Goal: Submit feedback/report problem: Submit feedback/report problem

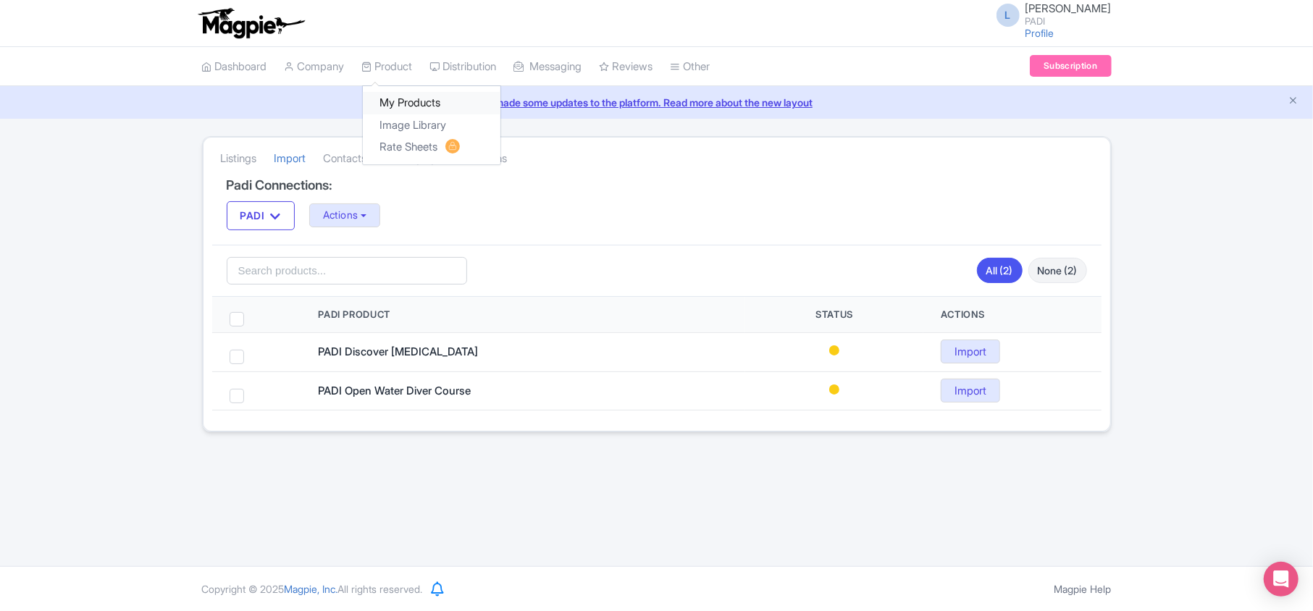
click at [401, 96] on link "My Products" at bounding box center [432, 103] width 138 height 22
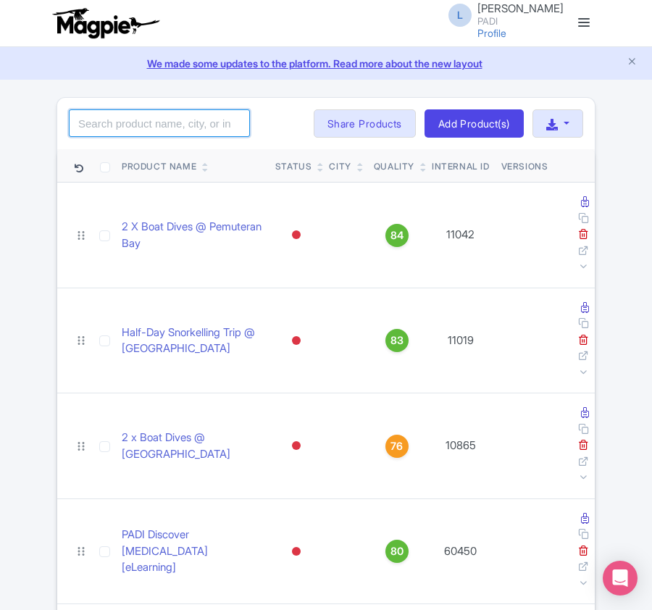
click at [142, 113] on input "search" at bounding box center [159, 123] width 181 height 28
paste input "14588"
type input "14588"
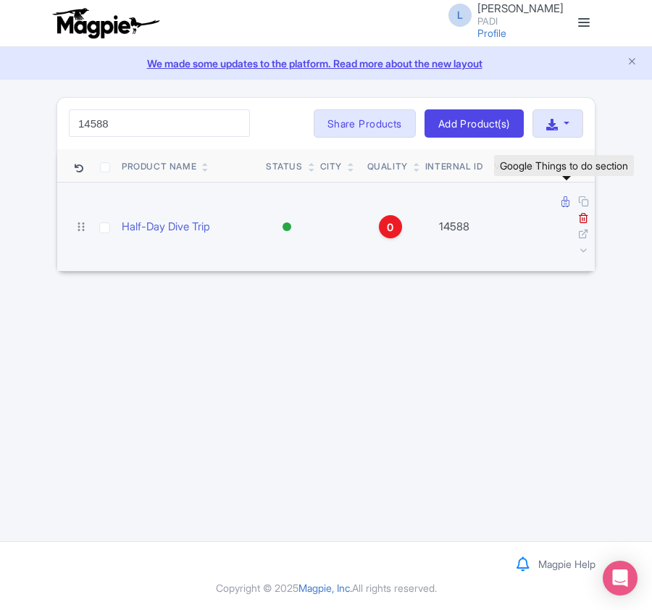
click at [563, 201] on icon at bounding box center [565, 201] width 8 height 11
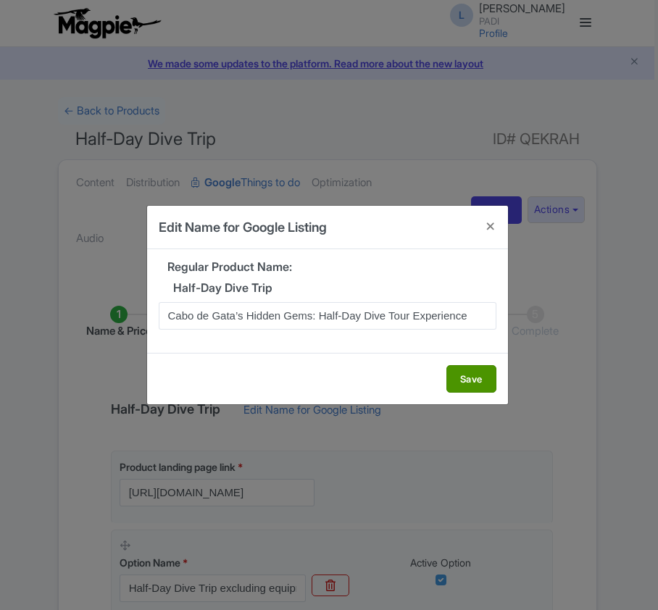
type input "Cabo de Gata’s Hidden Gems: Half-Day Dive Tour Experience"
click at [485, 380] on button "Save" at bounding box center [471, 379] width 50 height 28
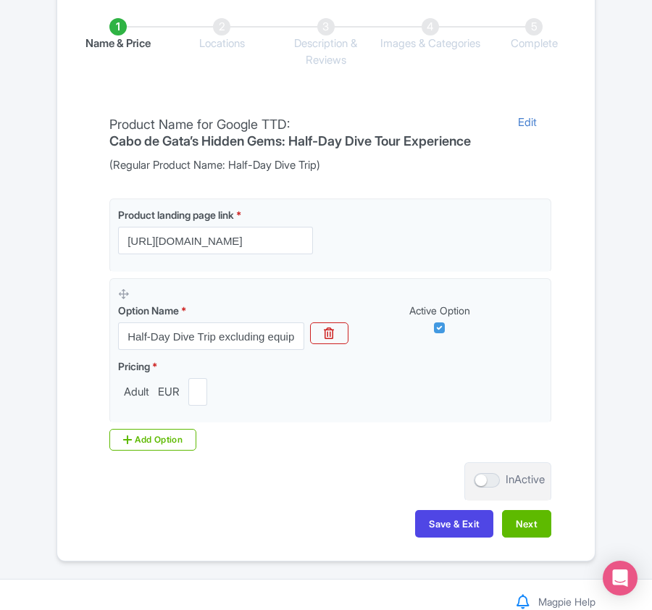
scroll to position [290, 0]
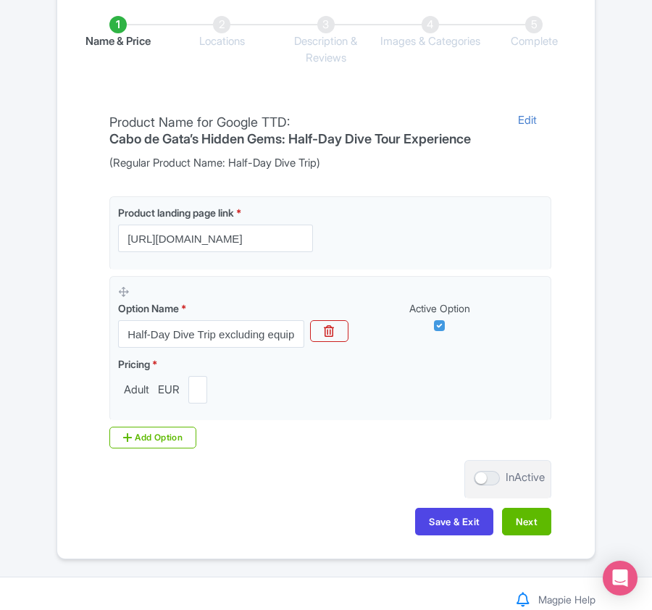
click at [553, 522] on div "Name & Price Locations Description & Reviews Images & Categories Complete Produ…" at bounding box center [326, 268] width 520 height 563
click at [529, 526] on button "Next" at bounding box center [526, 522] width 49 height 28
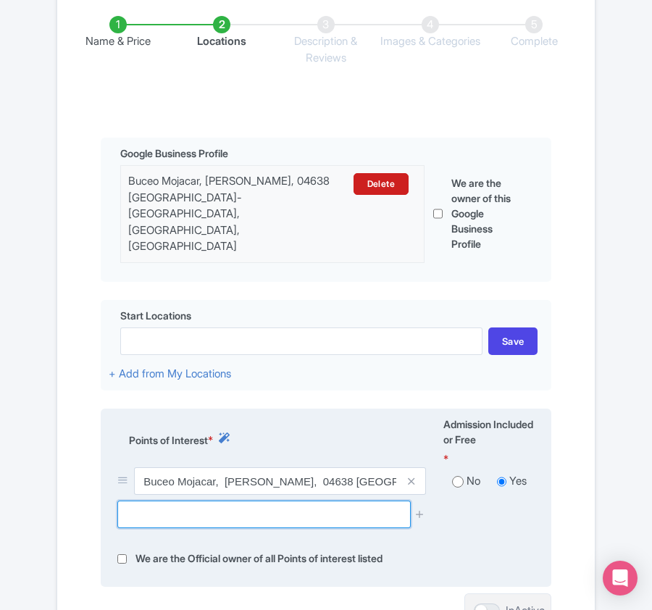
click at [158, 500] on input "text" at bounding box center [263, 514] width 293 height 28
paste input "Parque Natural del Cabo de Gata-Níjar"
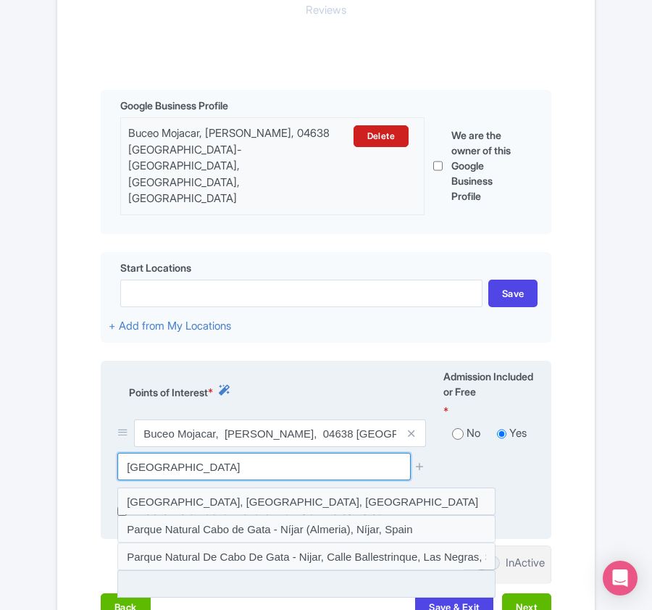
scroll to position [386, 0]
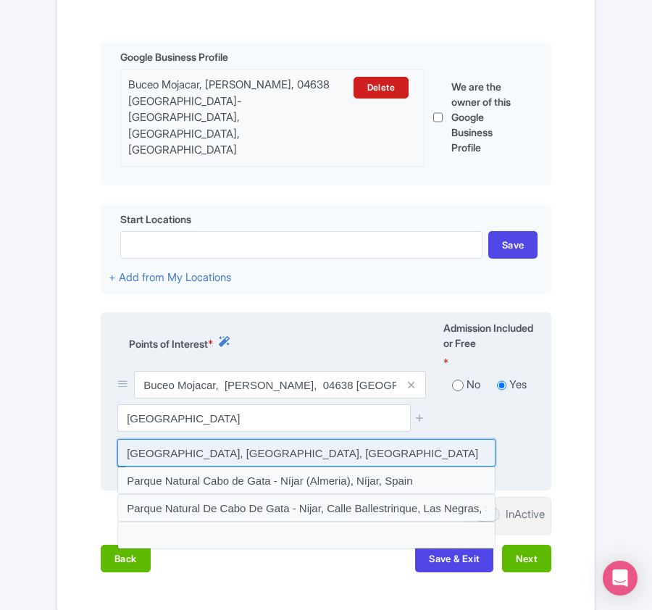
click at [169, 439] on input at bounding box center [306, 453] width 378 height 28
type input "Parque Natural del Cabo de Gata-Níjar, Níjar, Spain"
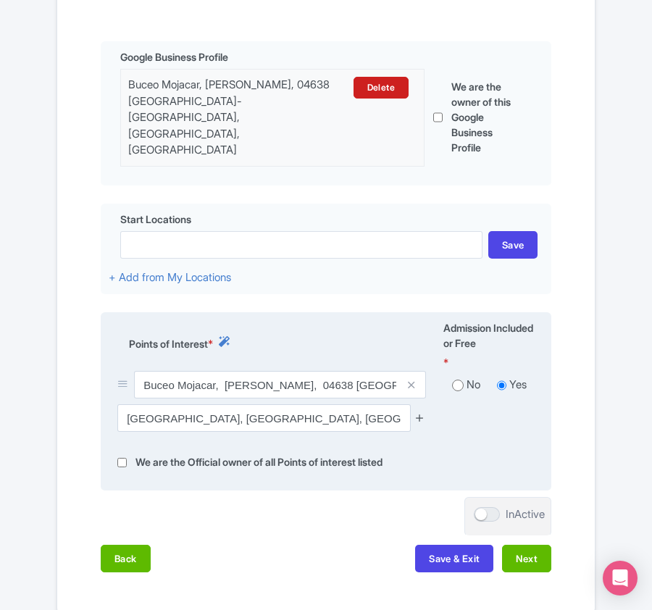
click at [421, 412] on icon at bounding box center [419, 417] width 11 height 11
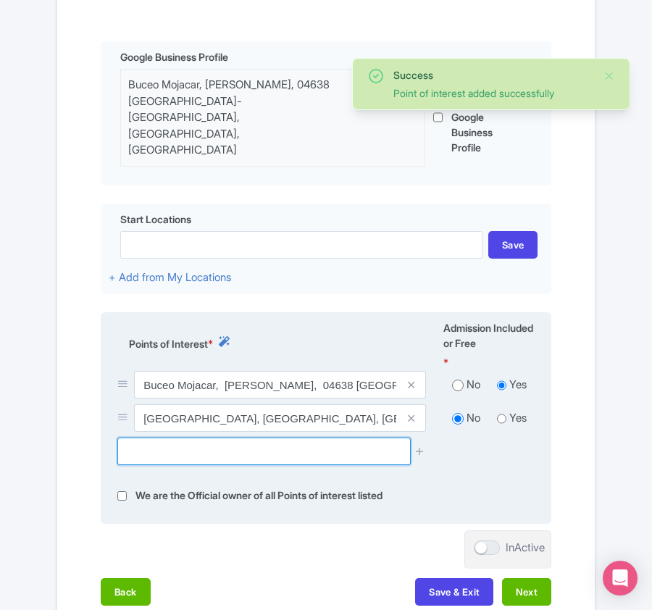
click at [224, 437] on input "text" at bounding box center [263, 451] width 293 height 28
paste input "Playa de Rumina"
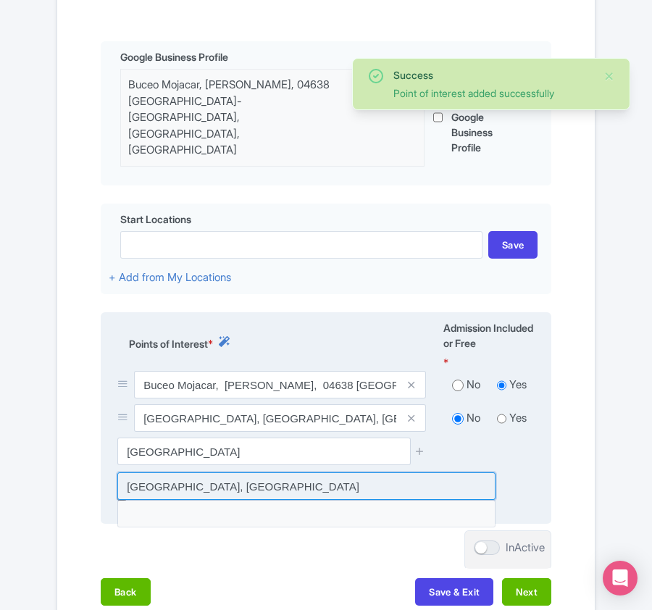
click at [221, 472] on input at bounding box center [306, 486] width 378 height 28
type input "Playa de Rumina, Spain"
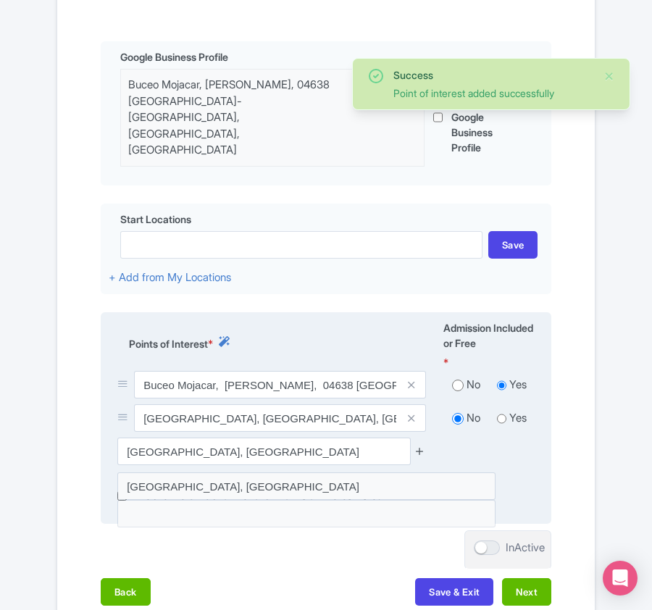
click at [421, 445] on icon at bounding box center [419, 450] width 11 height 11
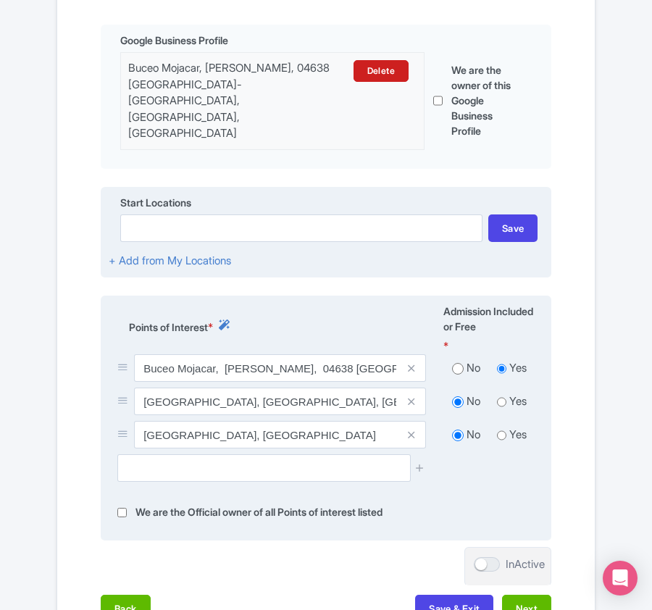
scroll to position [529, 0]
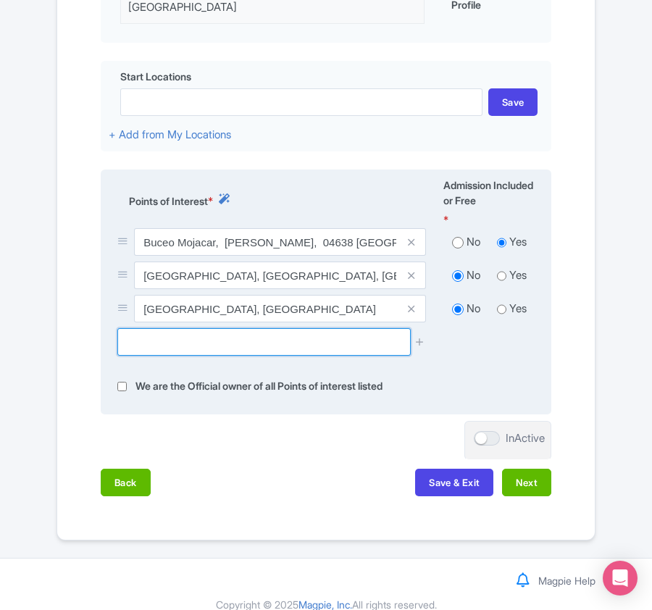
click at [162, 336] on input "text" at bounding box center [263, 342] width 293 height 28
paste input "Almería Airport"
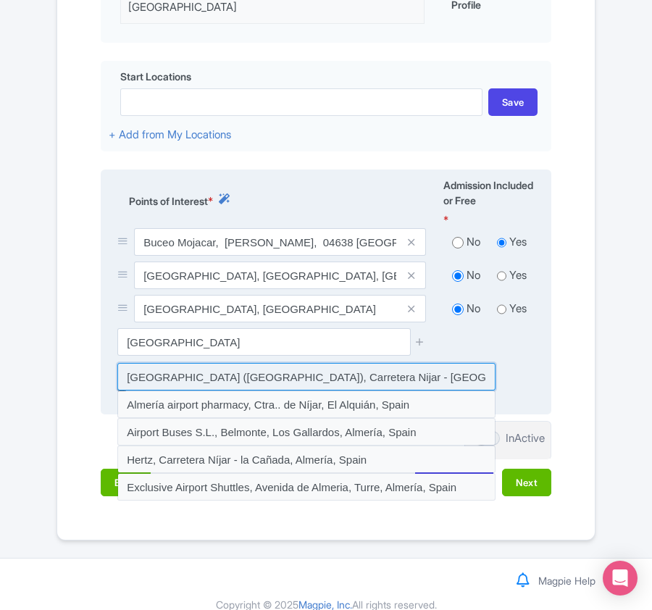
click at [247, 363] on input at bounding box center [306, 377] width 378 height 28
type input "Almería Airport (LEI), Carretera Nijar - Alquián, Almería, Spain"
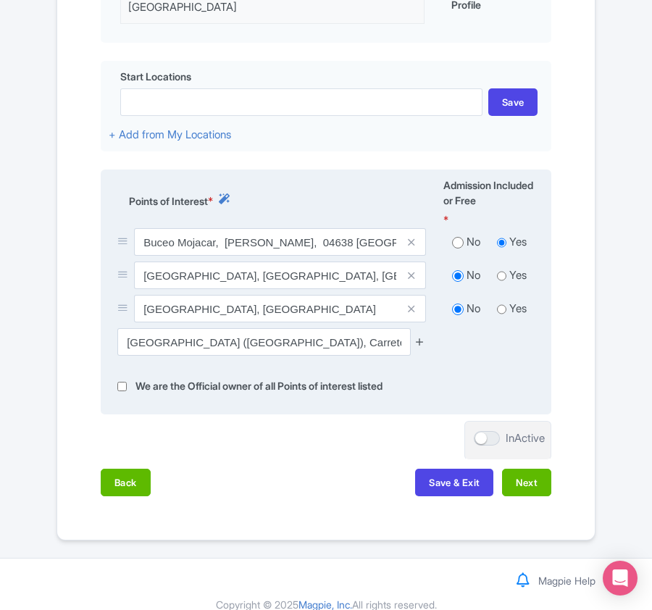
click at [423, 336] on icon at bounding box center [419, 341] width 11 height 11
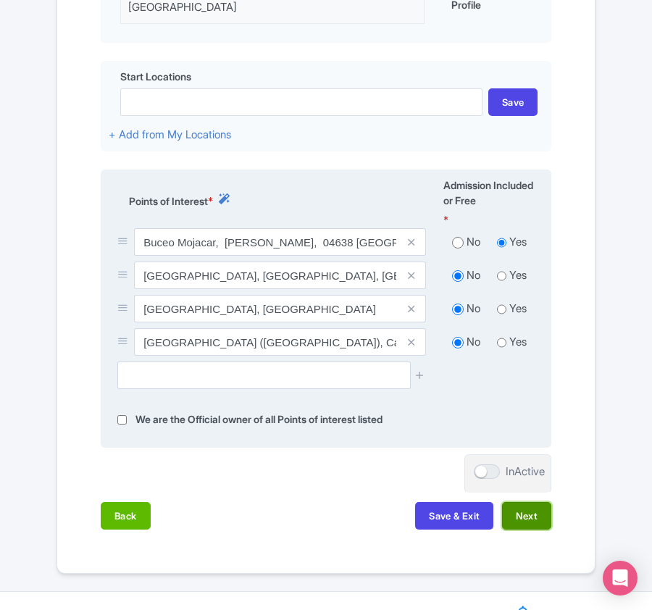
click at [523, 502] on button "Next" at bounding box center [526, 516] width 49 height 28
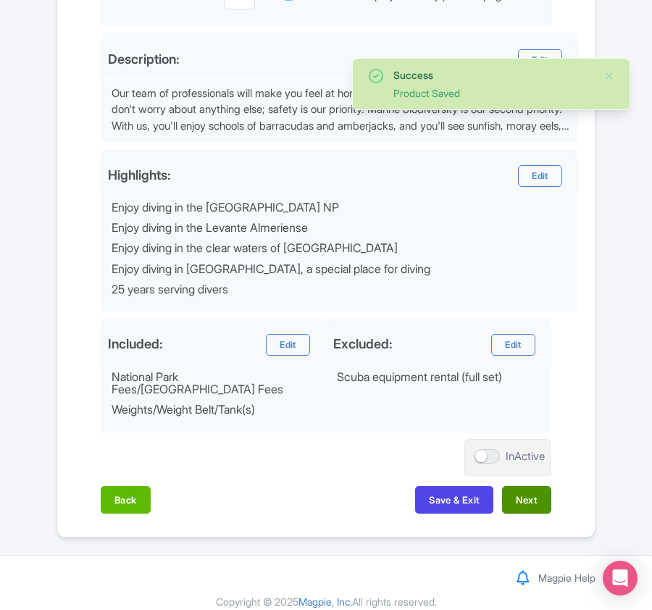
scroll to position [520, 0]
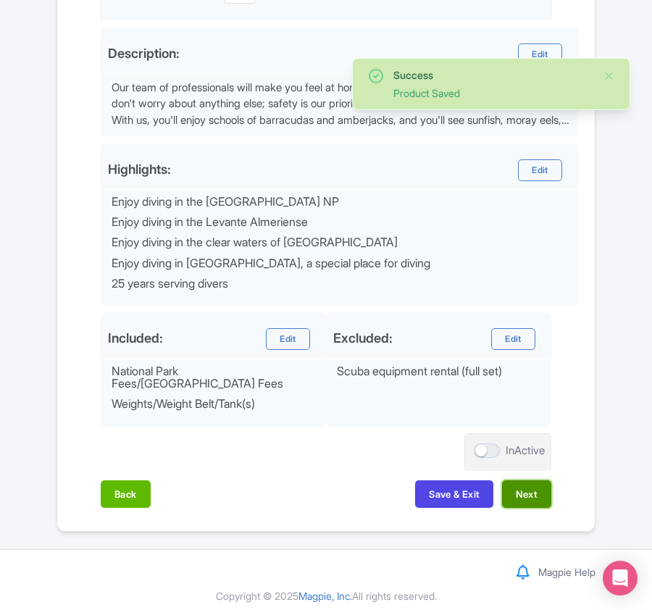
click at [520, 484] on button "Next" at bounding box center [526, 494] width 49 height 28
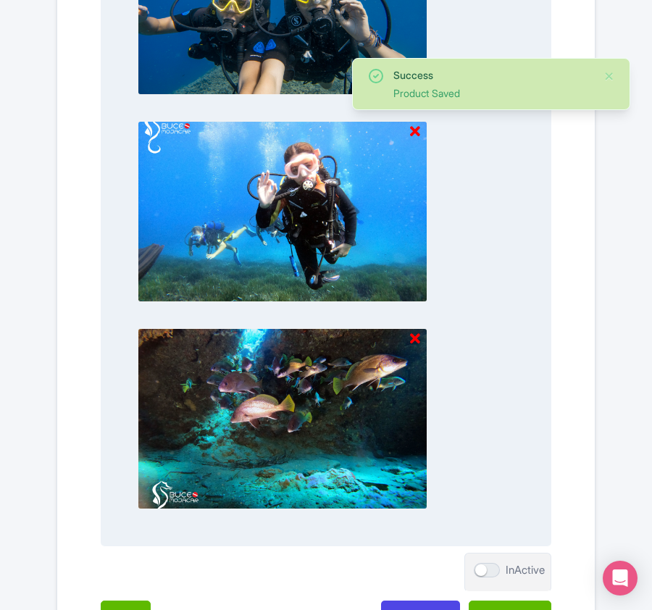
scroll to position [1716, 0]
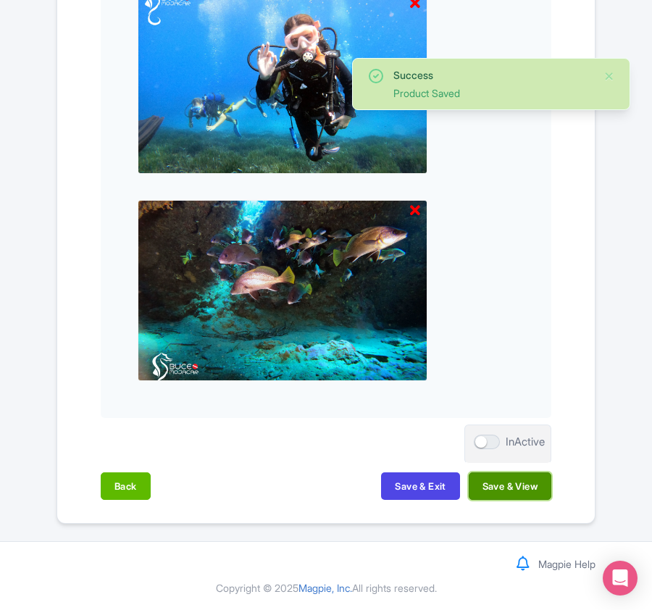
click at [522, 477] on button "Save & View" at bounding box center [510, 486] width 83 height 28
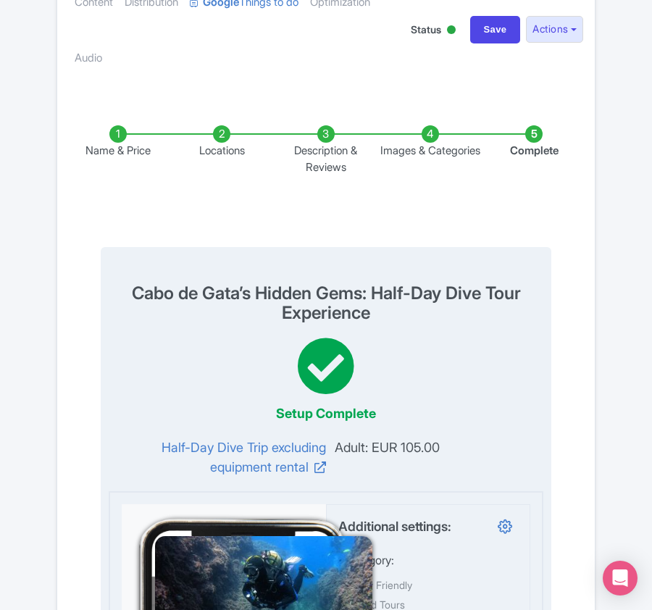
scroll to position [0, 0]
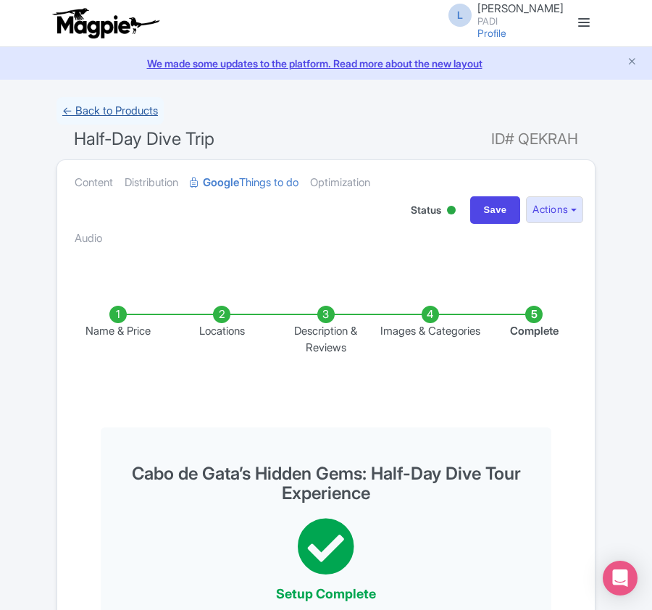
click at [146, 109] on link "← Back to Products" at bounding box center [109, 111] width 107 height 28
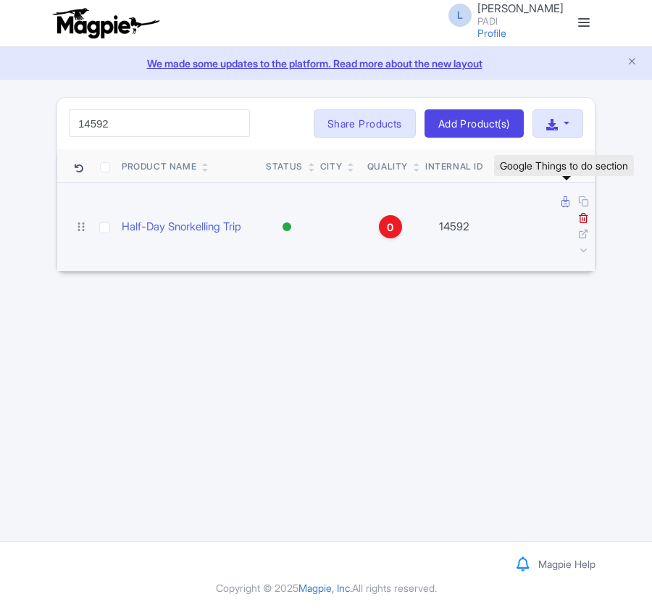
type input "14592"
click at [565, 206] on icon at bounding box center [565, 201] width 8 height 11
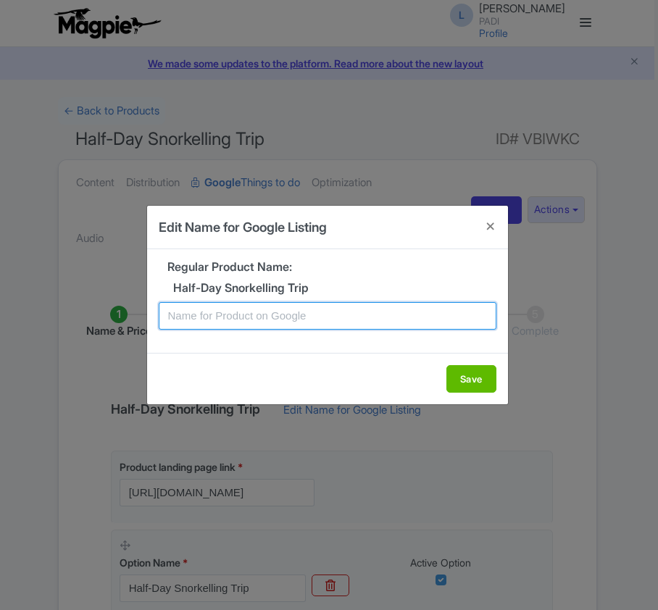
click at [256, 317] on input "text" at bounding box center [328, 316] width 338 height 28
paste input "Discover Cabo de Gata’s Underwater World – Half-Day Snorkeling Tour to Epanomis…"
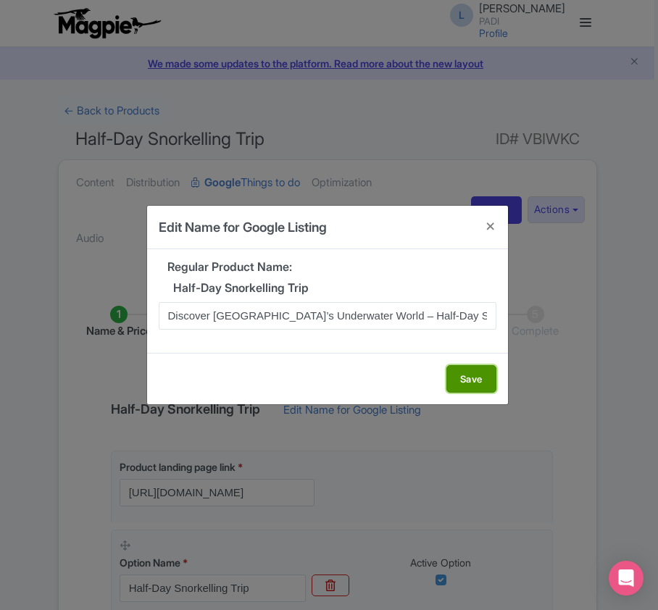
click at [462, 380] on button "Save" at bounding box center [471, 379] width 50 height 28
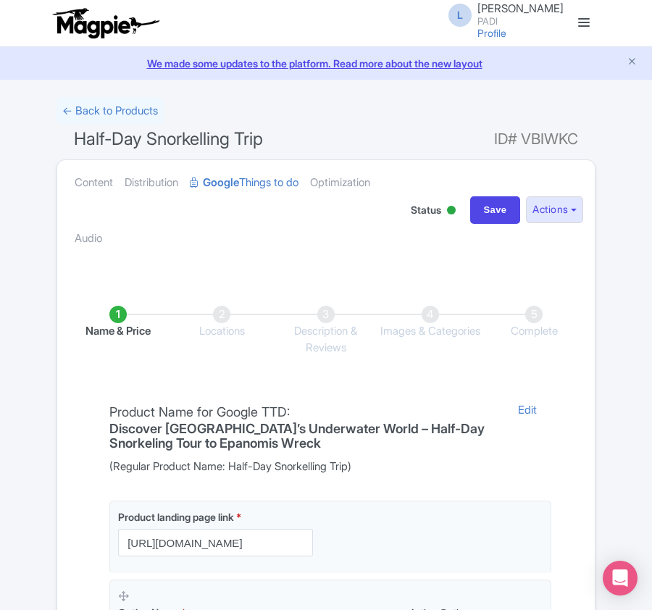
click at [232, 446] on h4 "Discover Cabo de Gata’s Underwater World – Half-Day Snorkeling Tour to Epanomis…" at bounding box center [301, 436] width 385 height 29
click at [232, 442] on h4 "Discover Cabo de Gata’s Underwater World – Half-Day Snorkeling Tour to Epanomis…" at bounding box center [301, 436] width 385 height 29
drag, startPoint x: 212, startPoint y: 444, endPoint x: 334, endPoint y: 444, distance: 121.7
click at [334, 444] on h4 "Discover Cabo de Gata’s Underwater World – Half-Day Snorkeling Tour to Epanomis…" at bounding box center [301, 436] width 385 height 29
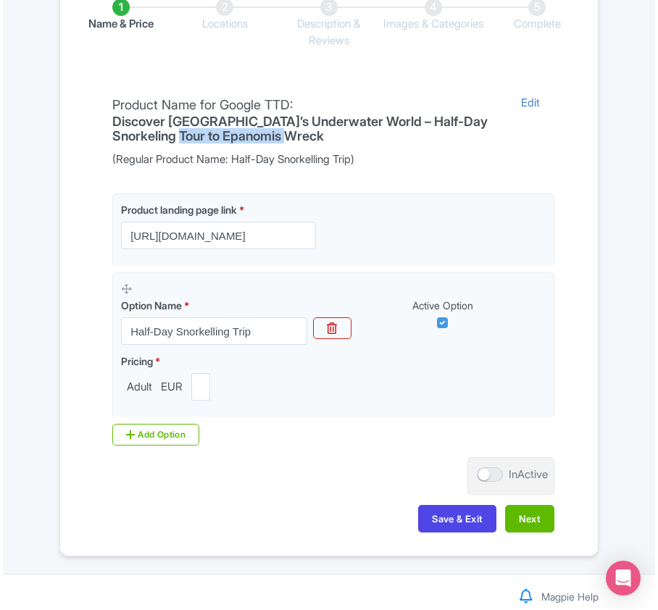
scroll to position [343, 0]
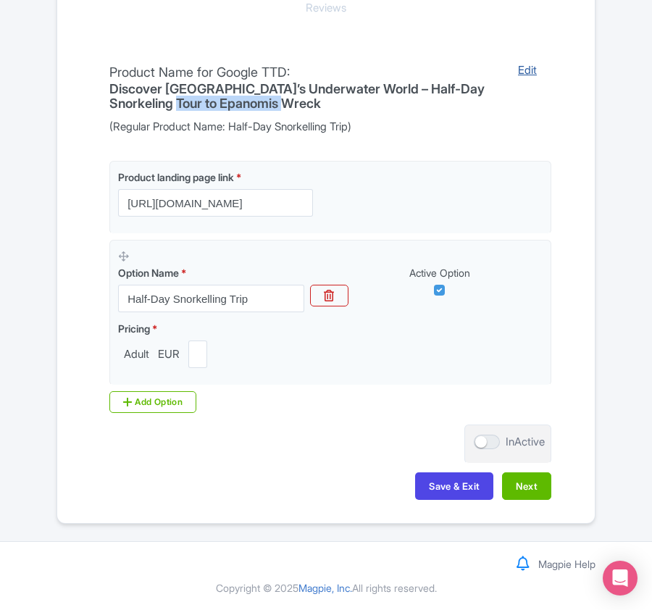
click at [529, 70] on link "Edit" at bounding box center [527, 98] width 48 height 73
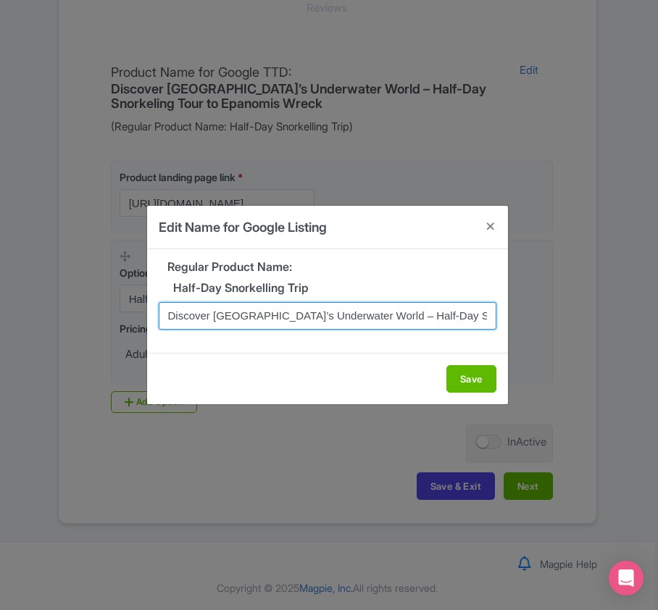
click at [447, 319] on input "Discover Cabo de Gata’s Underwater World – Half-Day Snorkeling Tour to Epanomis…" at bounding box center [328, 316] width 338 height 28
drag, startPoint x: 453, startPoint y: 316, endPoint x: 495, endPoint y: 311, distance: 43.0
click at [495, 311] on input "Discover Cabo de Gata’s Underwater World – Half-Day Snorkeling Tour to Epanomis…" at bounding box center [328, 316] width 338 height 28
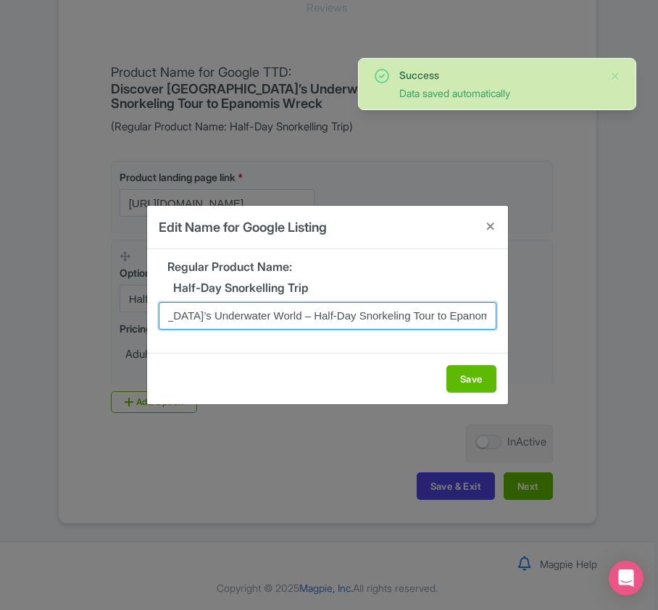
click at [391, 316] on input "Discover Cabo de Gata’s Underwater World – Half-Day Snorkeling Tour to Epanomis…" at bounding box center [328, 316] width 338 height 28
drag, startPoint x: 391, startPoint y: 316, endPoint x: 559, endPoint y: 314, distance: 168.0
click at [559, 314] on div "Edit Name for Google Listing Regular Product Name: Half-Day Snorkelling Trip Di…" at bounding box center [329, 305] width 658 height 610
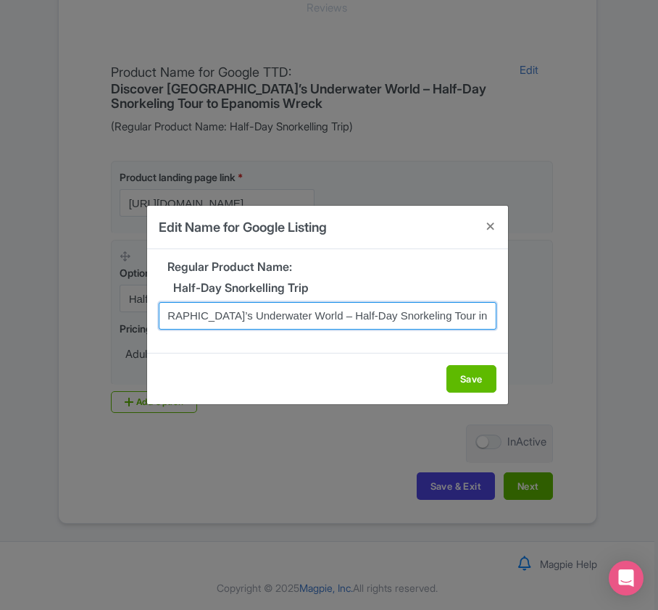
scroll to position [0, 88]
type input "Discover Cabo de Gata’s Underwater World – Half-Day Snorkeling Tour in Andalusia"
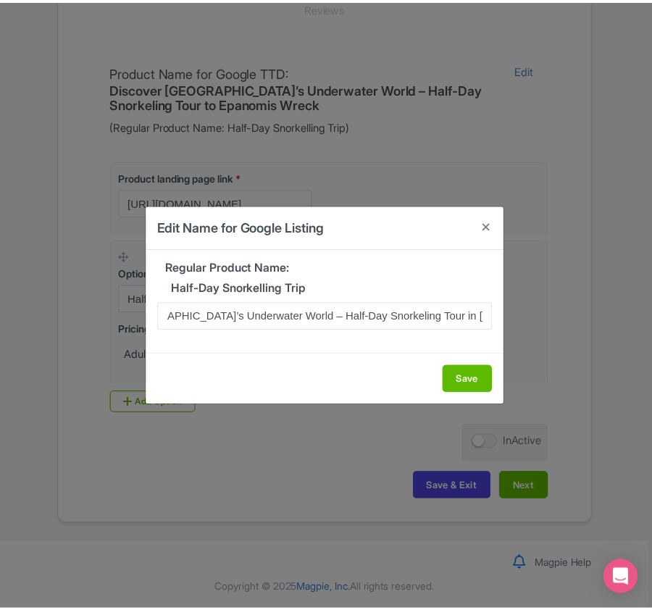
scroll to position [0, 0]
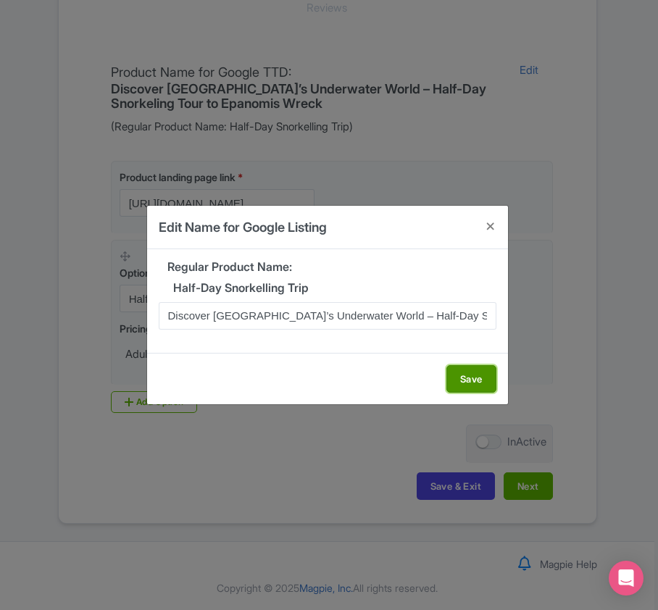
click at [464, 385] on button "Save" at bounding box center [471, 379] width 50 height 28
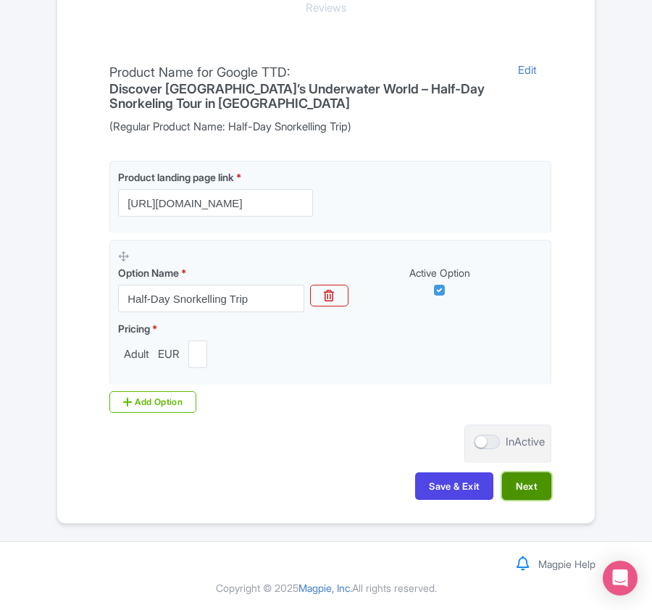
click at [529, 487] on button "Next" at bounding box center [526, 486] width 49 height 28
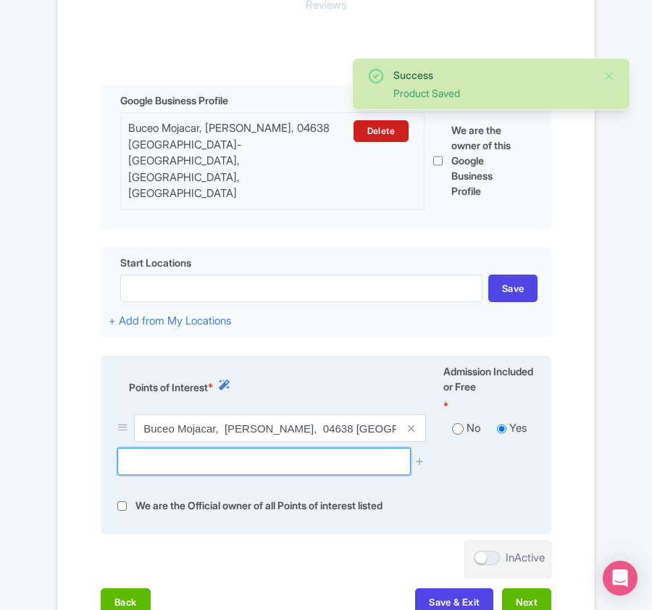
click at [184, 448] on input "text" at bounding box center [263, 462] width 293 height 28
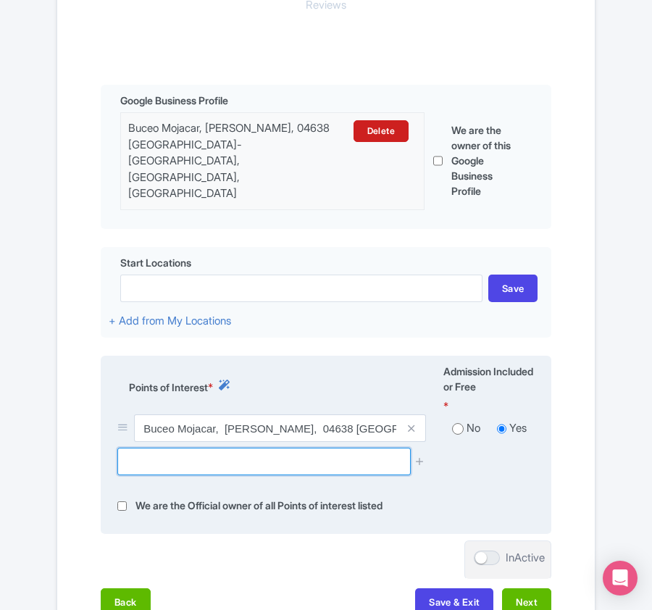
click at [226, 448] on input "text" at bounding box center [263, 462] width 293 height 28
paste input "Almería Airport"
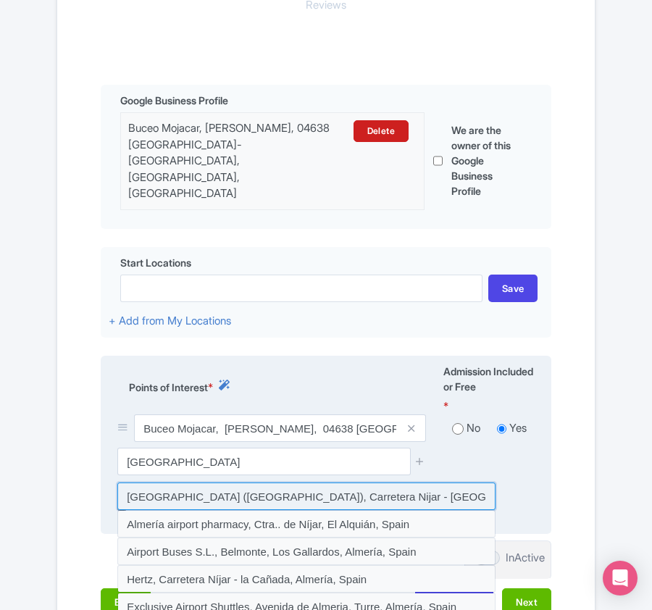
click at [227, 482] on input at bounding box center [306, 496] width 378 height 28
type input "Almería Airport (LEI), Carretera Nijar - Alquián, Almería, Spain"
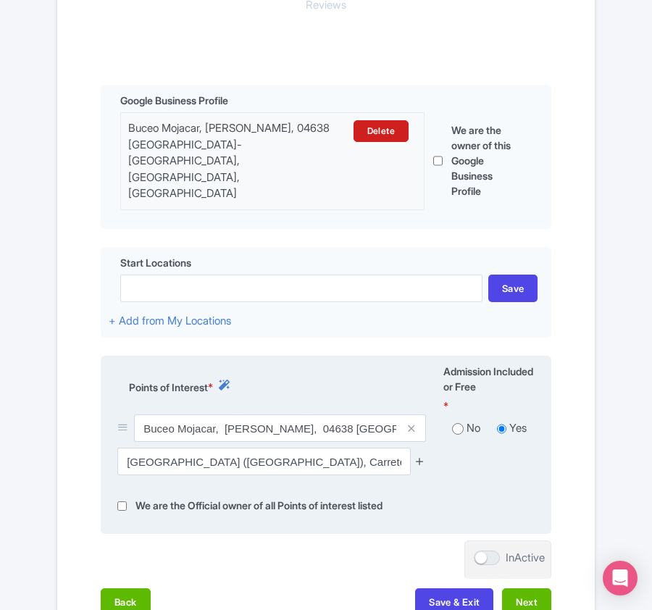
click at [415, 456] on icon at bounding box center [419, 461] width 11 height 11
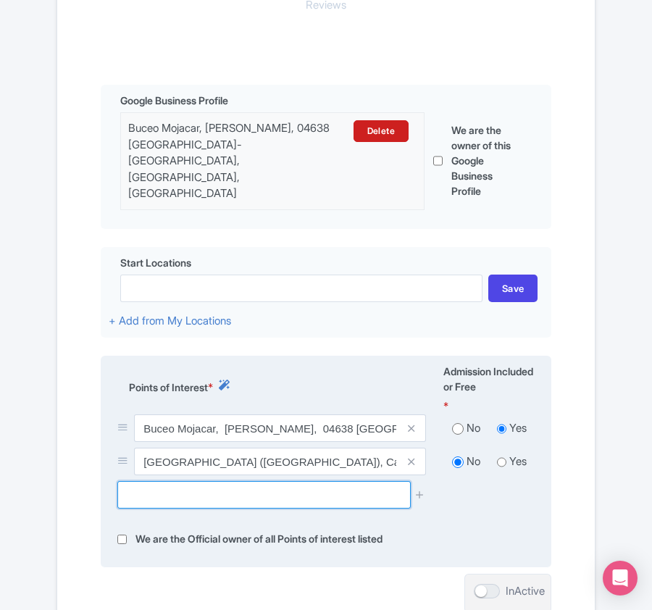
click at [215, 481] on input "text" at bounding box center [263, 495] width 293 height 28
paste input "Playa de Rumina"
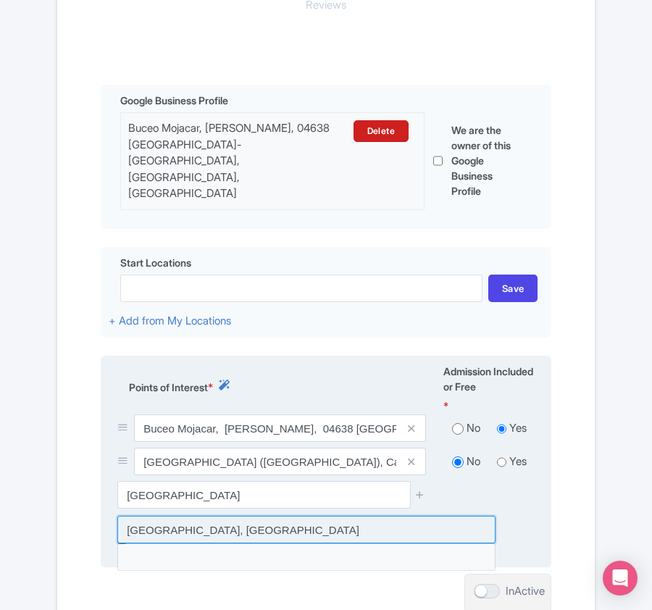
click at [209, 516] on input at bounding box center [306, 530] width 378 height 28
type input "Playa de Rumina, Spain"
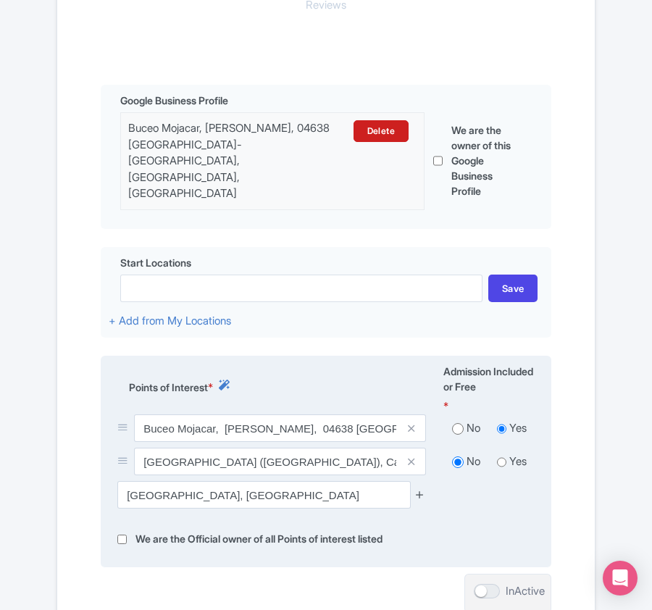
click at [418, 489] on icon at bounding box center [419, 494] width 11 height 11
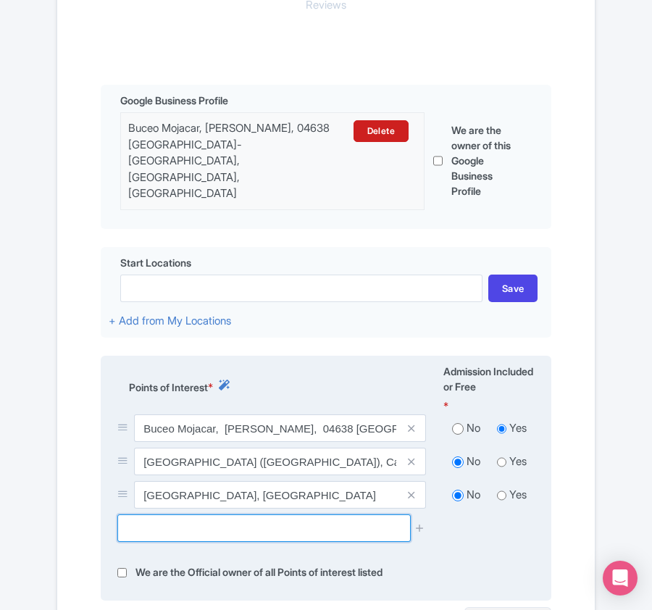
click at [294, 514] on input "text" at bounding box center [263, 528] width 293 height 28
paste input "Parque Natural del Cabo de Gata"
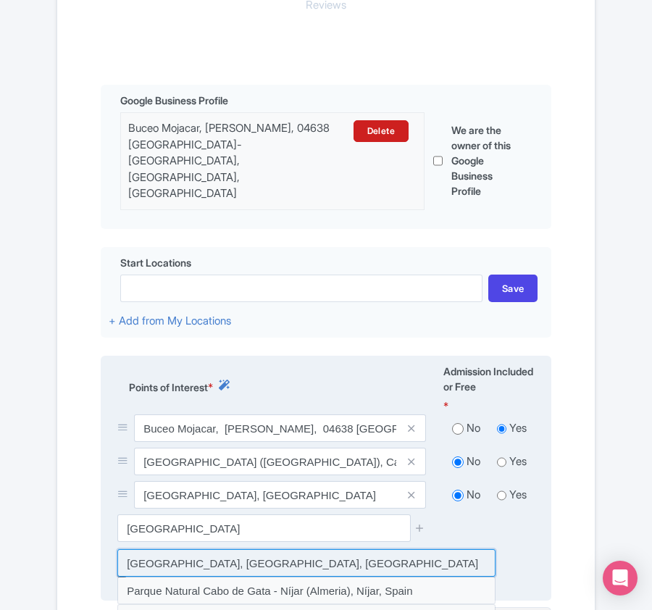
click at [253, 549] on input at bounding box center [306, 563] width 378 height 28
type input "Parque Natural del Cabo de Gata-Níjar, Níjar, Spain"
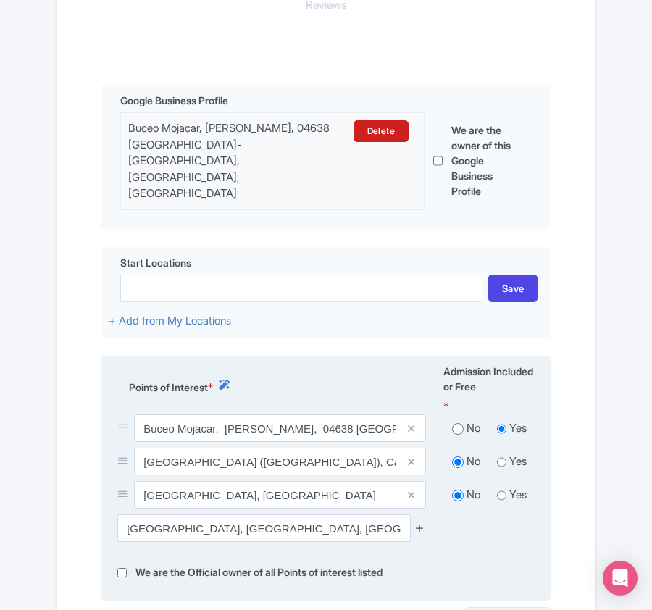
click at [421, 522] on icon at bounding box center [419, 527] width 11 height 11
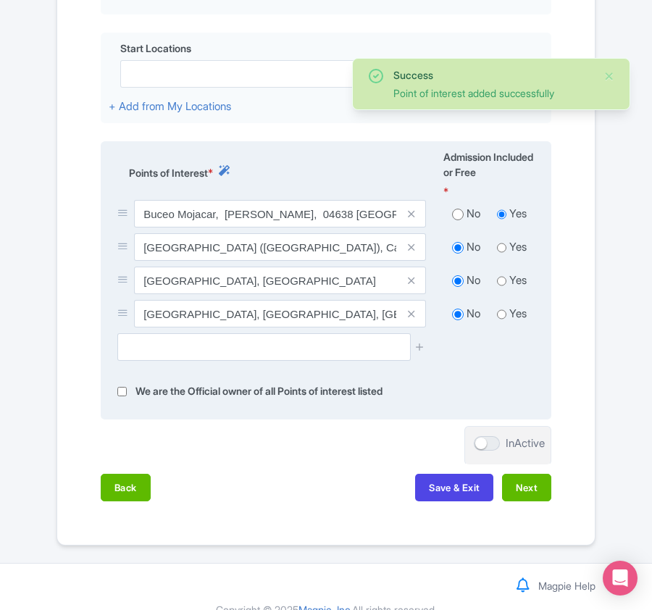
scroll to position [563, 0]
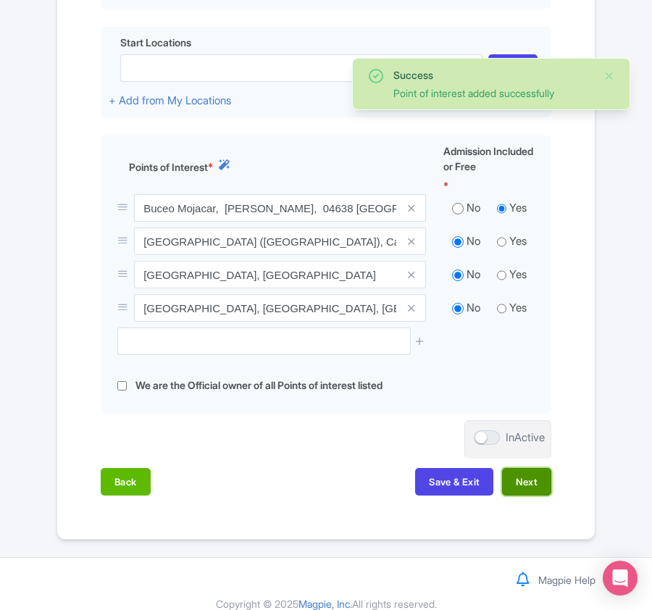
click at [519, 473] on button "Next" at bounding box center [526, 482] width 49 height 28
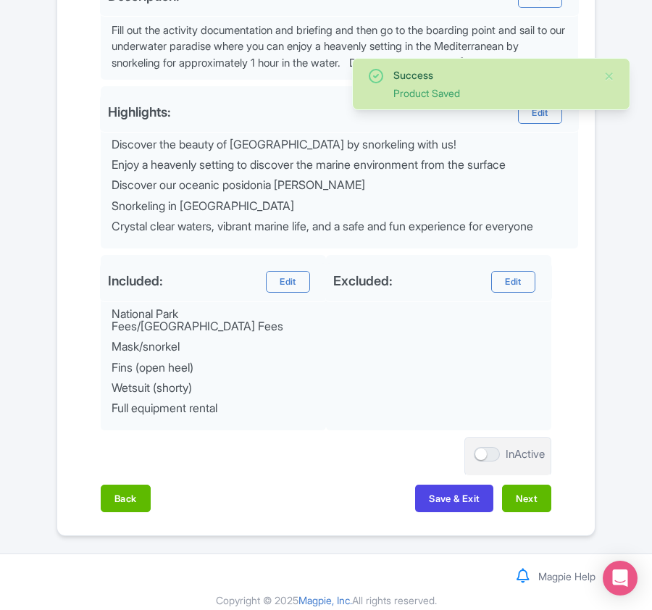
scroll to position [581, 0]
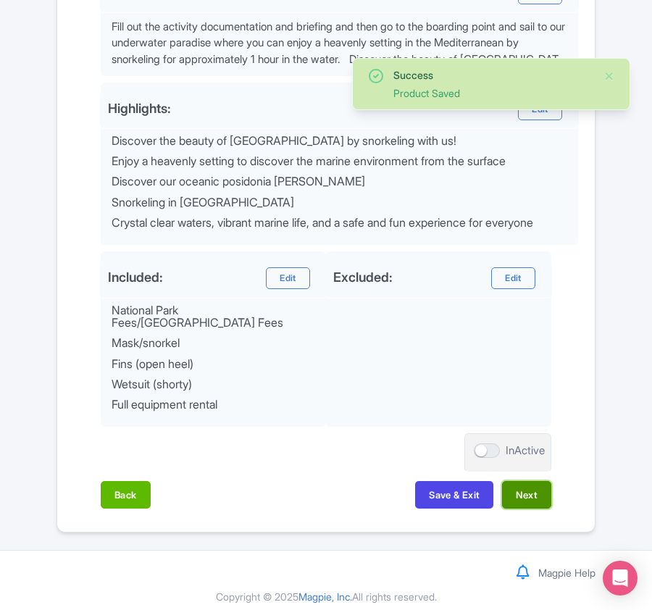
click at [531, 490] on button "Next" at bounding box center [526, 495] width 49 height 28
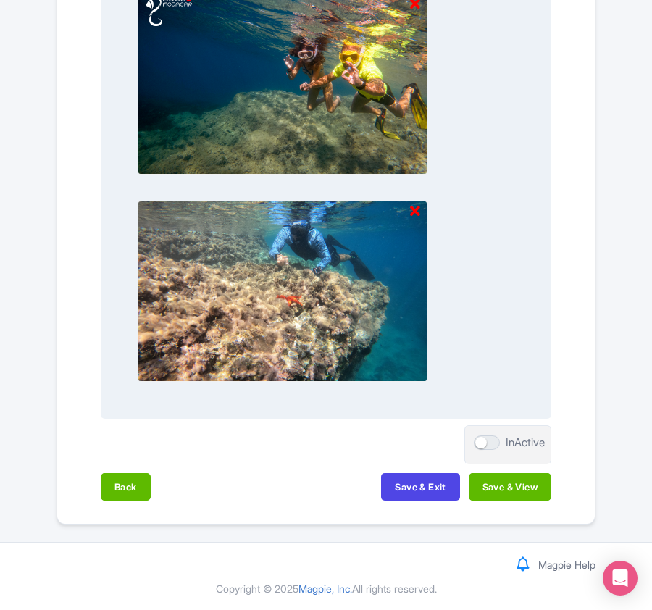
scroll to position [1716, 0]
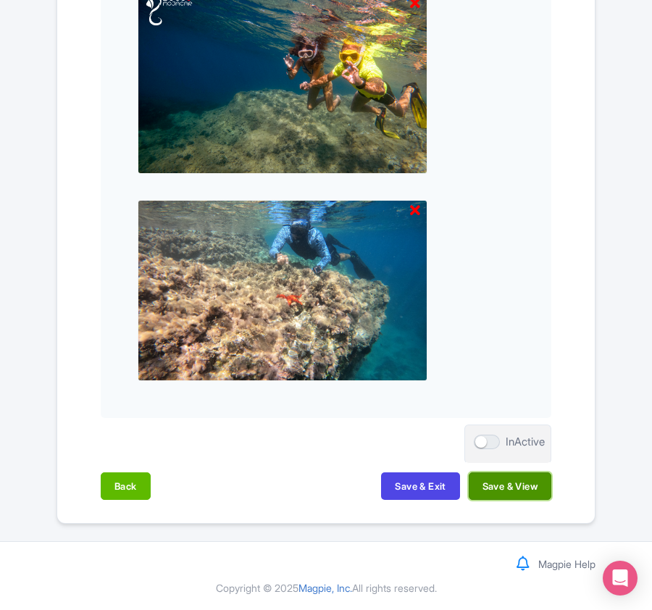
click at [504, 490] on button "Save & View" at bounding box center [510, 486] width 83 height 28
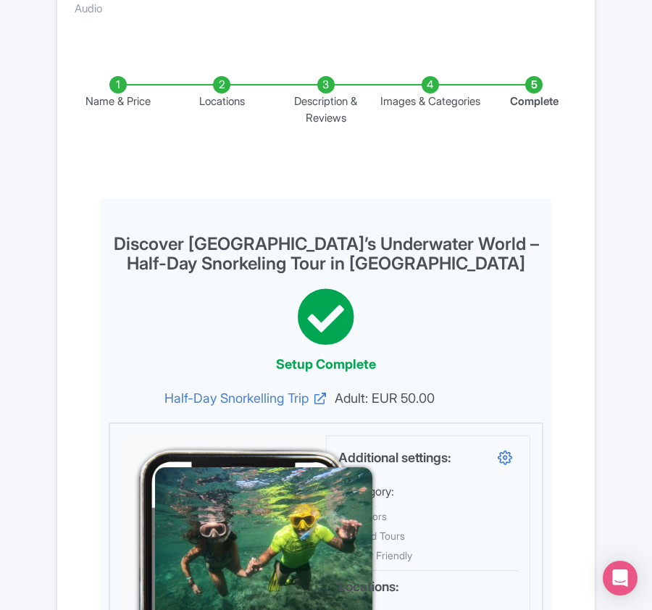
scroll to position [0, 0]
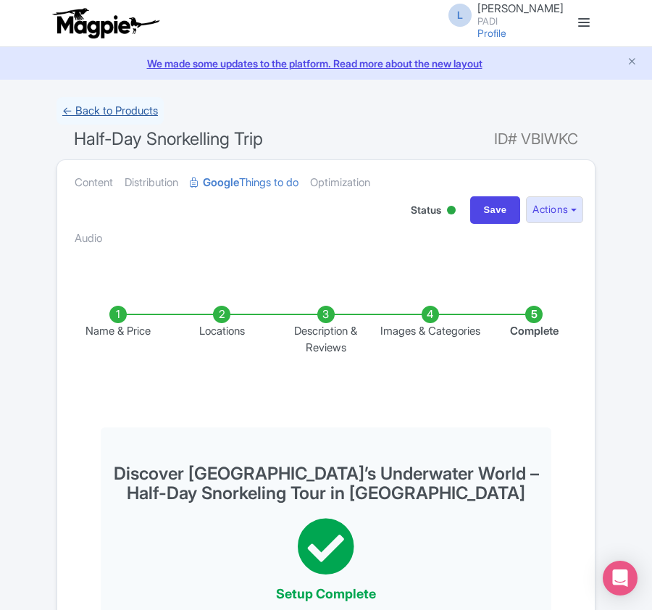
click at [135, 106] on link "← Back to Products" at bounding box center [109, 111] width 107 height 28
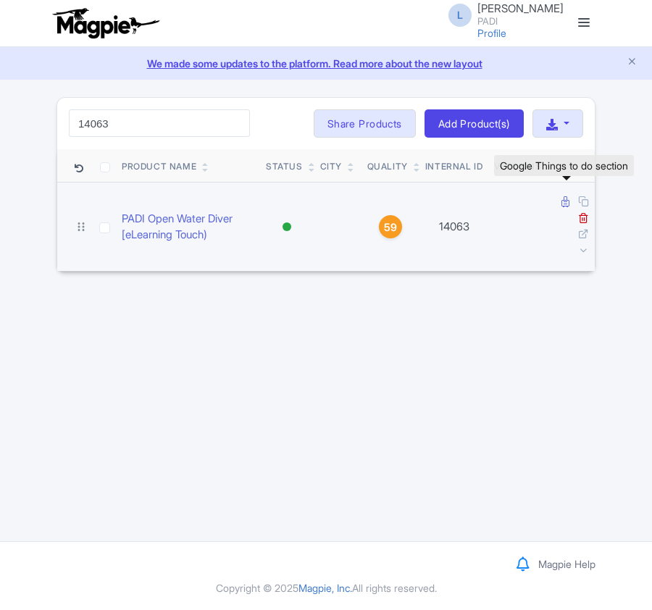
type input "14063"
click at [563, 203] on icon at bounding box center [565, 201] width 8 height 11
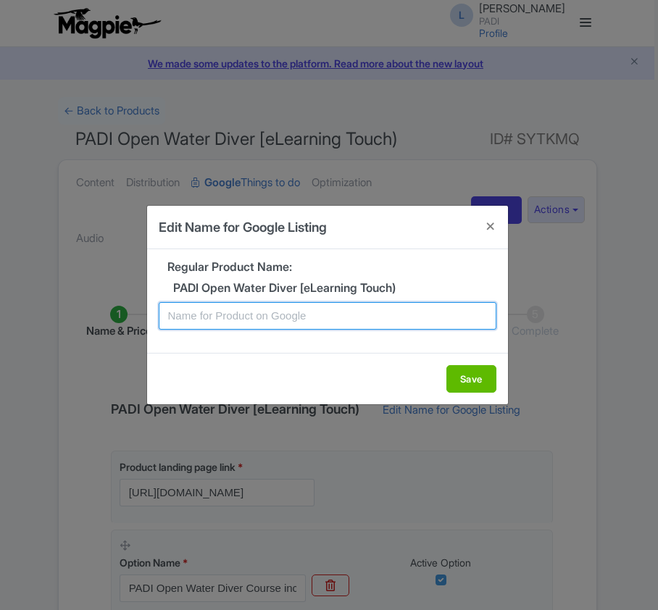
click at [193, 319] on input "text" at bounding box center [328, 316] width 338 height 28
paste input "Study Online + Dive in Gozo - PADI Open Water Course"
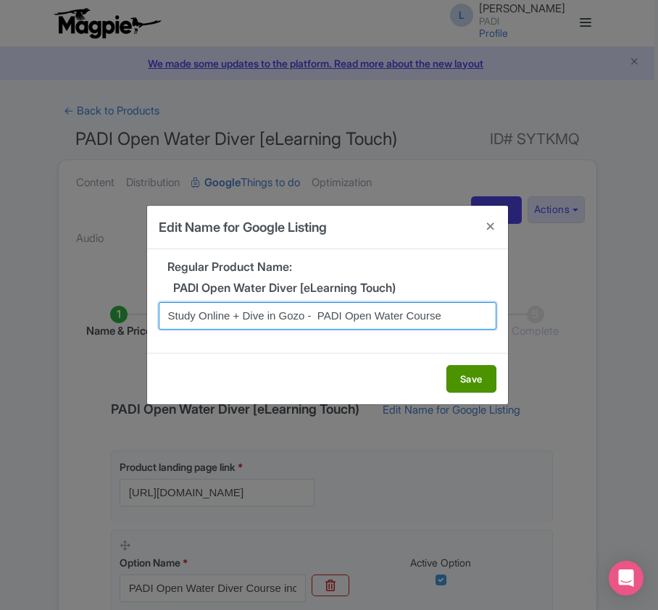
type input "Study Online + Dive in Gozo - PADI Open Water Course"
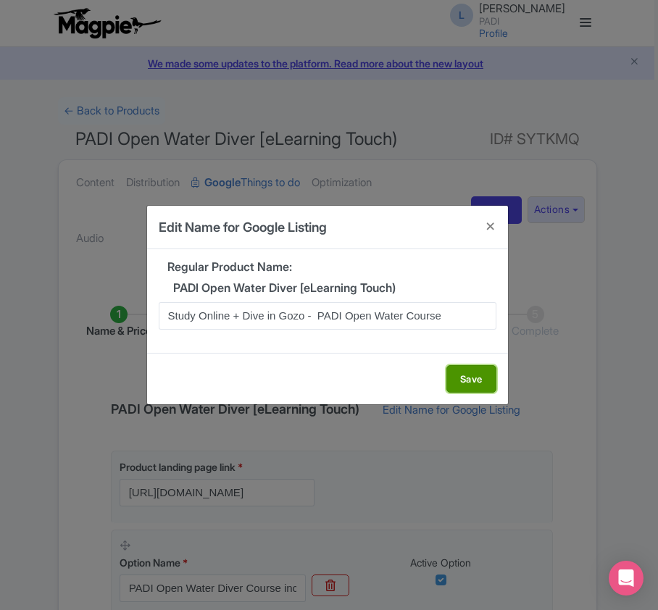
click at [462, 380] on button "Save" at bounding box center [471, 379] width 50 height 28
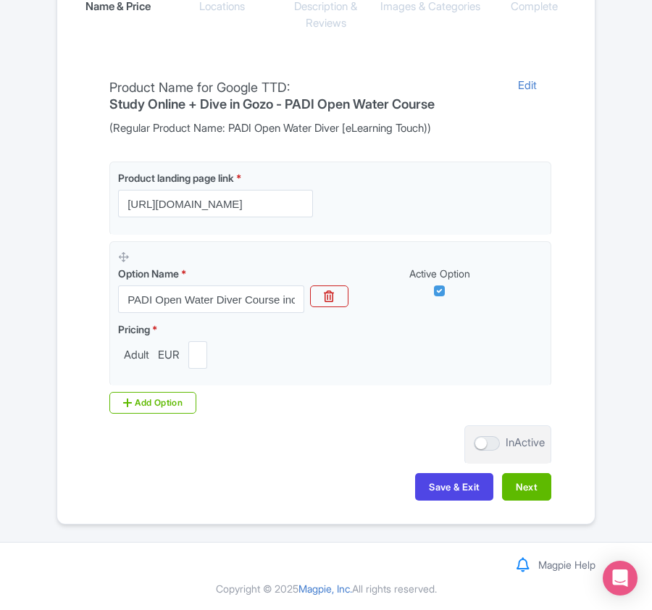
scroll to position [328, 0]
click at [522, 482] on button "Next" at bounding box center [526, 486] width 49 height 28
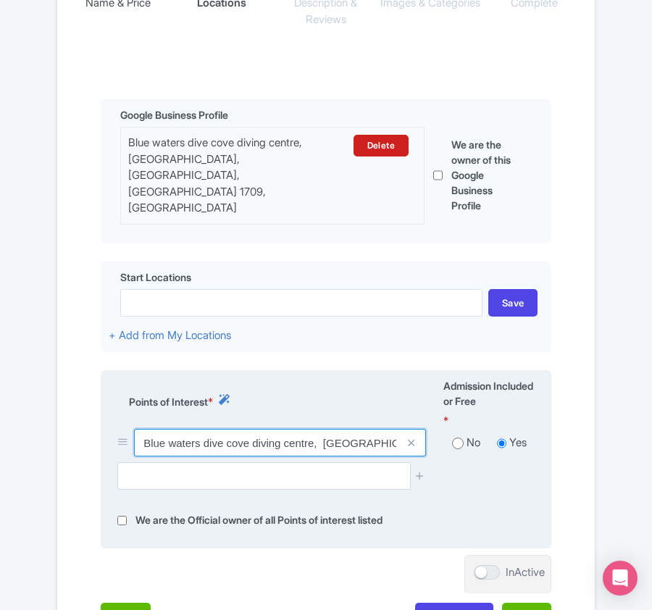
drag, startPoint x: 143, startPoint y: 424, endPoint x: 313, endPoint y: 427, distance: 169.5
click at [313, 429] on input "Blue waters dive cove diving centre, [GEOGRAPHIC_DATA], [GEOGRAPHIC_DATA], [GEO…" at bounding box center [280, 443] width 292 height 28
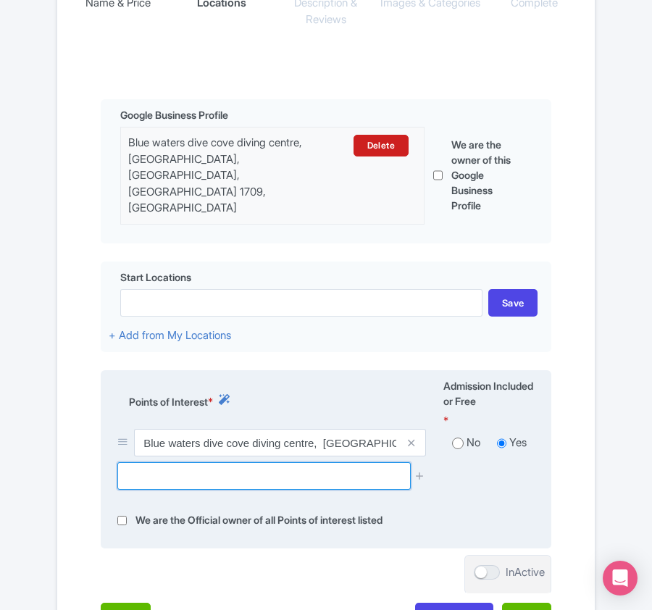
click at [161, 462] on input "text" at bounding box center [263, 476] width 293 height 28
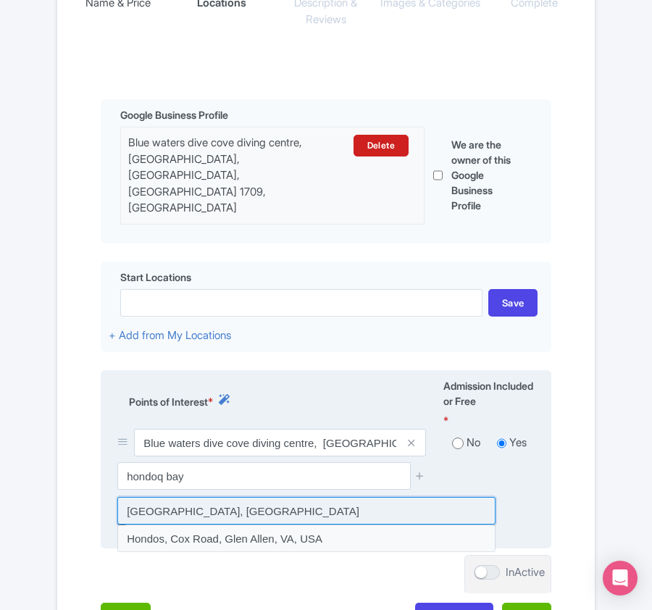
click at [160, 498] on input at bounding box center [306, 511] width 378 height 28
type input "Hondoq Bay, Malta"
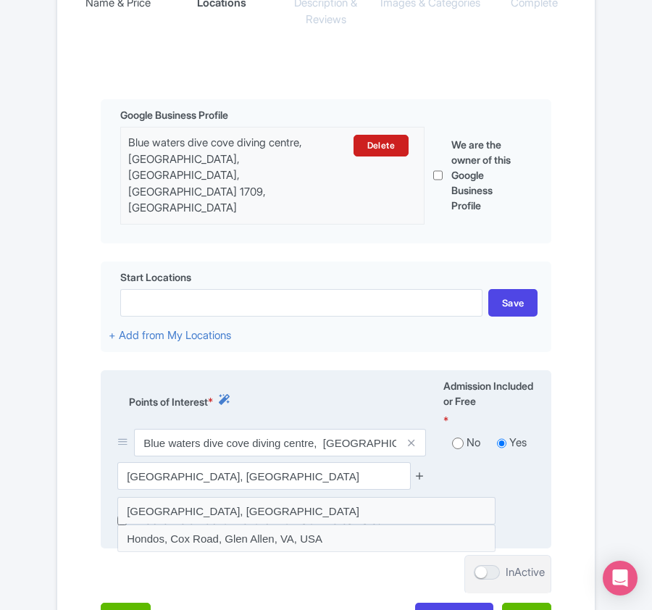
click at [416, 470] on icon at bounding box center [419, 475] width 11 height 11
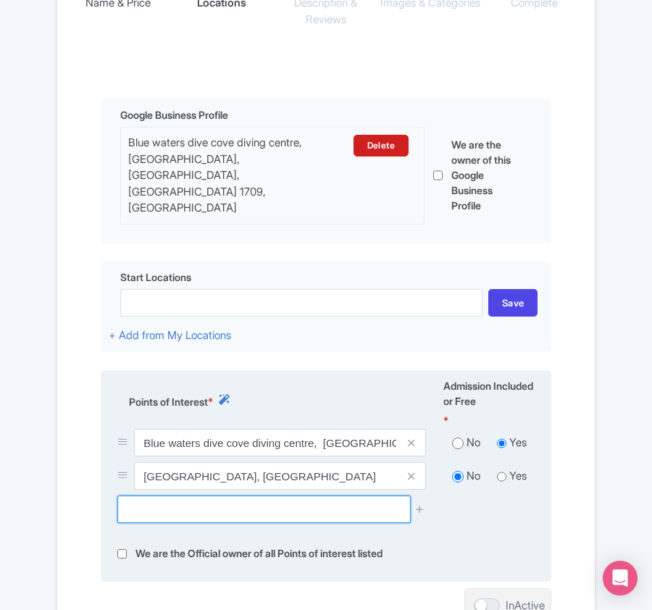
click at [148, 495] on input "text" at bounding box center [263, 509] width 293 height 28
paste input "Daħlet Qorrot Beach"
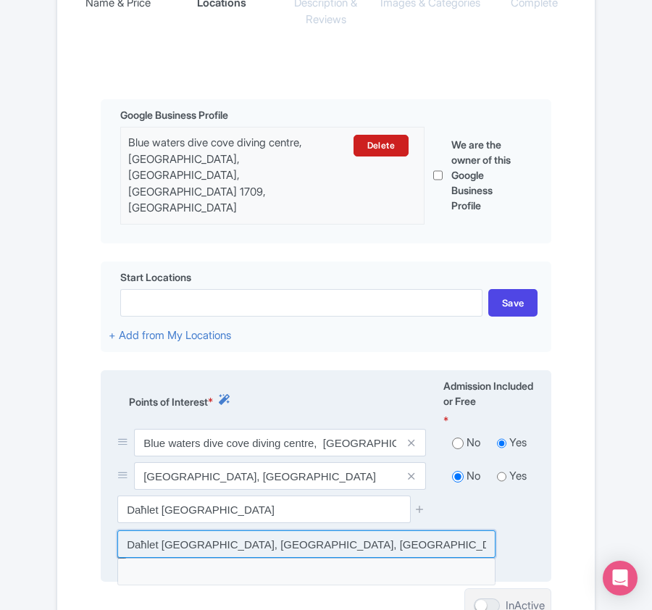
click at [337, 530] on input at bounding box center [306, 544] width 378 height 28
type input "Daħlet Qorrot Beach, Nadur, Malta"
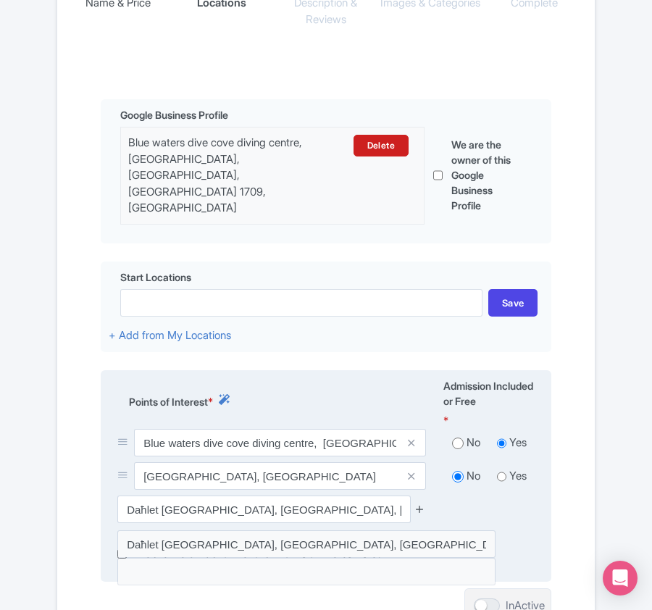
click at [419, 503] on icon at bounding box center [419, 508] width 11 height 11
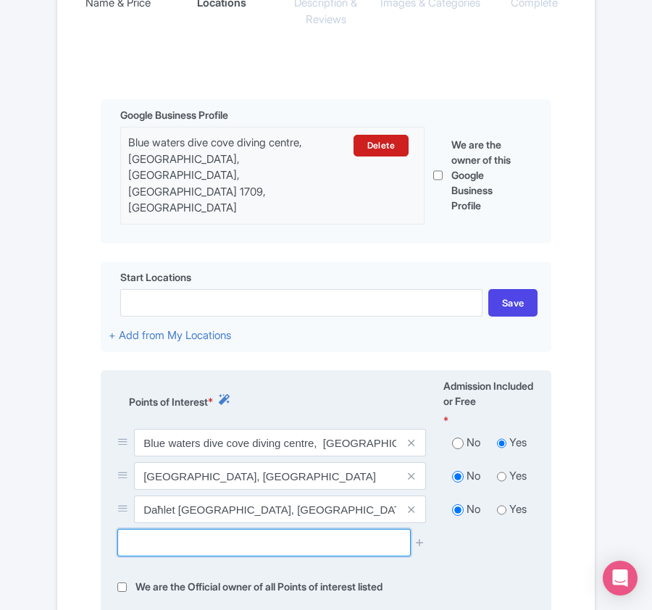
click at [183, 529] on input "text" at bounding box center [263, 543] width 293 height 28
paste input "Santa Maria Caves"
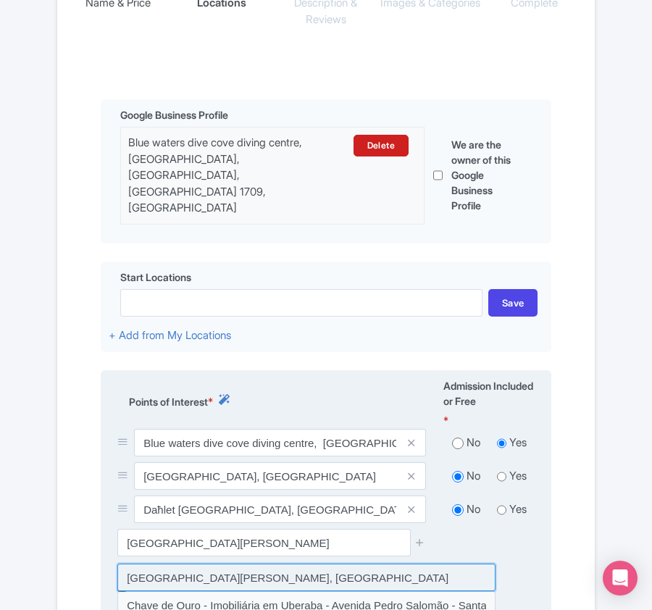
click at [177, 563] on input at bounding box center [306, 577] width 378 height 28
type input "Santa Maria Caves, Malta"
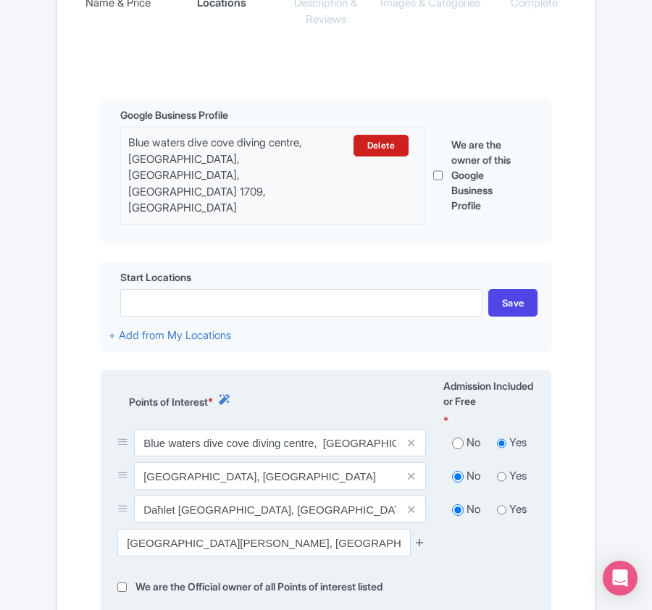
click at [422, 537] on icon at bounding box center [419, 542] width 11 height 11
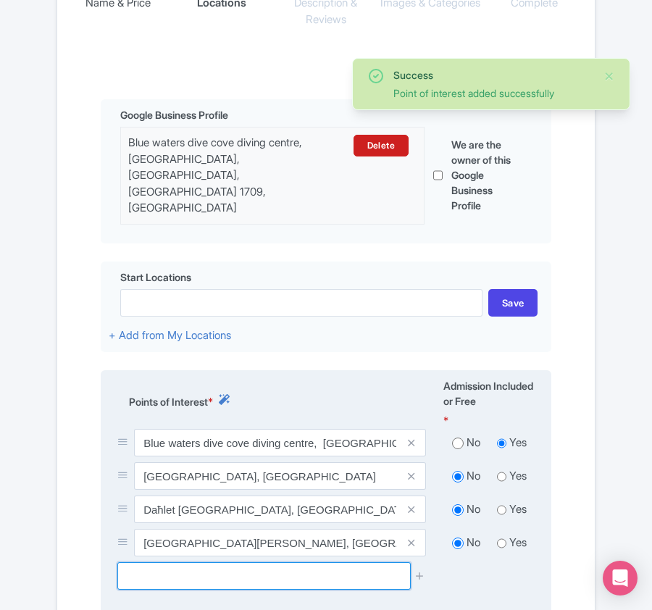
click at [178, 568] on input "text" at bounding box center [263, 576] width 293 height 28
paste input "Elephant Rock"
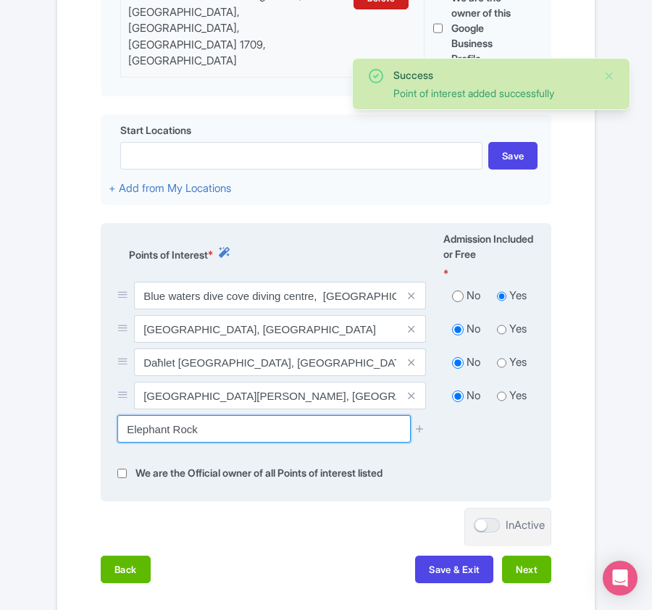
scroll to position [521, 0]
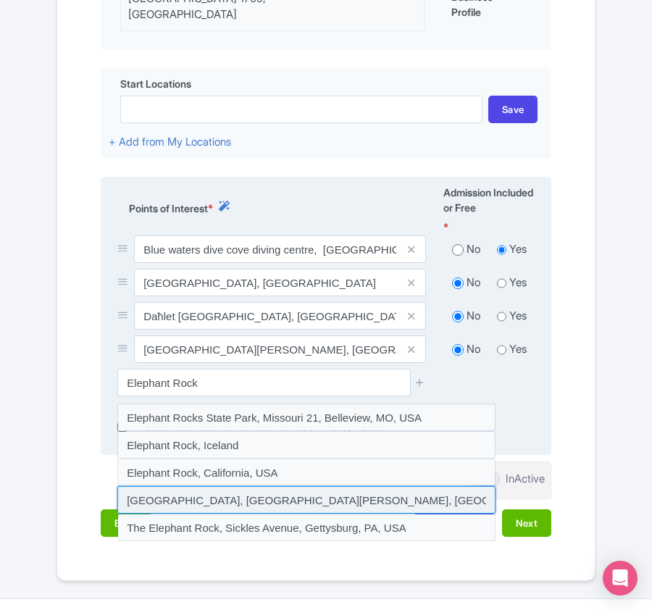
click at [249, 486] on input at bounding box center [306, 500] width 378 height 28
type input "Elephant rock, North Calvert Street, Baltimore, MD, USA"
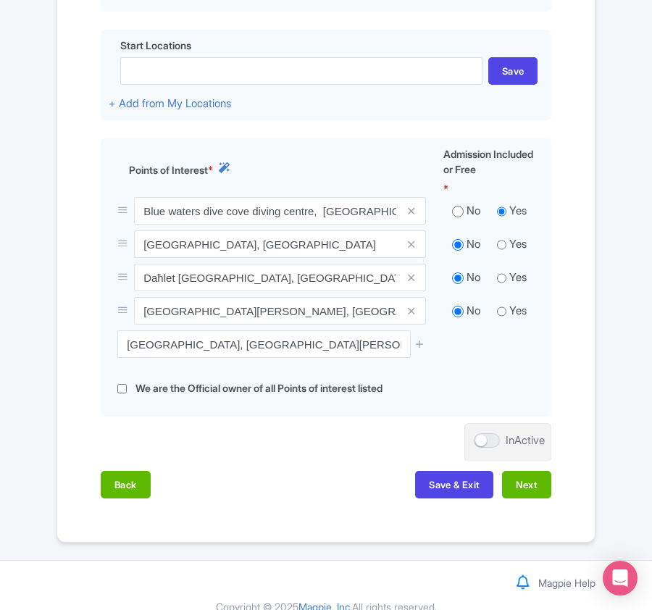
scroll to position [563, 0]
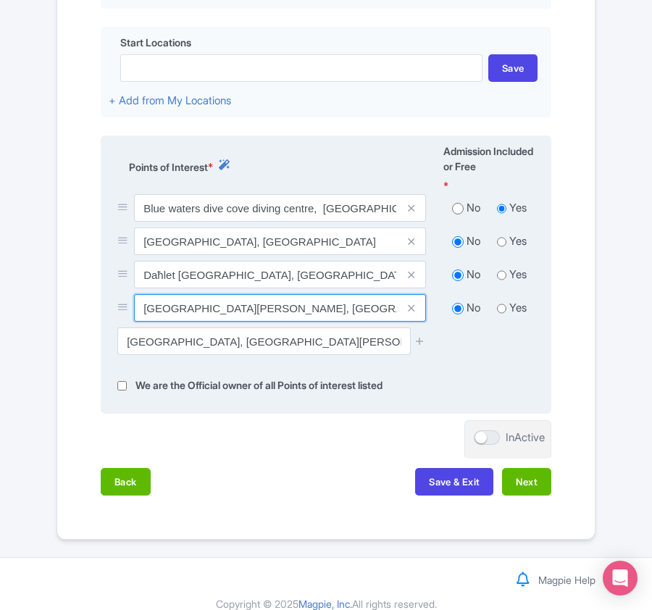
click at [276, 300] on input "Santa Maria Caves, Malta" at bounding box center [280, 308] width 292 height 28
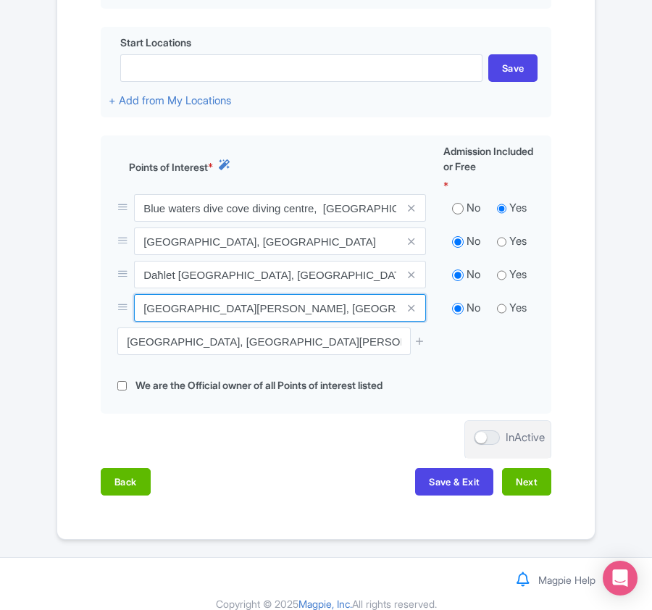
type input "Santa Maria Caves, Malta"
click at [7, 193] on div "Success Point of interest added successfully ← Back to Products PADI Open Water…" at bounding box center [326, 36] width 652 height 1005
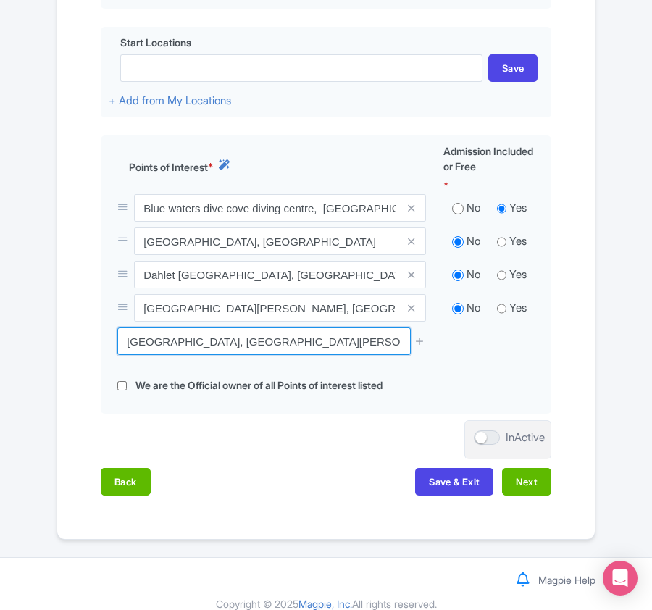
drag, startPoint x: 127, startPoint y: 323, endPoint x: 658, endPoint y: 327, distance: 530.2
paste input "MV Hephaestus Wreck"
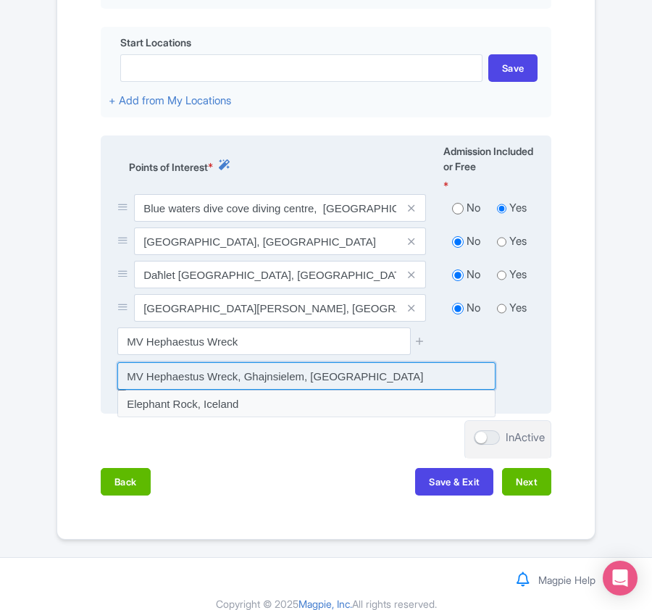
click at [264, 362] on input at bounding box center [306, 376] width 378 height 28
type input "MV Hephaestus Wreck, Ghajnsielem, Malta"
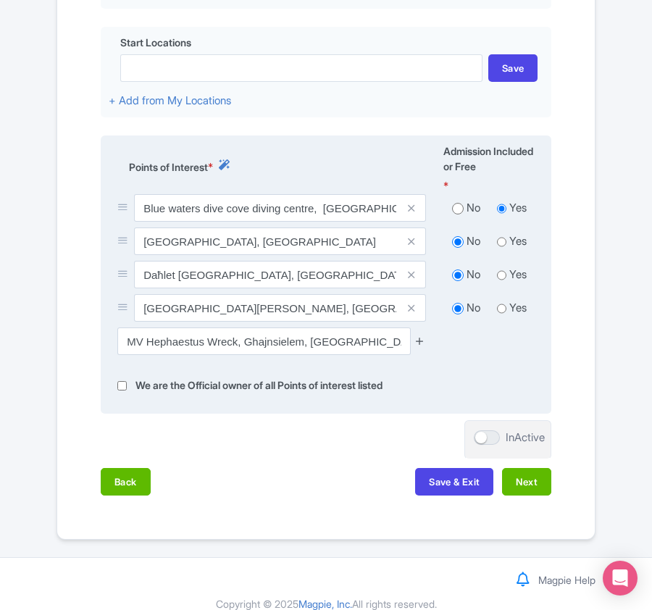
click at [419, 335] on icon at bounding box center [419, 340] width 11 height 11
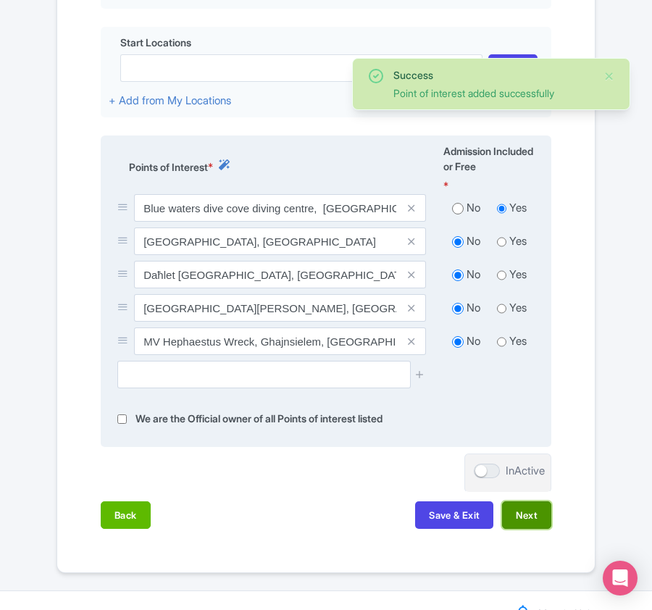
click at [519, 504] on button "Next" at bounding box center [526, 515] width 49 height 28
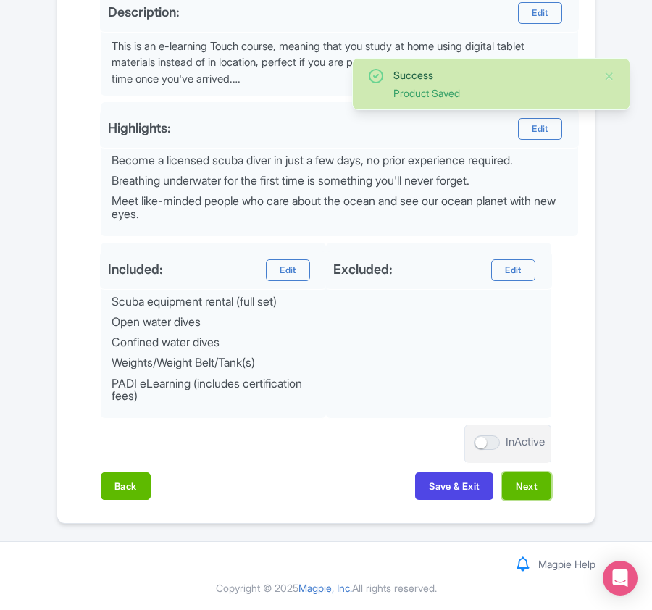
click at [507, 497] on button "Next" at bounding box center [526, 486] width 49 height 28
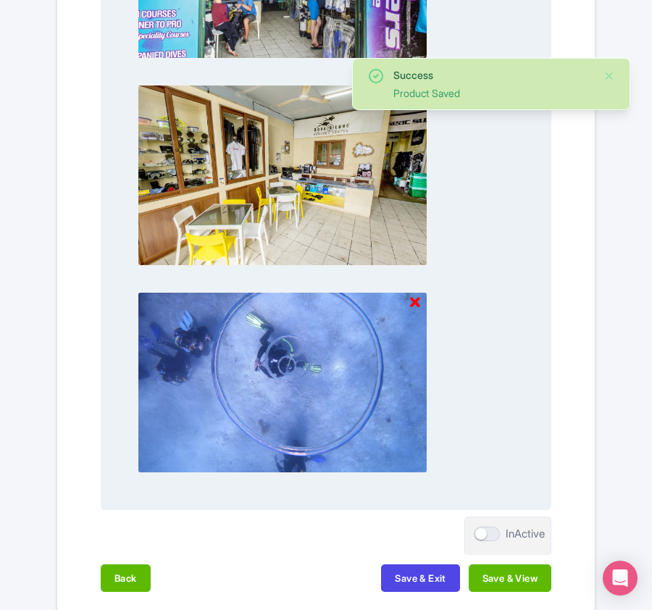
scroll to position [1528, 0]
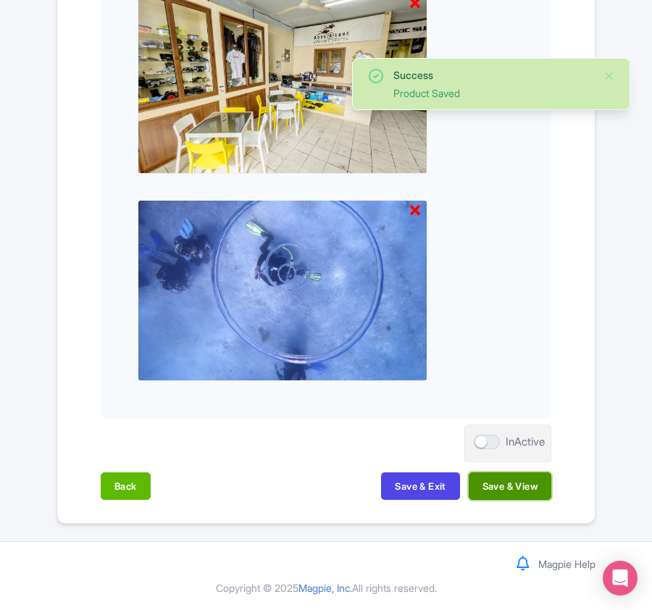
click at [508, 490] on button "Save & View" at bounding box center [510, 486] width 83 height 28
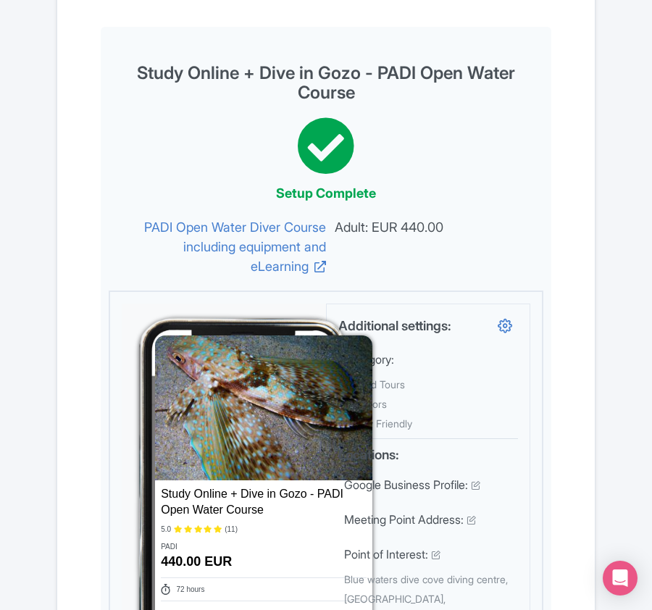
scroll to position [0, 0]
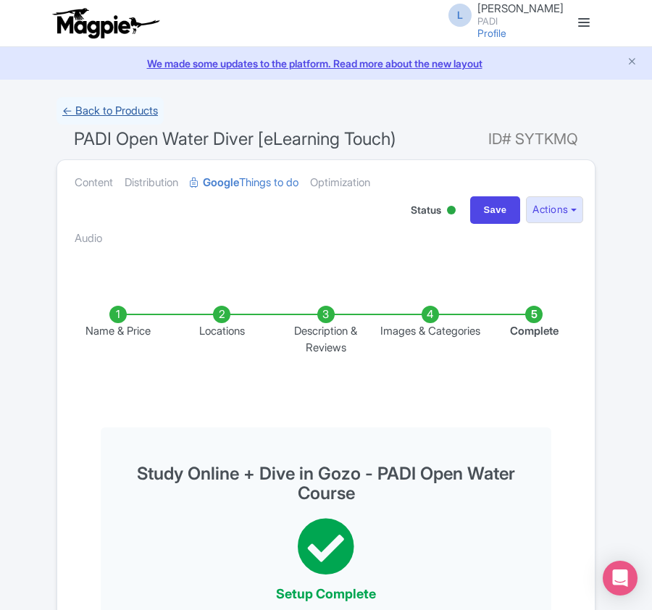
click at [114, 107] on link "← Back to Products" at bounding box center [109, 111] width 107 height 28
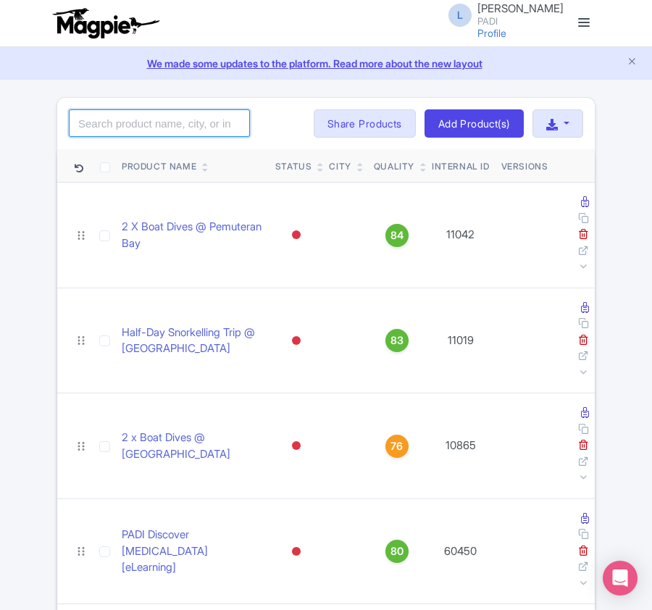
click at [83, 123] on input "search" at bounding box center [159, 123] width 181 height 28
paste input "51647"
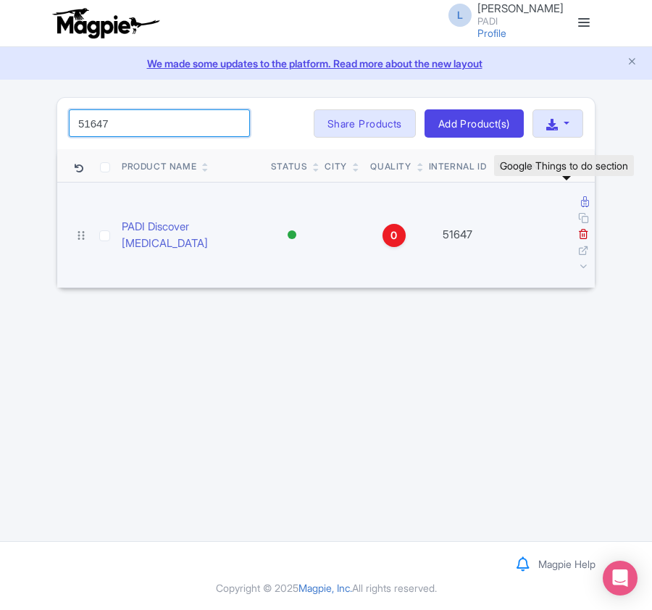
type input "51647"
click at [581, 204] on icon at bounding box center [585, 201] width 8 height 11
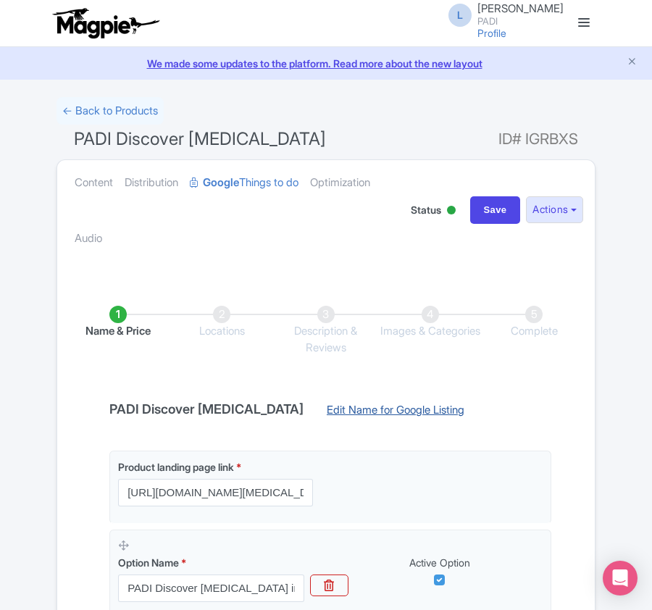
click at [351, 411] on link "Edit Name for Google Listing" at bounding box center [395, 413] width 167 height 23
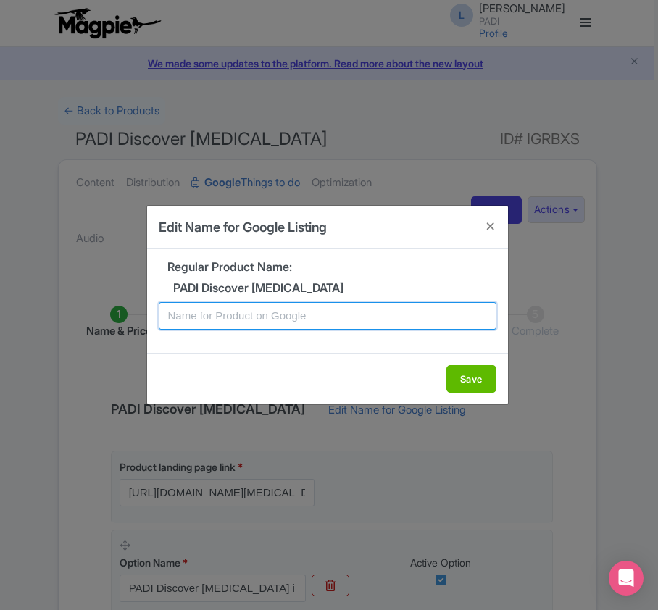
click at [360, 317] on input "text" at bounding box center [328, 316] width 338 height 28
paste input "Half-Day Discover Scuba in [GEOGRAPHIC_DATA]: Short, Sweet, and Underwater"
type input "Half-Day Discover Scuba in [GEOGRAPHIC_DATA]: Short, Sweet, and Underwater"
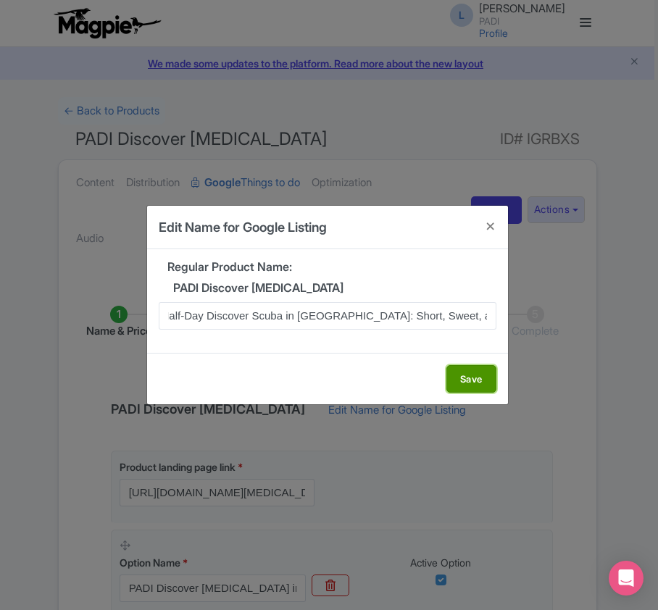
click at [471, 380] on button "Save" at bounding box center [471, 379] width 50 height 28
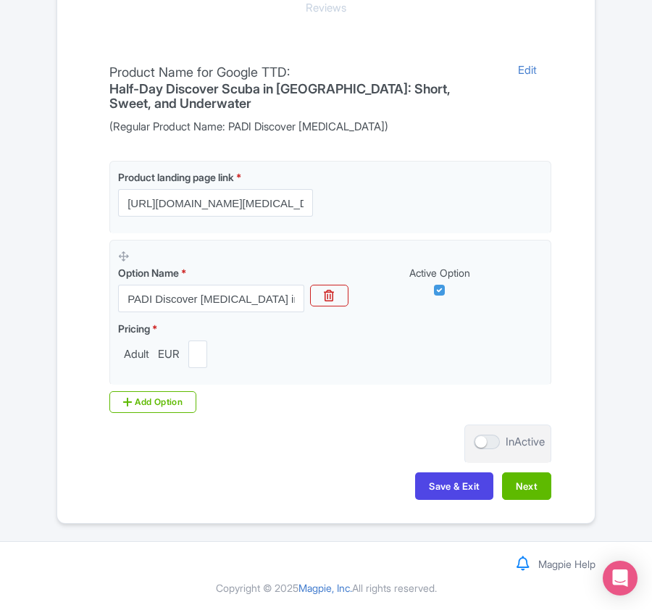
scroll to position [343, 0]
click at [527, 479] on button "Next" at bounding box center [526, 486] width 49 height 28
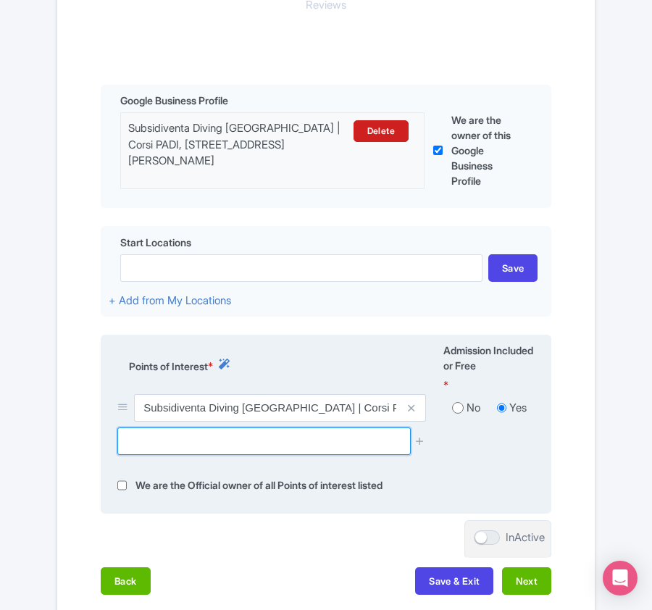
click at [253, 449] on input "text" at bounding box center [263, 441] width 293 height 28
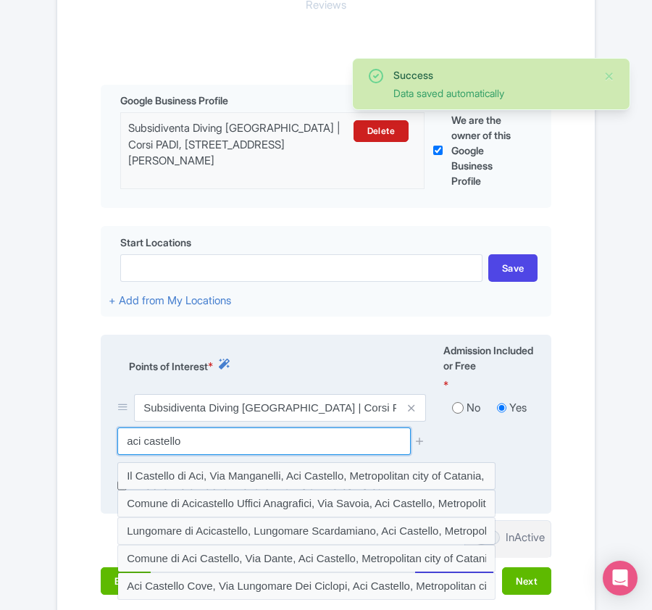
click at [145, 445] on input "aci castello" at bounding box center [263, 441] width 293 height 28
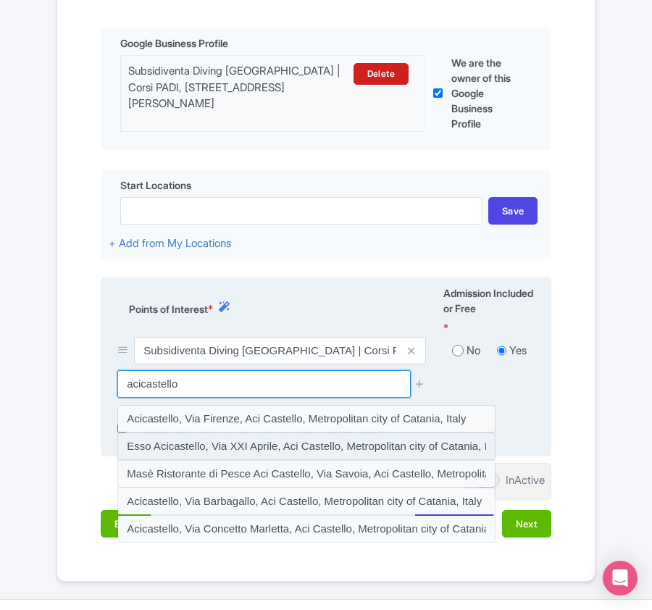
scroll to position [462, 0]
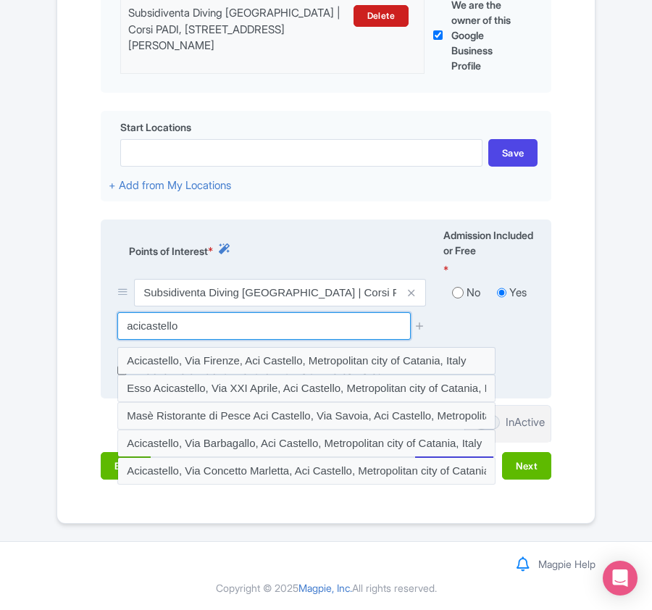
click at [132, 326] on input "acicastello" at bounding box center [263, 326] width 293 height 28
click at [146, 327] on input "Acicastello" at bounding box center [263, 326] width 293 height 28
click at [143, 324] on input "AciCastello" at bounding box center [263, 326] width 293 height 28
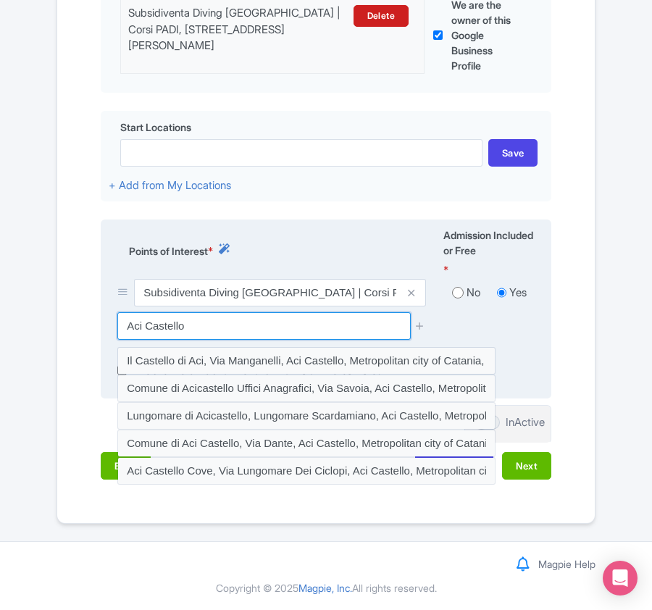
click at [197, 322] on input "Aci Castello" at bounding box center [263, 326] width 293 height 28
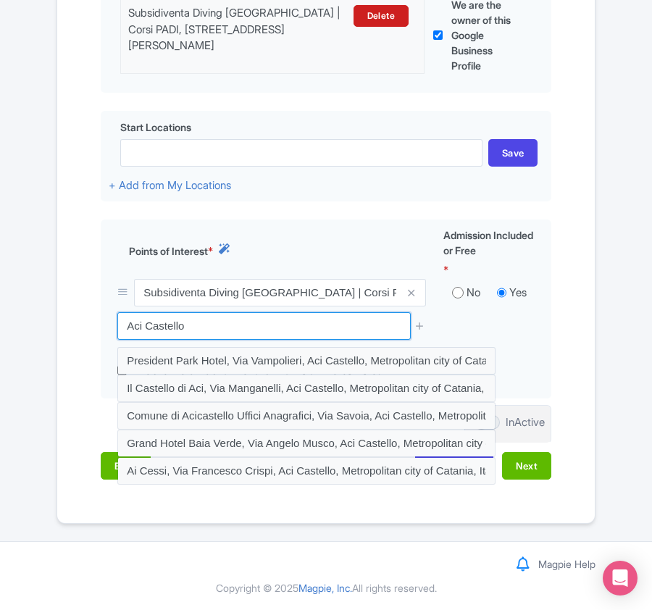
drag, startPoint x: 209, startPoint y: 320, endPoint x: 97, endPoint y: 313, distance: 112.5
click at [97, 313] on div "Name & Price Locations Description & Reviews Images & Categories Complete Edit …" at bounding box center [326, 156] width 520 height 675
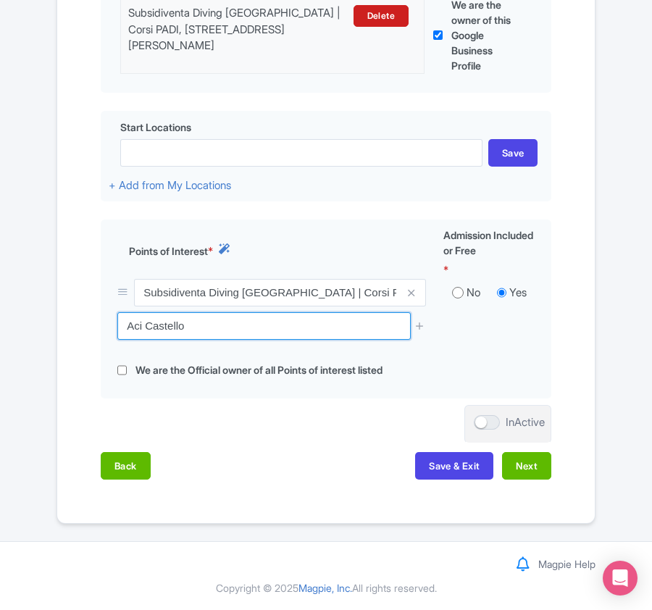
paste input "Grotta Smeralda"
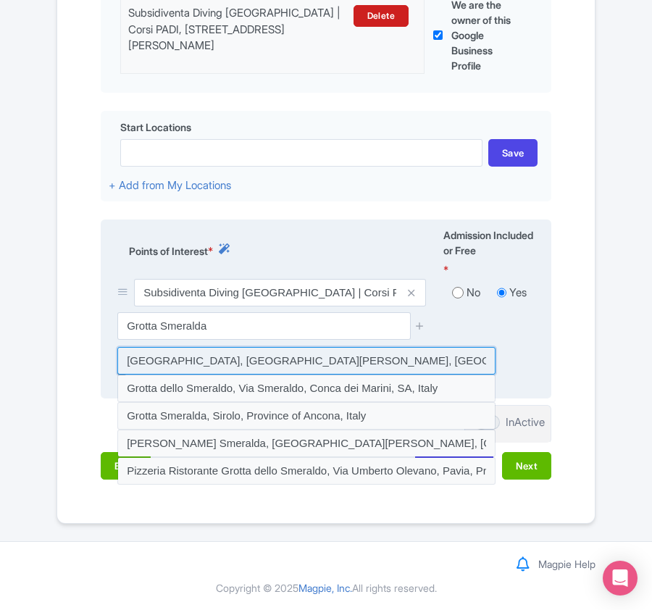
click at [299, 357] on input at bounding box center [306, 361] width 378 height 28
type input "Grotta Smeralda Teatro, Via Antonello da Messina, Aci Castello, Metropolitan ci…"
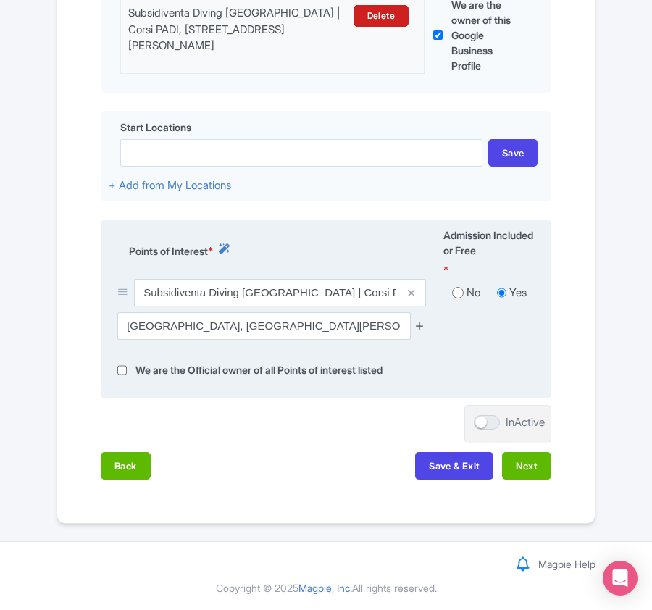
click at [421, 320] on icon at bounding box center [419, 325] width 11 height 11
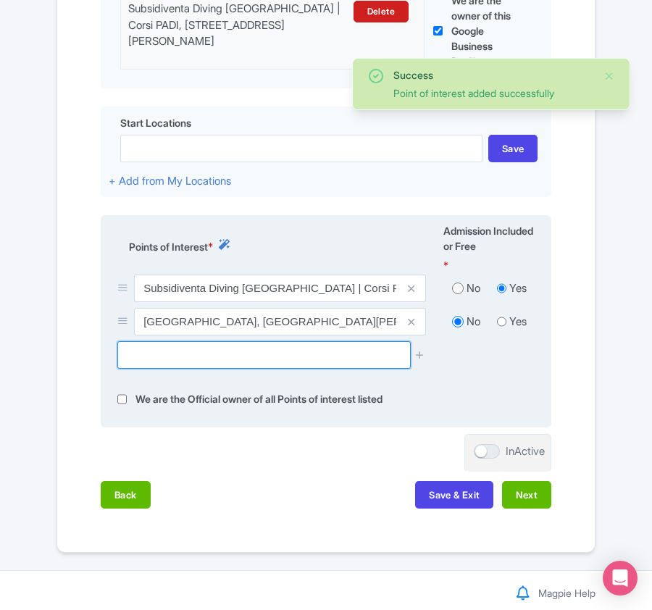
click at [342, 360] on input "text" at bounding box center [263, 355] width 293 height 28
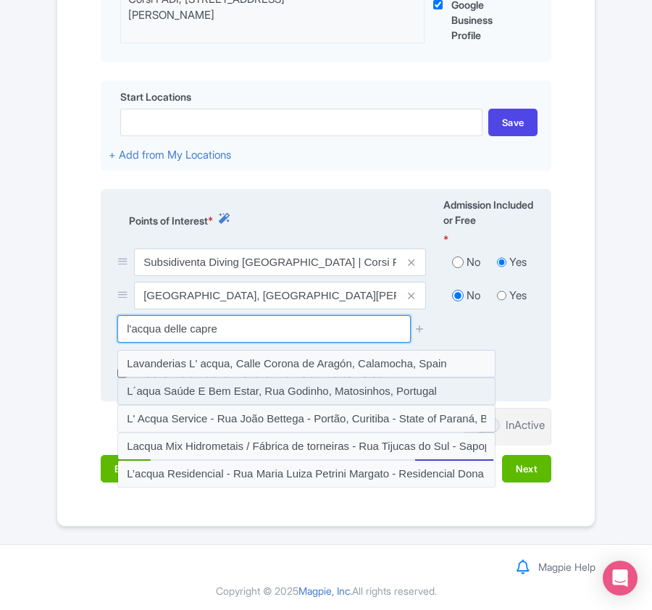
scroll to position [496, 0]
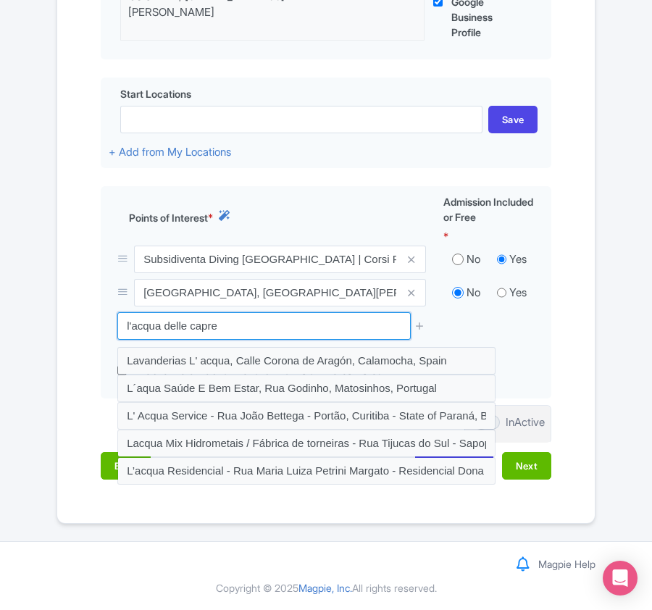
drag, startPoint x: 259, startPoint y: 327, endPoint x: -31, endPoint y: 290, distance: 292.1
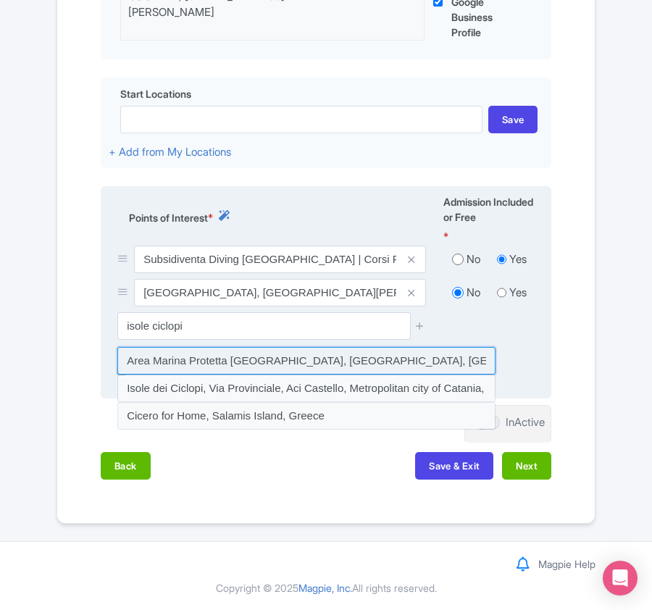
click at [183, 363] on input at bounding box center [306, 361] width 378 height 28
type input "Area Marina Protetta Isole Ciclopi, Via Provinciale, Aci Castello, Metropolitan…"
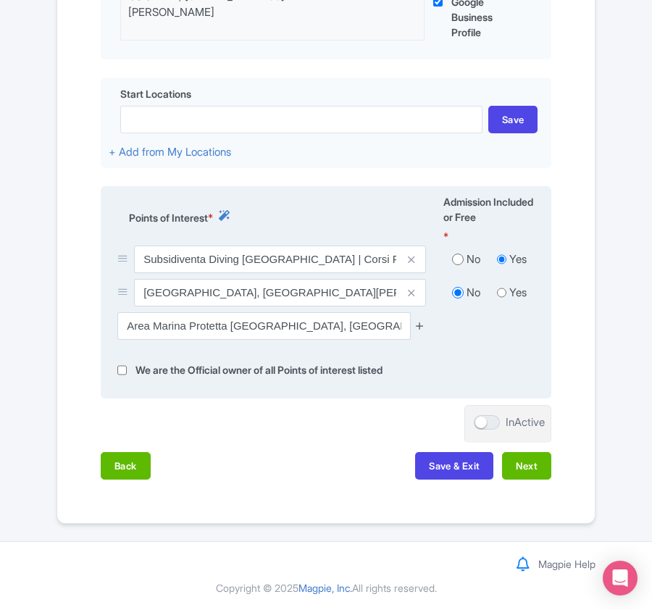
click at [419, 322] on icon at bounding box center [419, 325] width 11 height 11
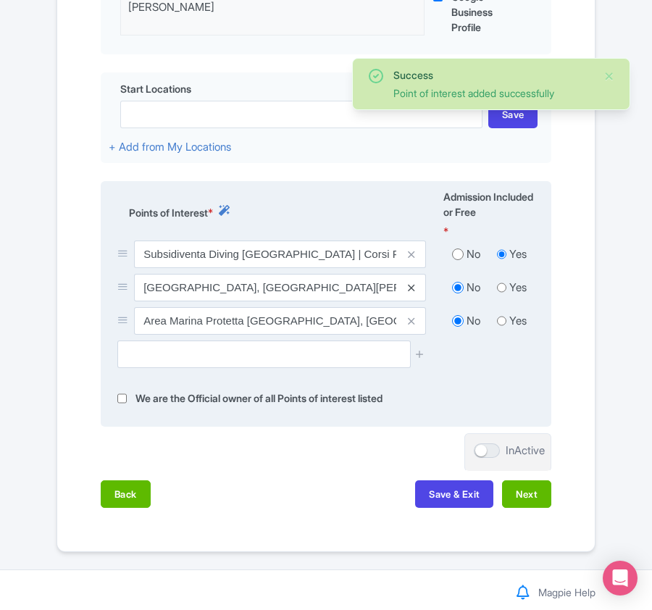
click at [412, 288] on icon at bounding box center [411, 287] width 7 height 11
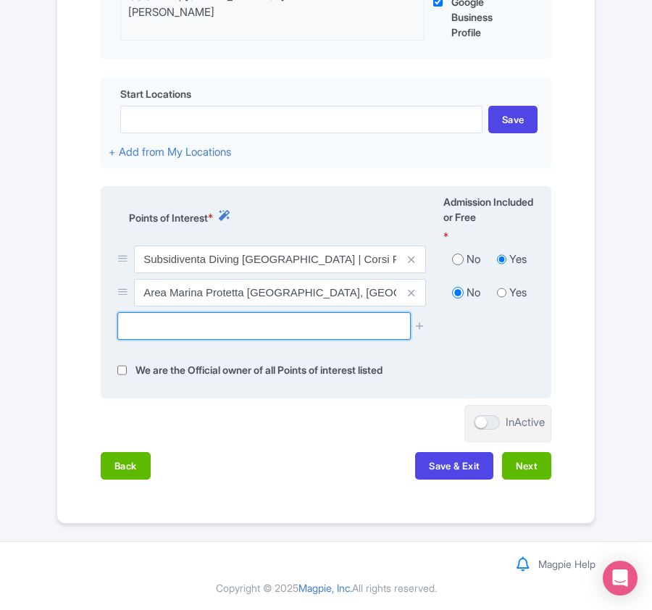
click at [180, 319] on input "text" at bounding box center [263, 326] width 293 height 28
paste input "Lido Grotta Smeralda"
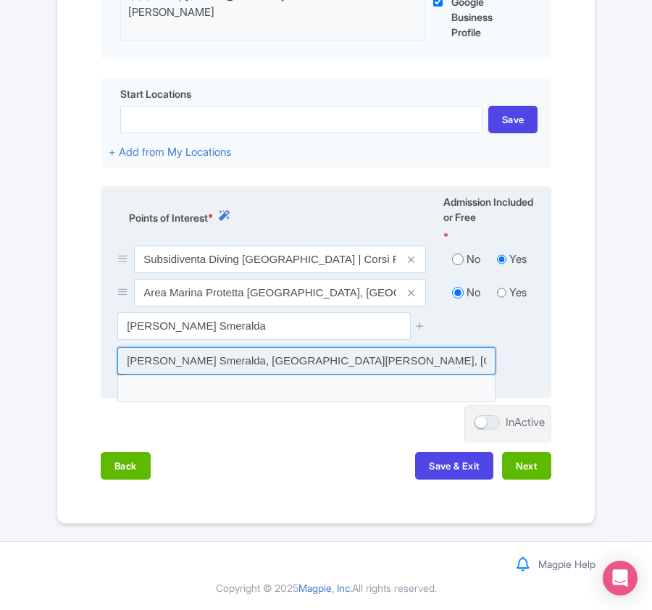
click at [264, 360] on input at bounding box center [306, 361] width 378 height 28
type input "Lido Grotta Smeralda, Via Antonello da Messina, Aci Castello, Metropolitan city…"
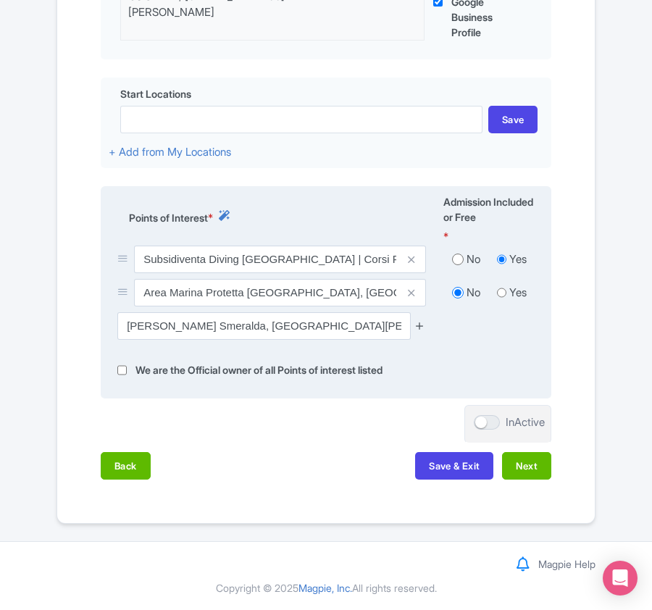
click at [417, 320] on icon at bounding box center [419, 325] width 11 height 11
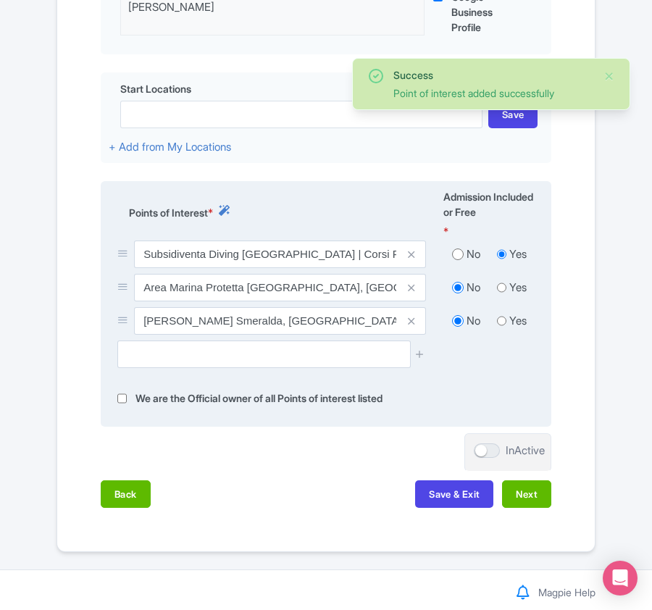
click at [501, 319] on input "radio" at bounding box center [501, 321] width 9 height 14
radio input "true"
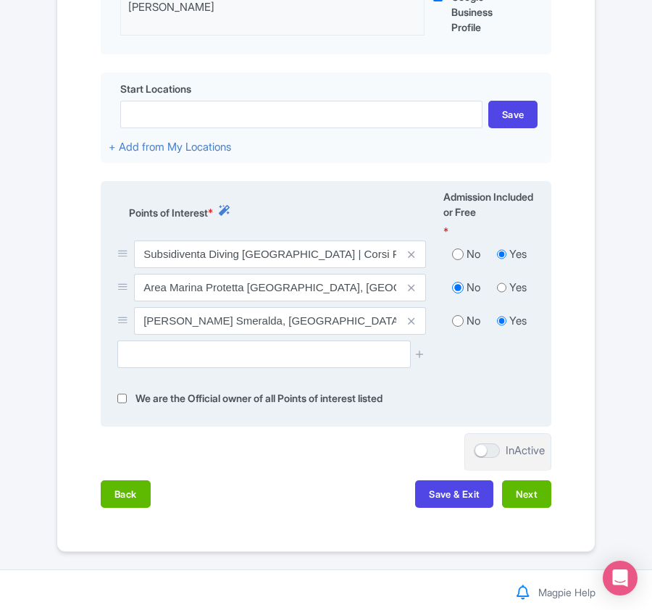
drag, startPoint x: 125, startPoint y: 319, endPoint x: 114, endPoint y: 320, distance: 10.2
click at [114, 320] on div "Lido Grotta Smeralda, Via Antonello da Messina, Aci Castello, Metropolitan city…" at bounding box center [272, 323] width 326 height 33
click at [122, 322] on icon at bounding box center [122, 319] width 11 height 11
click at [122, 330] on div at bounding box center [125, 321] width 17 height 17
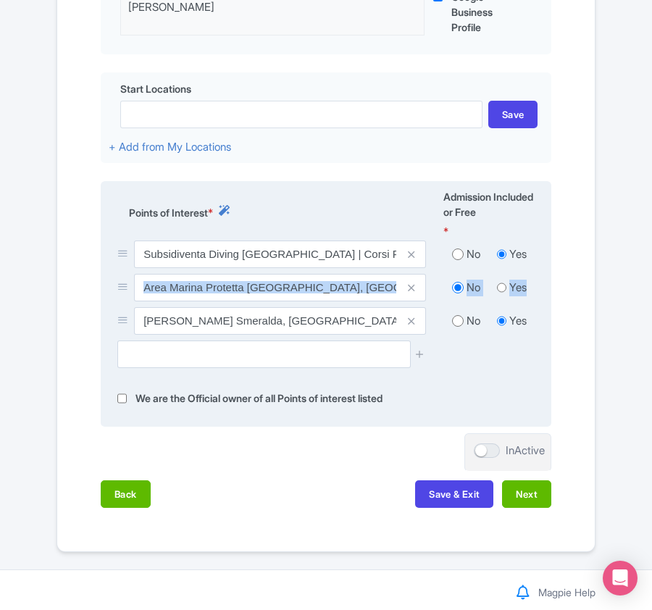
drag, startPoint x: 122, startPoint y: 322, endPoint x: 130, endPoint y: 307, distance: 16.9
click at [130, 306] on div "Subsidiventa Diving Catania | Corsi PADI, Via Antonello da Messina, 14, 95021 A…" at bounding box center [326, 290] width 435 height 100
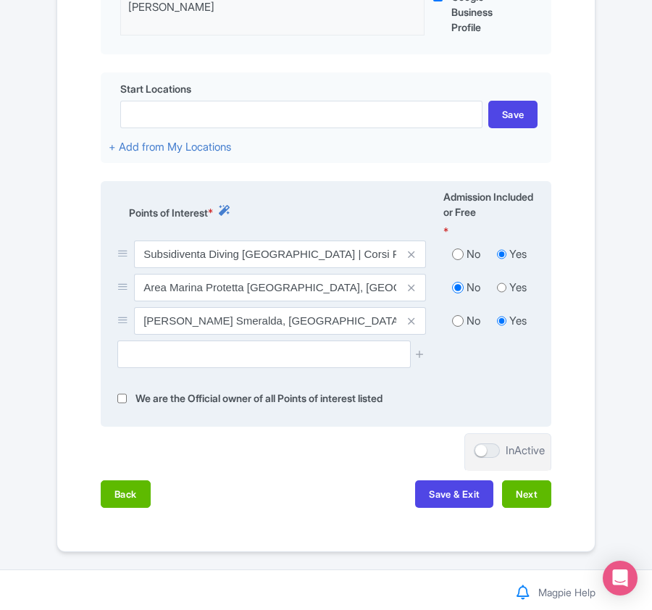
click at [123, 324] on icon at bounding box center [122, 319] width 11 height 11
click at [120, 320] on icon at bounding box center [122, 319] width 11 height 11
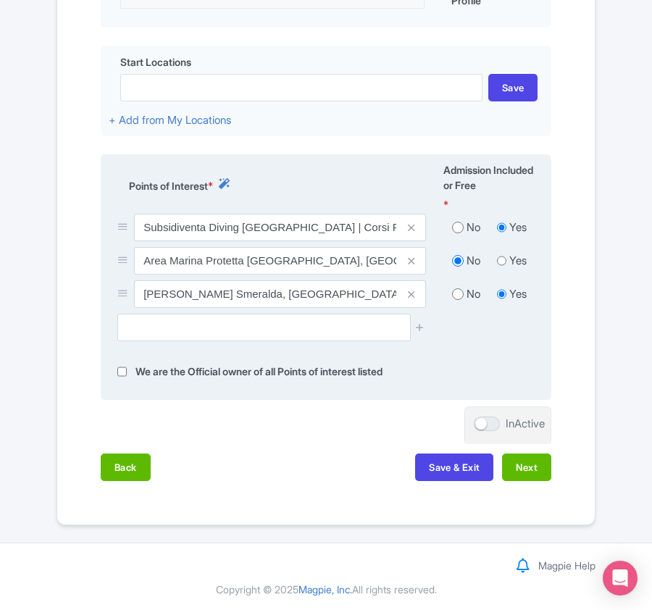
scroll to position [529, 0]
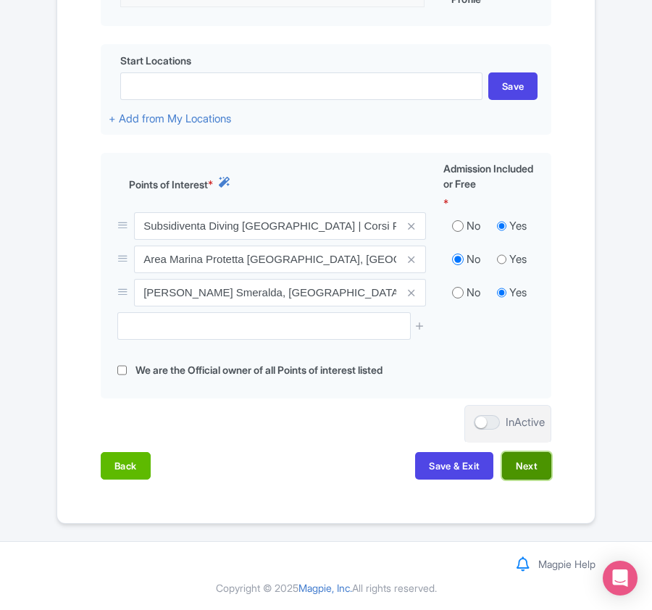
click at [527, 468] on button "Next" at bounding box center [526, 466] width 49 height 28
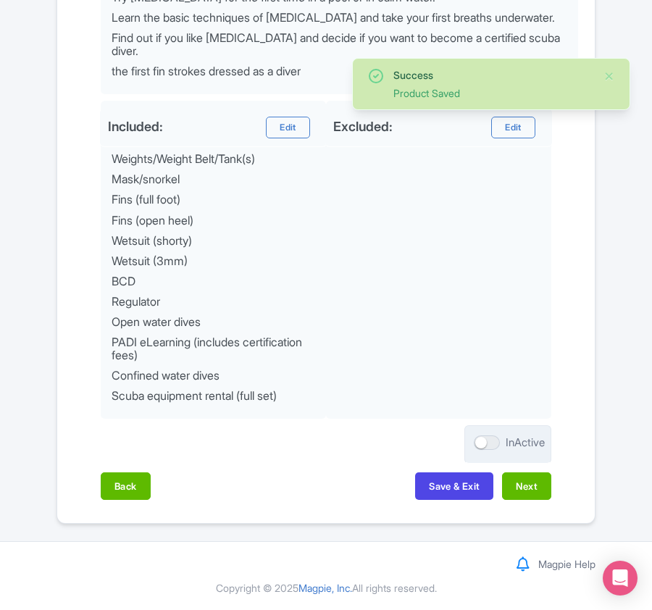
scroll to position [729, 0]
click at [527, 491] on button "Next" at bounding box center [526, 486] width 49 height 28
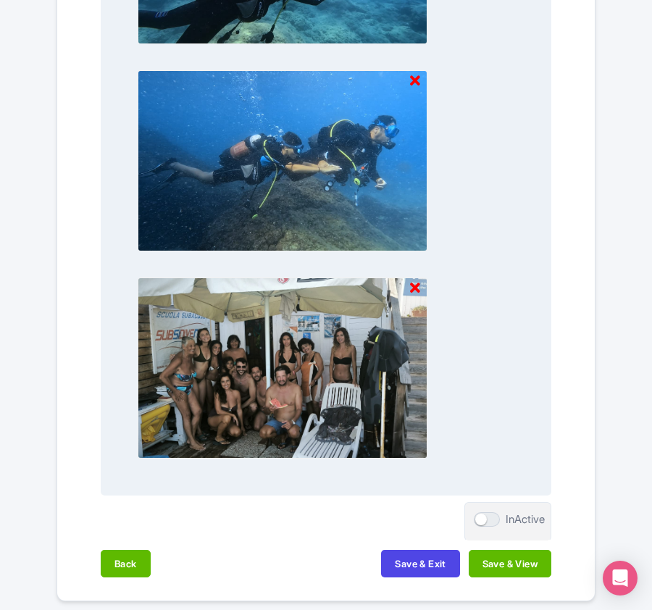
scroll to position [1528, 0]
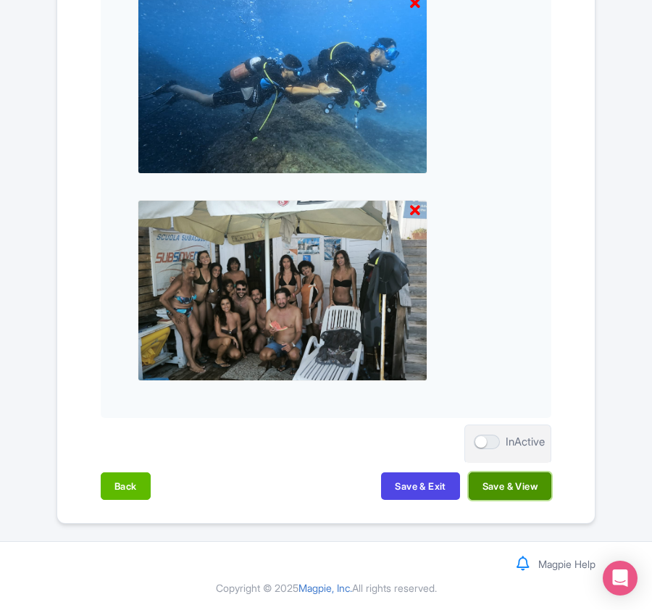
click at [487, 481] on button "Save & View" at bounding box center [510, 486] width 83 height 28
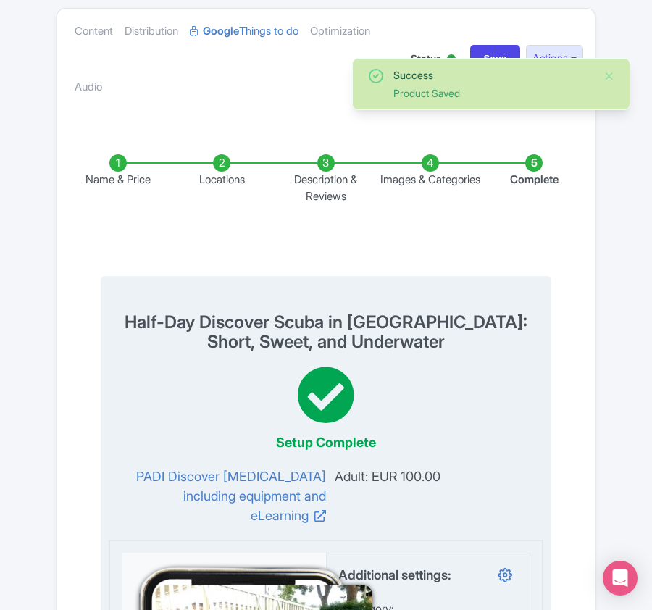
scroll to position [0, 0]
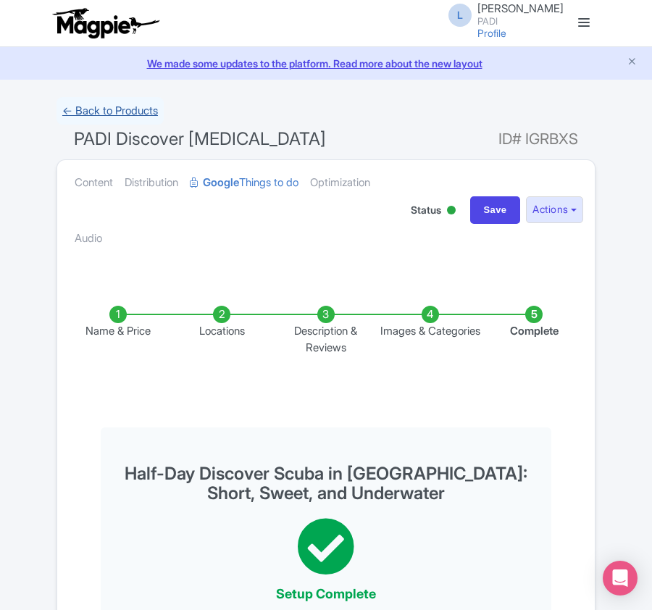
click at [120, 107] on link "← Back to Products" at bounding box center [109, 111] width 107 height 28
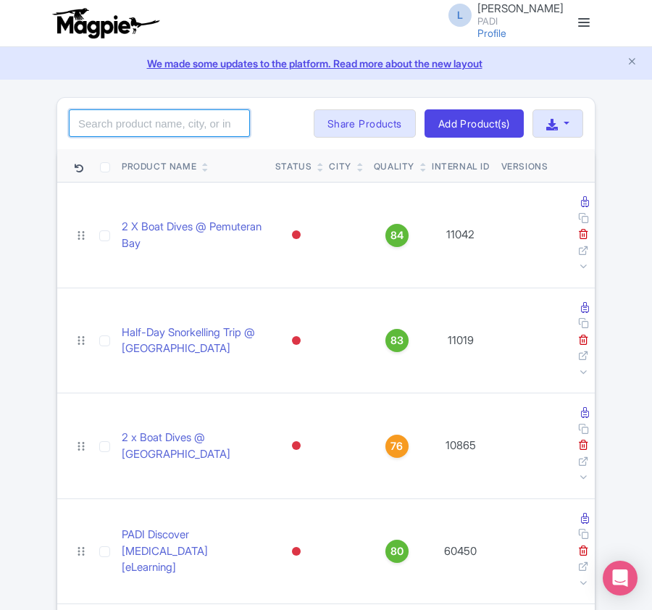
click at [187, 120] on input "search" at bounding box center [159, 123] width 181 height 28
paste input "13124"
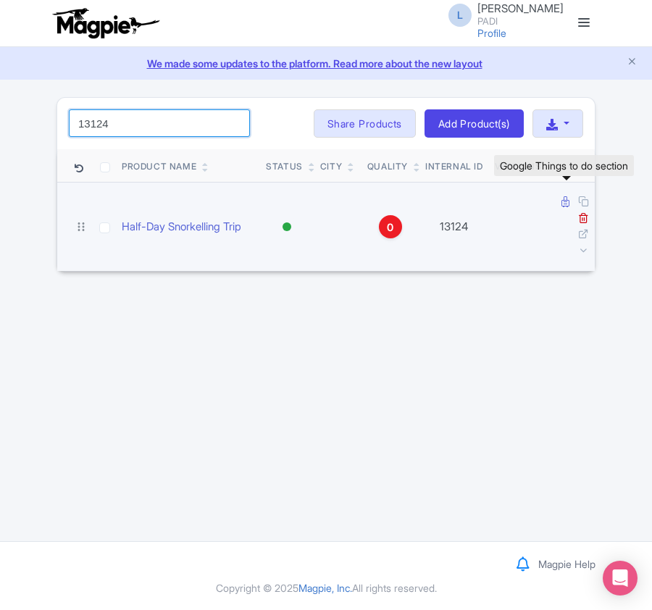
type input "13124"
click at [568, 201] on icon at bounding box center [565, 201] width 8 height 11
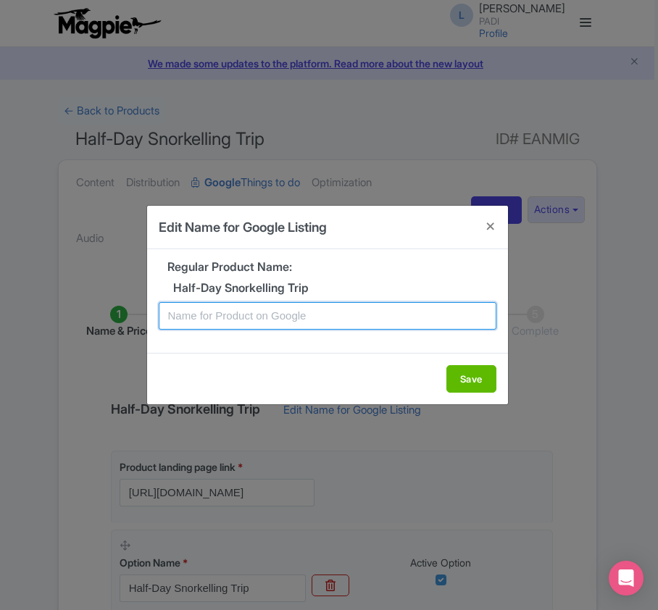
click at [285, 307] on input "text" at bounding box center [328, 316] width 338 height 28
paste input "Discover Thessaloniki’s Underwater World – Half-Day Snorkeling Tour in Andalusia"
type input "Discover Thessaloniki’s Underwater World – Half-Day Snorkeling Tour in Andalusia"
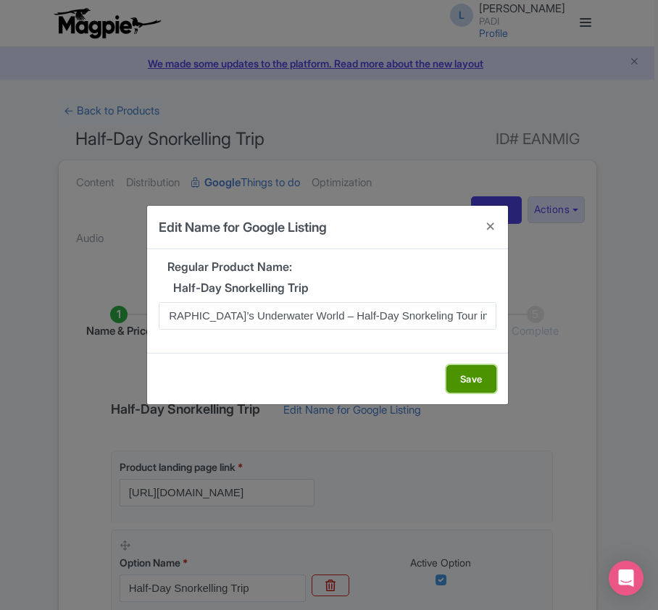
click at [477, 380] on button "Save" at bounding box center [471, 379] width 50 height 28
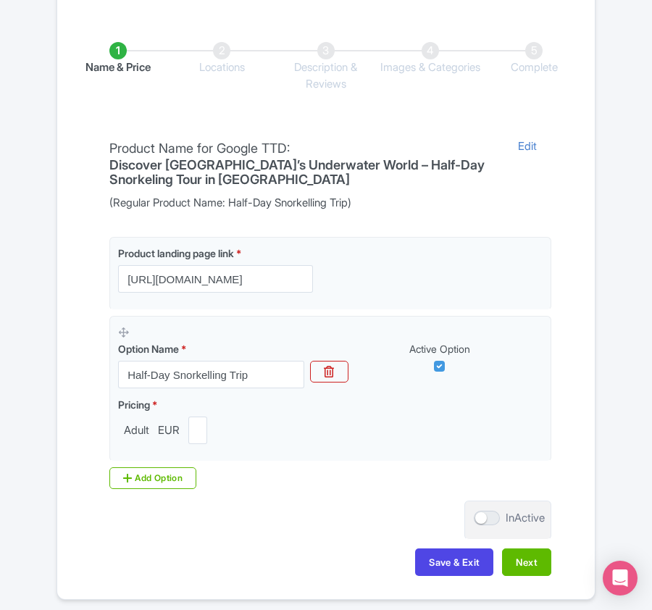
scroll to position [343, 0]
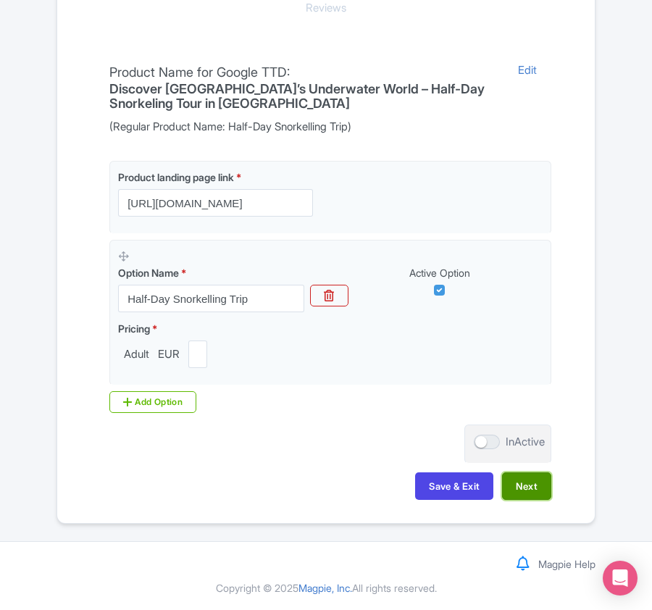
click at [530, 491] on button "Next" at bounding box center [526, 486] width 49 height 28
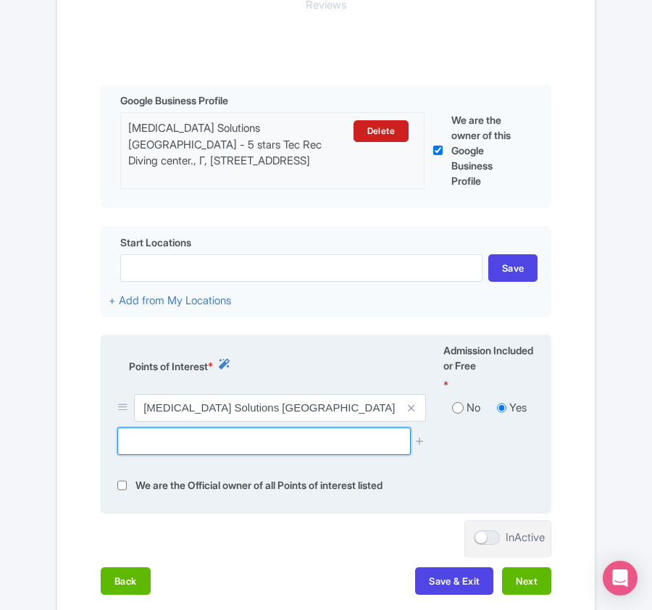
click at [140, 446] on input "text" at bounding box center [263, 441] width 293 height 28
paste input "Aretsou Marina Thessaloniki,"
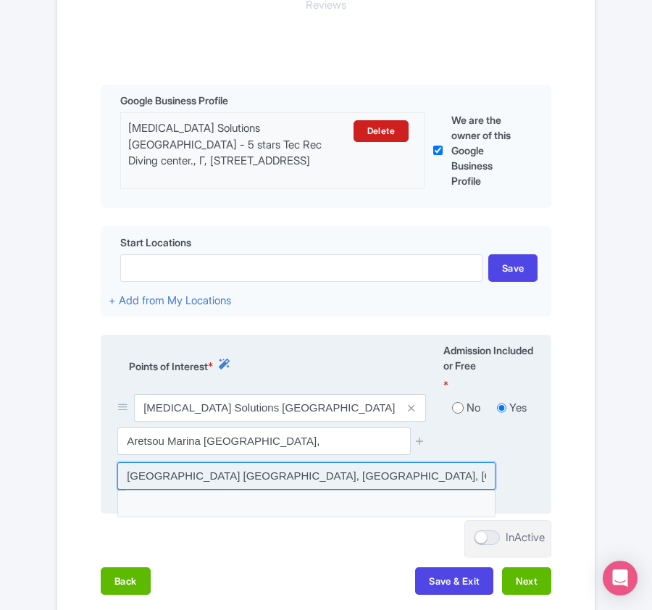
click at [148, 476] on input at bounding box center [306, 476] width 378 height 28
type input "Aretsou Marina Thessaloniki, Kalamaria Municipality, Greece"
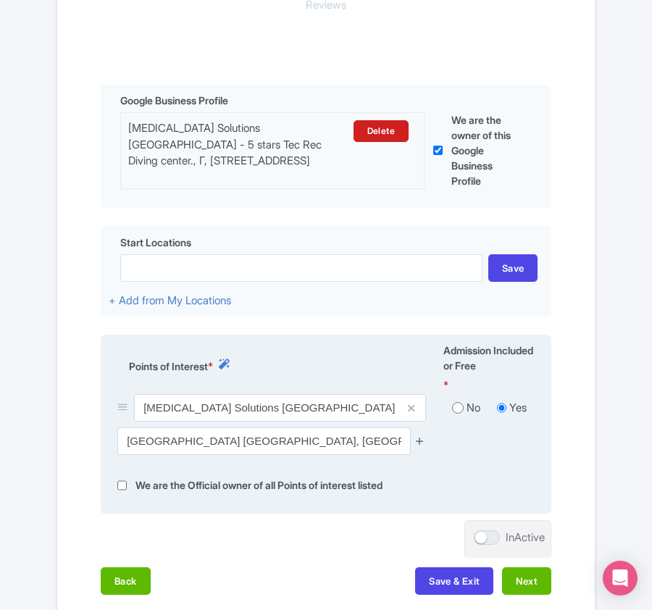
click at [419, 439] on icon at bounding box center [419, 440] width 11 height 11
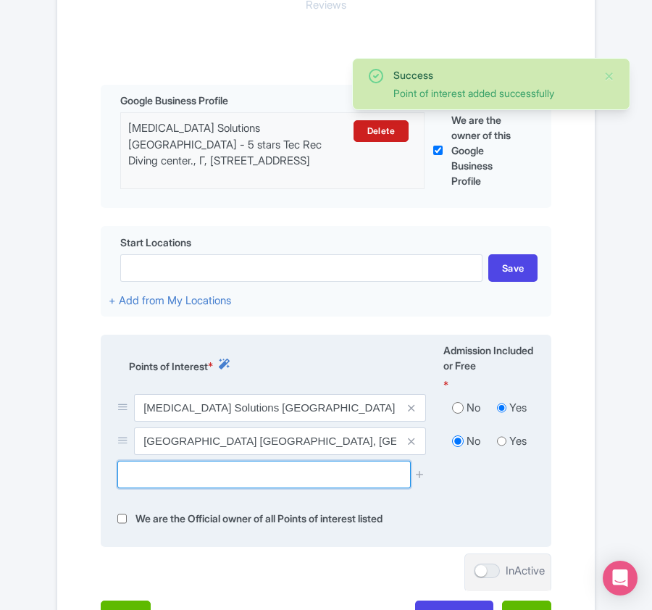
click at [135, 476] on input "text" at bounding box center [263, 475] width 293 height 28
paste input "Marina Kalamaria, Kalamaria,"
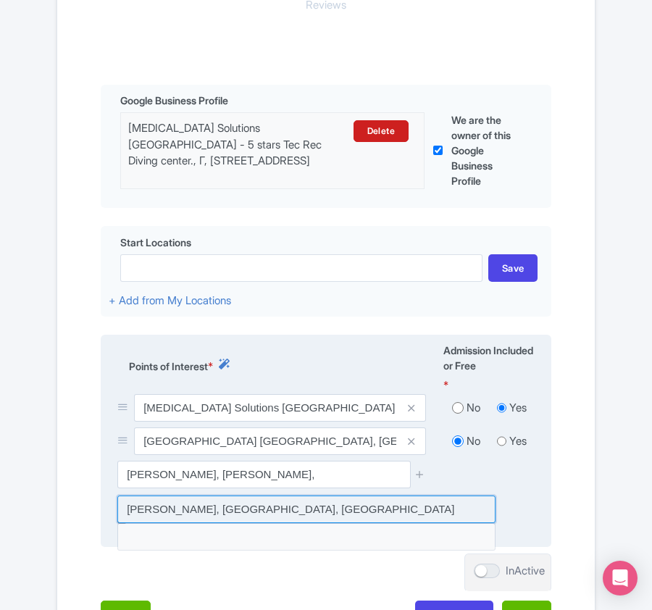
click at [201, 516] on input at bounding box center [306, 509] width 378 height 28
type input "Marina Kalamaria, Kalamaria, Greece"
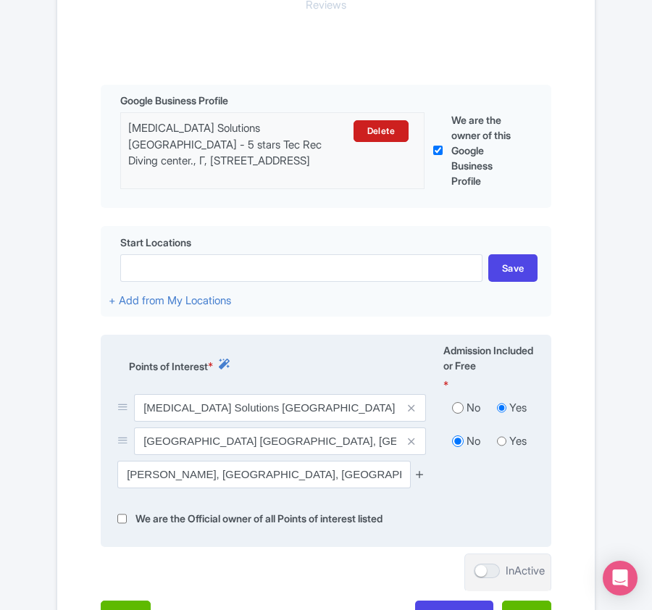
click at [422, 477] on icon at bounding box center [419, 474] width 11 height 11
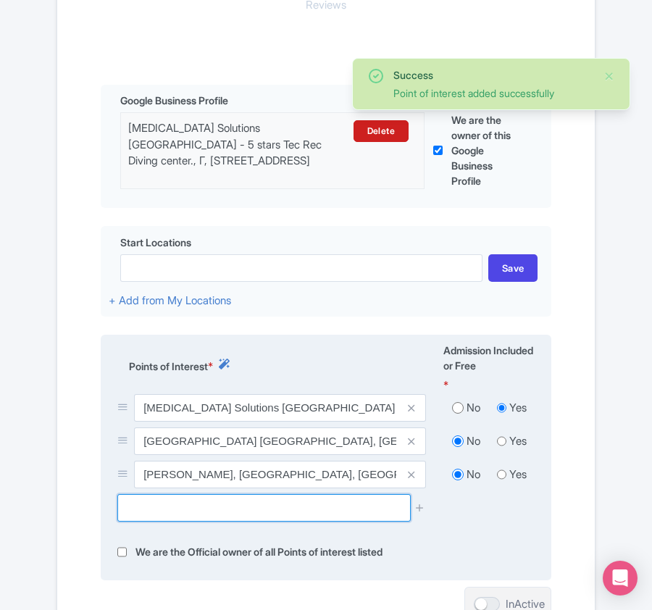
click at [148, 510] on input "text" at bounding box center [263, 508] width 293 height 28
paste input "Nea Potidea, Greece"
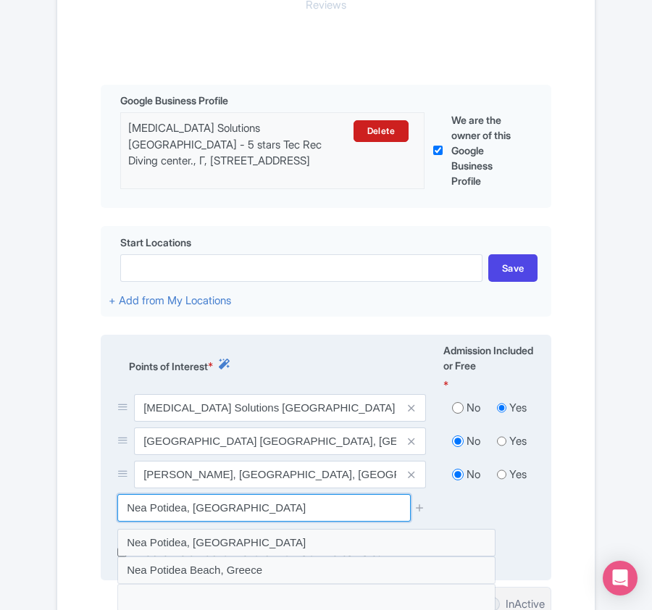
type input "Nea Potidea, Greece"
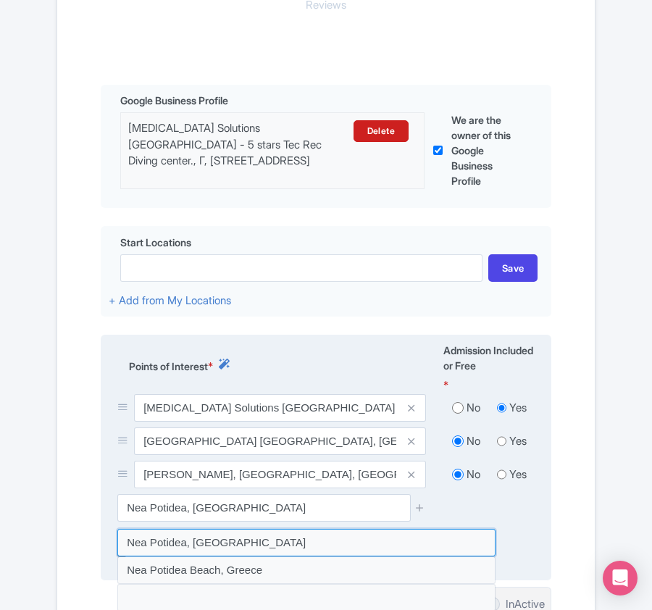
click at [146, 540] on input at bounding box center [306, 543] width 378 height 28
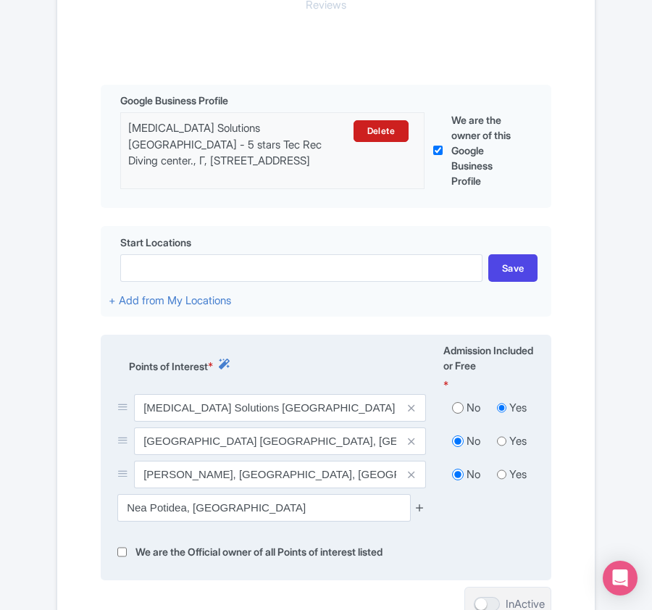
click at [420, 511] on icon at bounding box center [419, 507] width 11 height 11
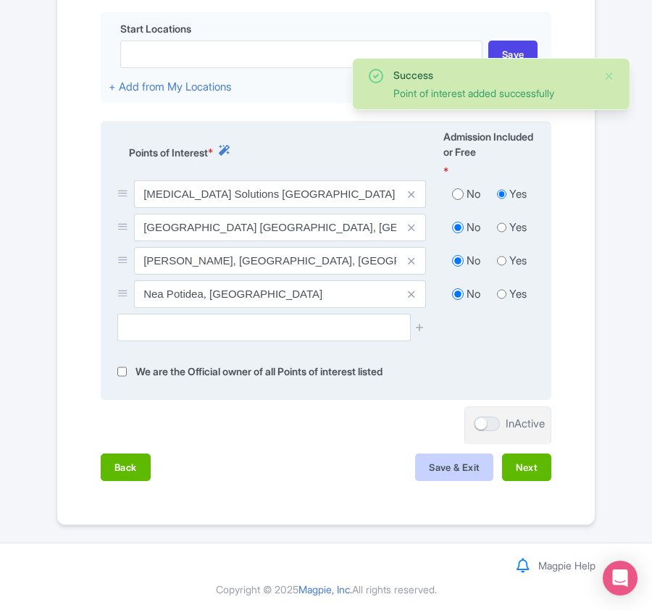
scroll to position [563, 0]
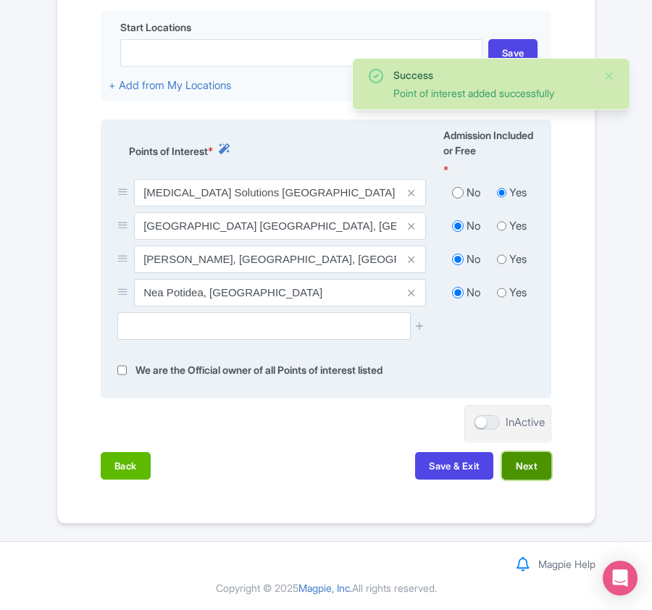
click at [531, 464] on button "Next" at bounding box center [526, 466] width 49 height 28
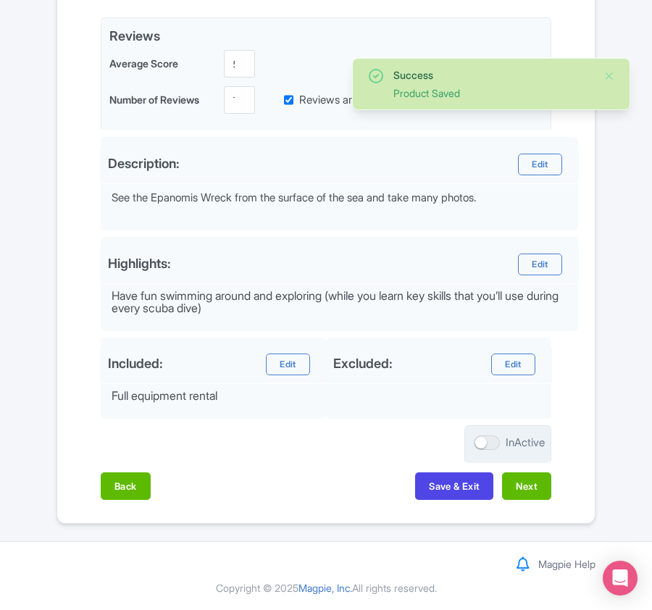
scroll to position [415, 0]
click at [526, 487] on button "Next" at bounding box center [526, 486] width 49 height 28
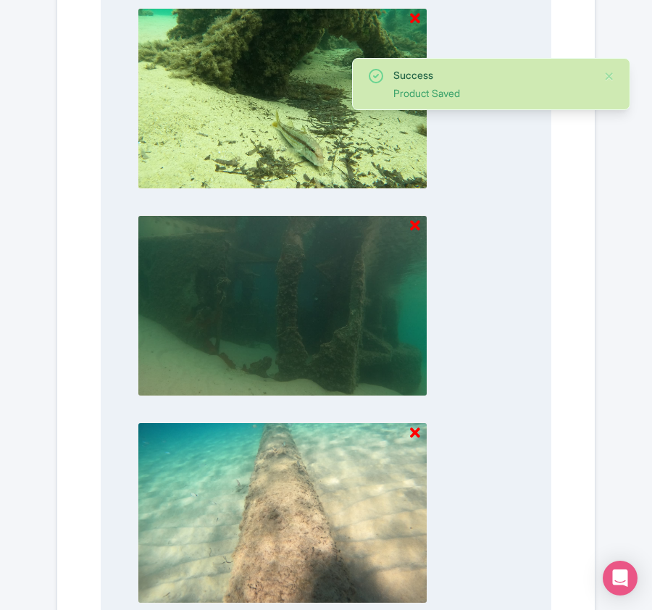
scroll to position [1716, 0]
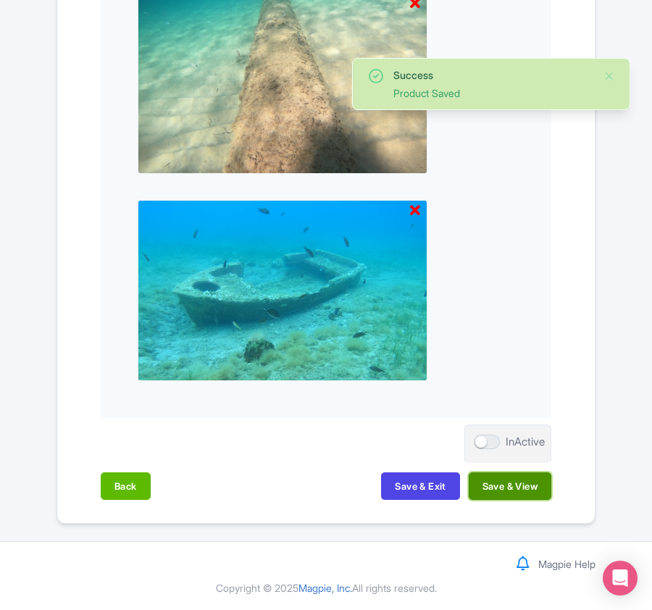
click at [517, 482] on button "Save & View" at bounding box center [510, 486] width 83 height 28
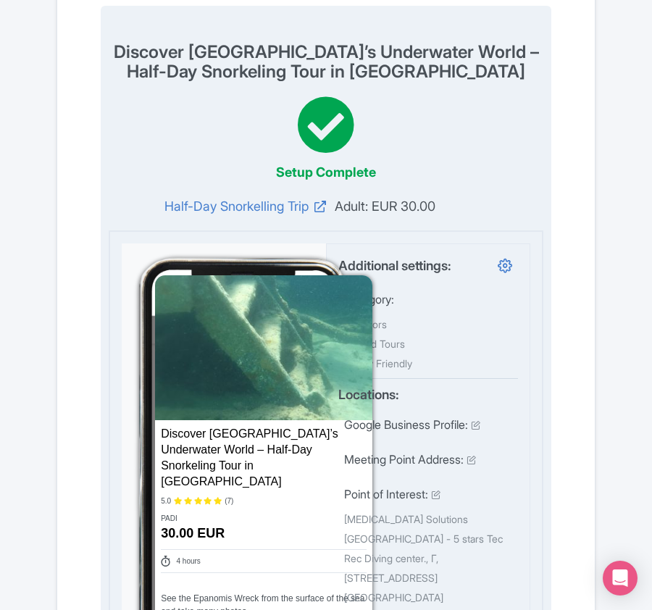
scroll to position [0, 0]
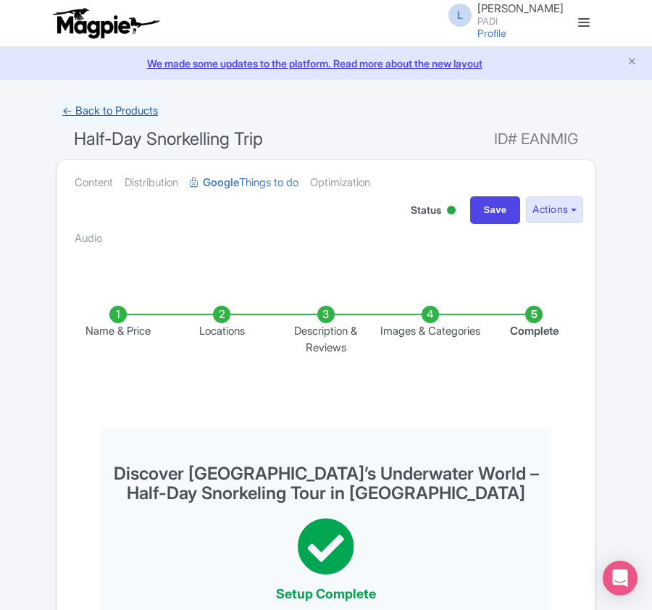
click at [122, 111] on link "← Back to Products" at bounding box center [109, 111] width 107 height 28
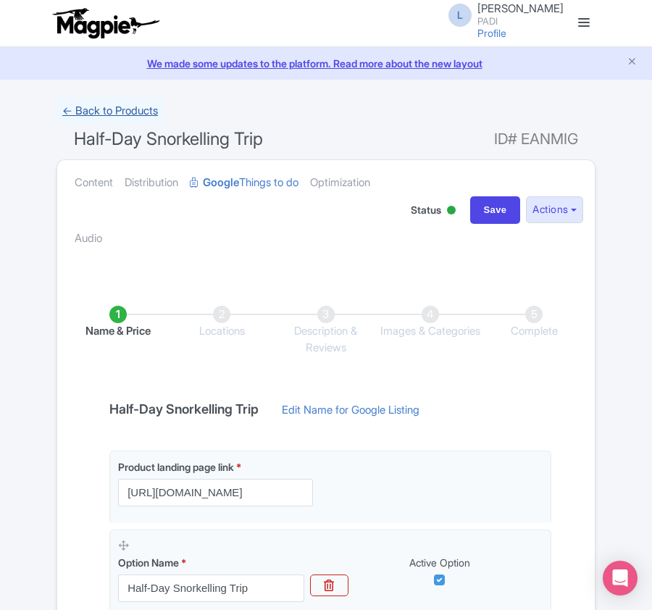
click at [88, 107] on link "← Back to Products" at bounding box center [109, 111] width 107 height 28
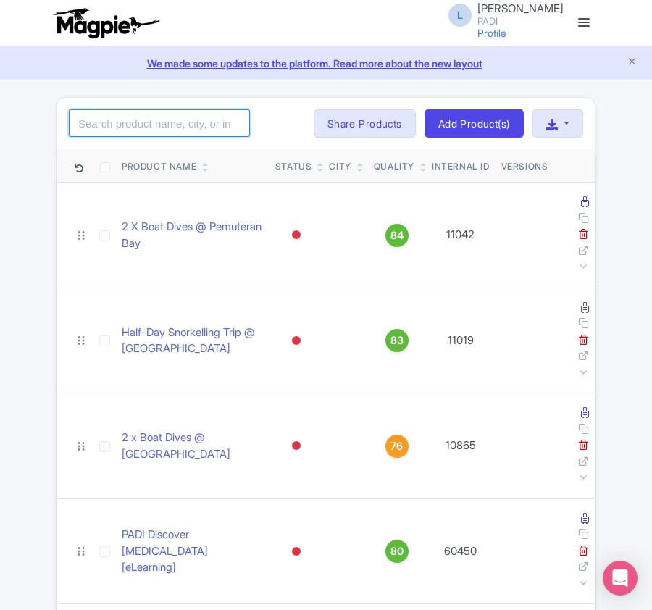
click at [122, 122] on input "search" at bounding box center [159, 123] width 181 height 28
paste input "13067"
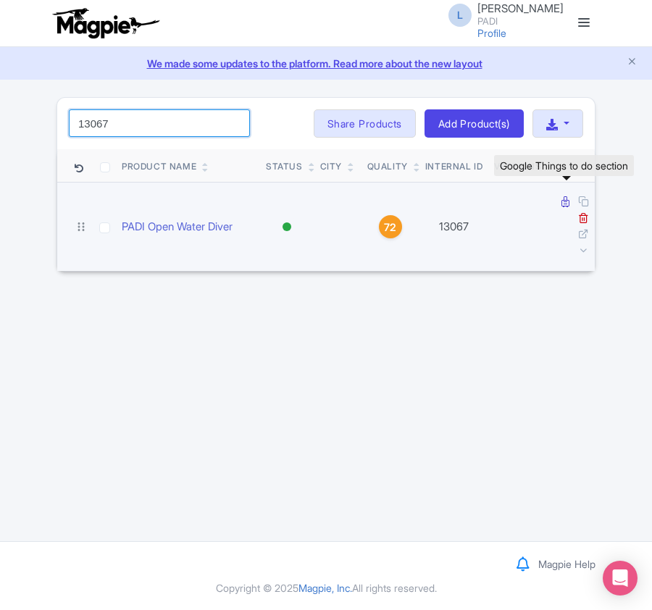
type input "13067"
click at [565, 203] on icon at bounding box center [565, 201] width 8 height 11
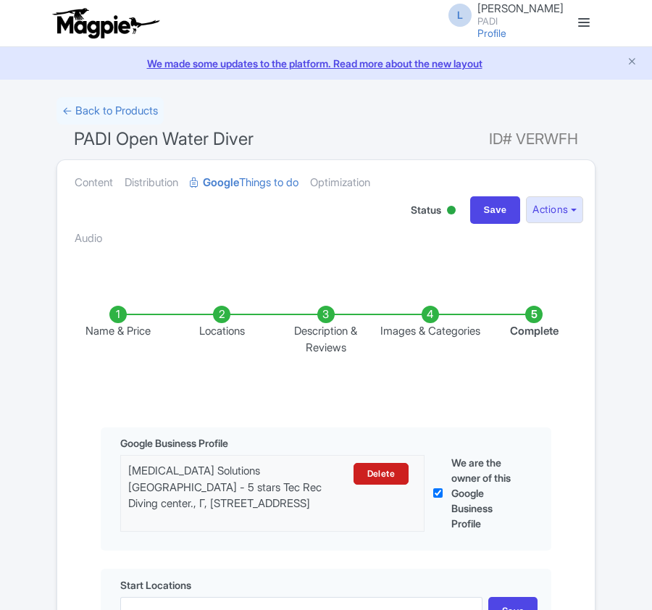
scroll to position [386, 0]
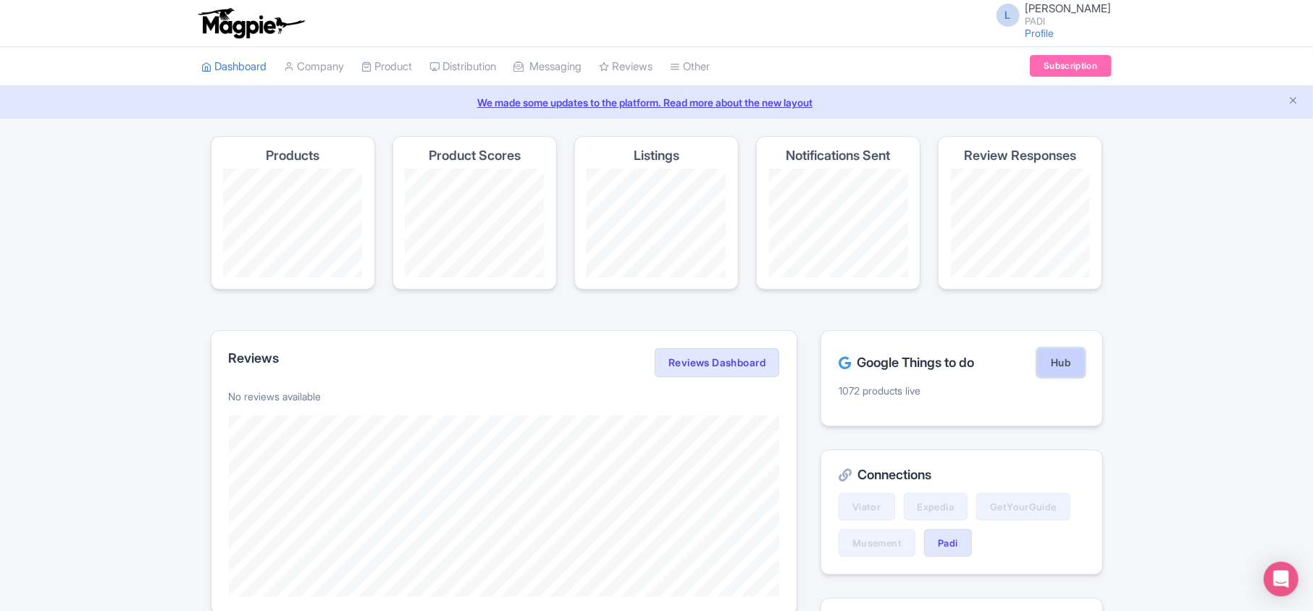
click at [1047, 360] on link "Hub" at bounding box center [1060, 362] width 47 height 29
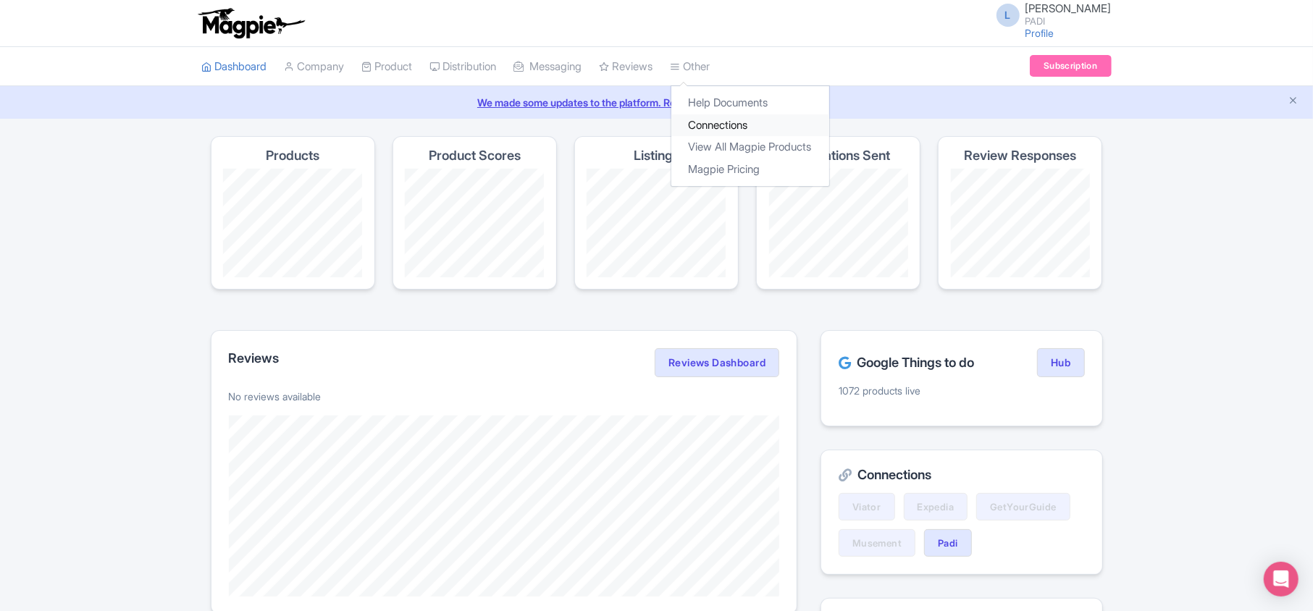
click at [739, 123] on link "Connections" at bounding box center [750, 125] width 158 height 22
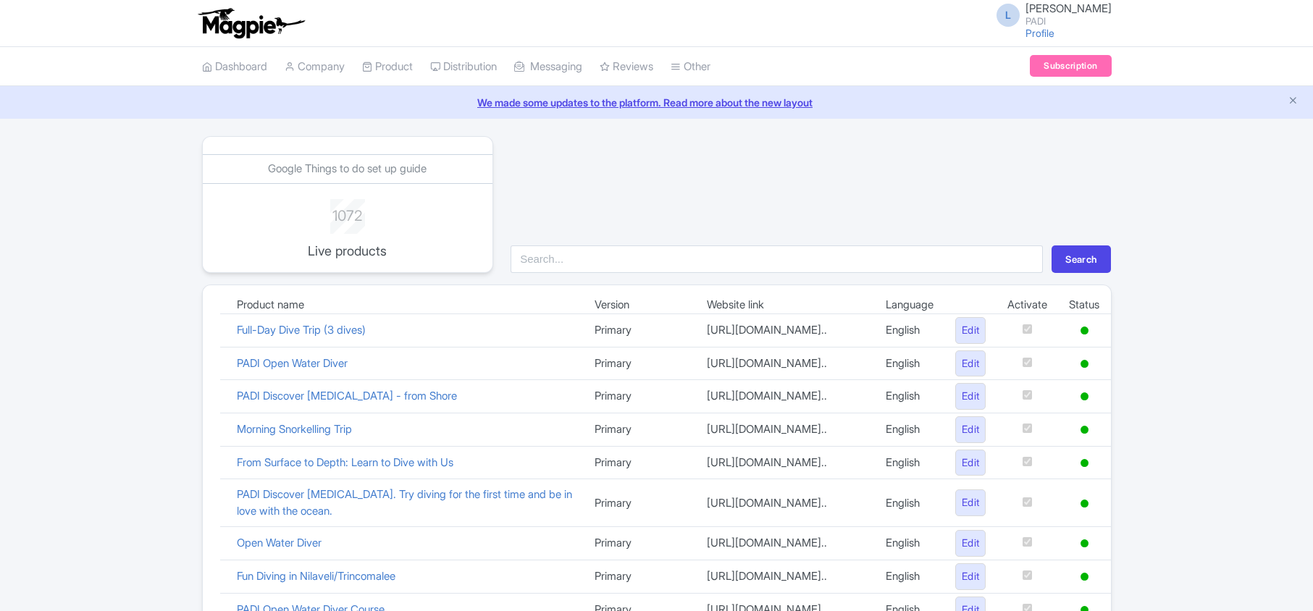
scroll to position [1000, 0]
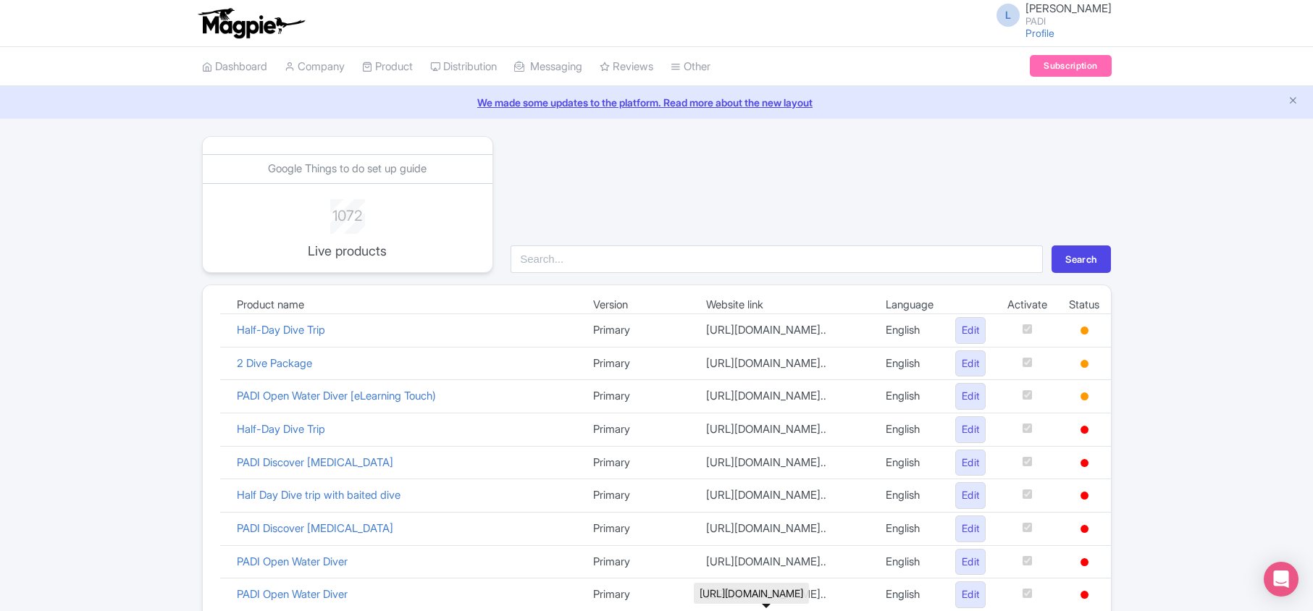
scroll to position [246, 0]
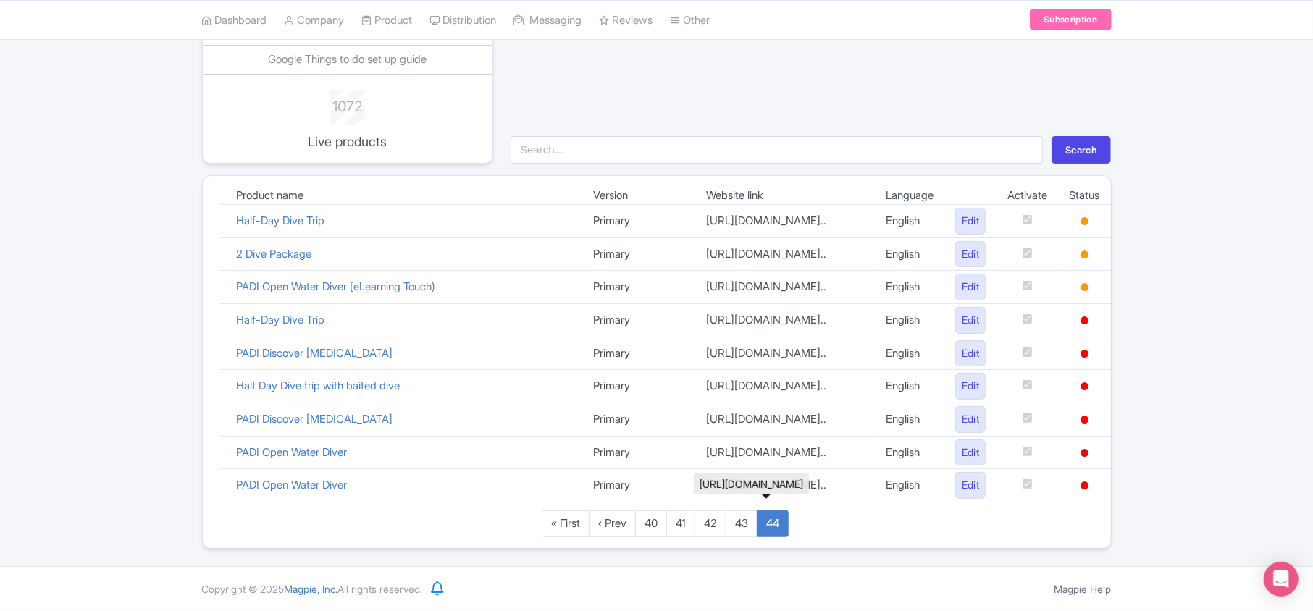
drag, startPoint x: 716, startPoint y: 465, endPoint x: 1078, endPoint y: 546, distance: 371.8
click at [716, 469] on td "[URL][DOMAIN_NAME].." at bounding box center [785, 485] width 180 height 33
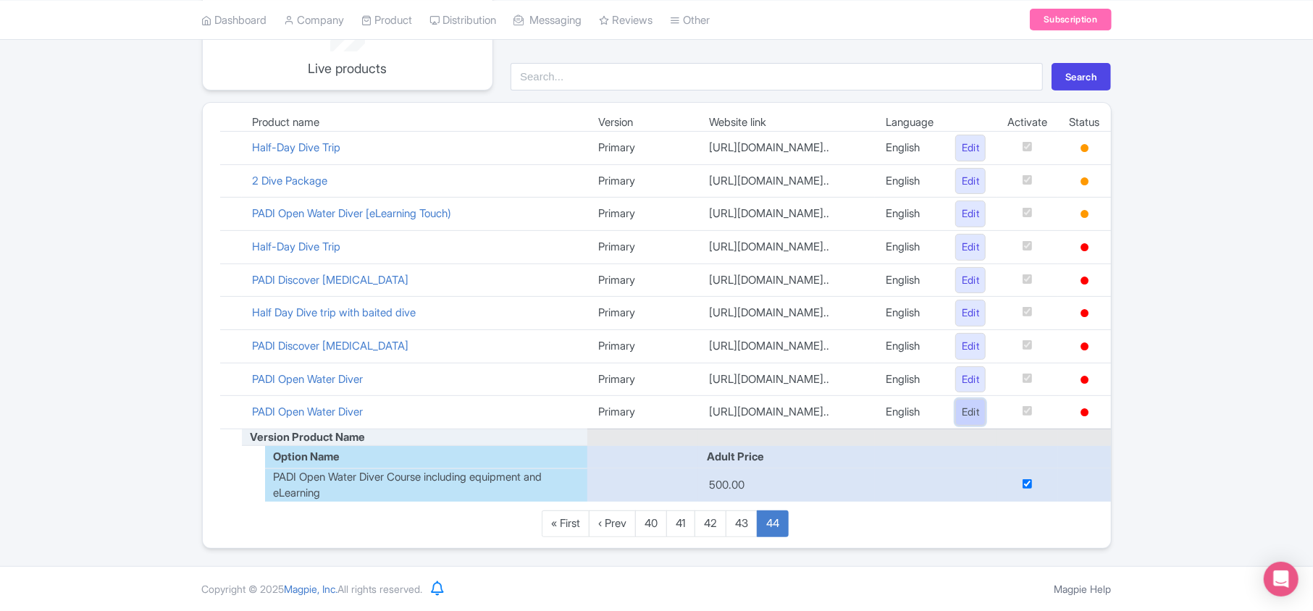
click at [955, 426] on link "Edit" at bounding box center [970, 412] width 31 height 27
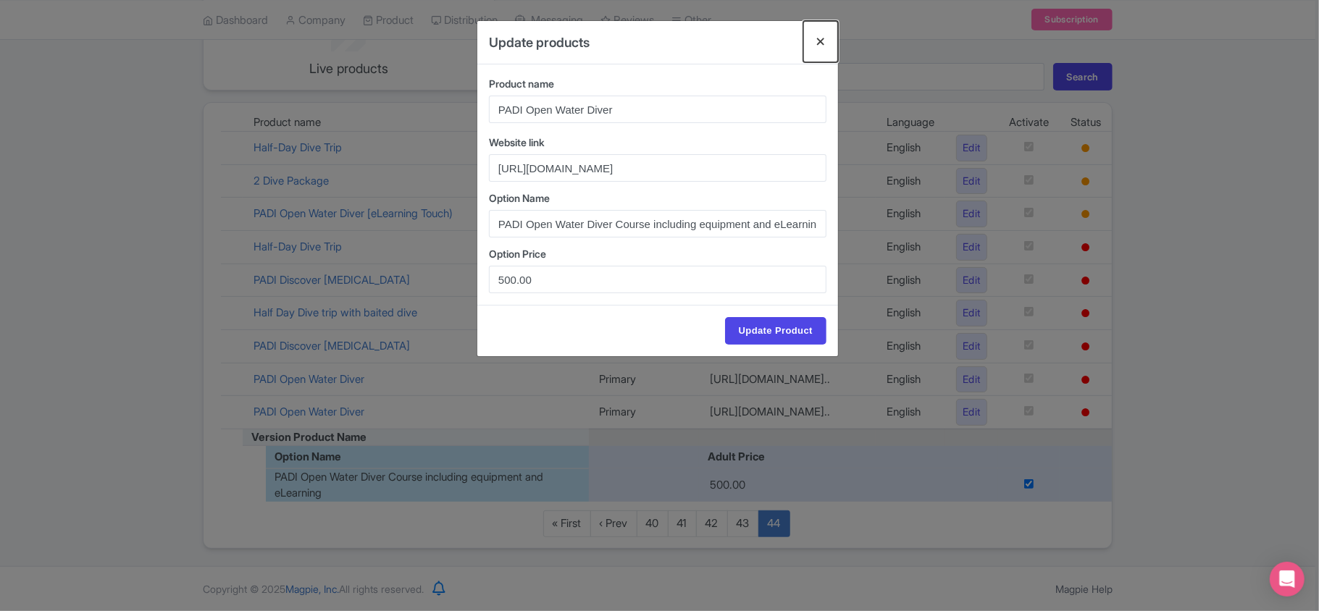
click at [821, 33] on button "Close" at bounding box center [820, 41] width 35 height 41
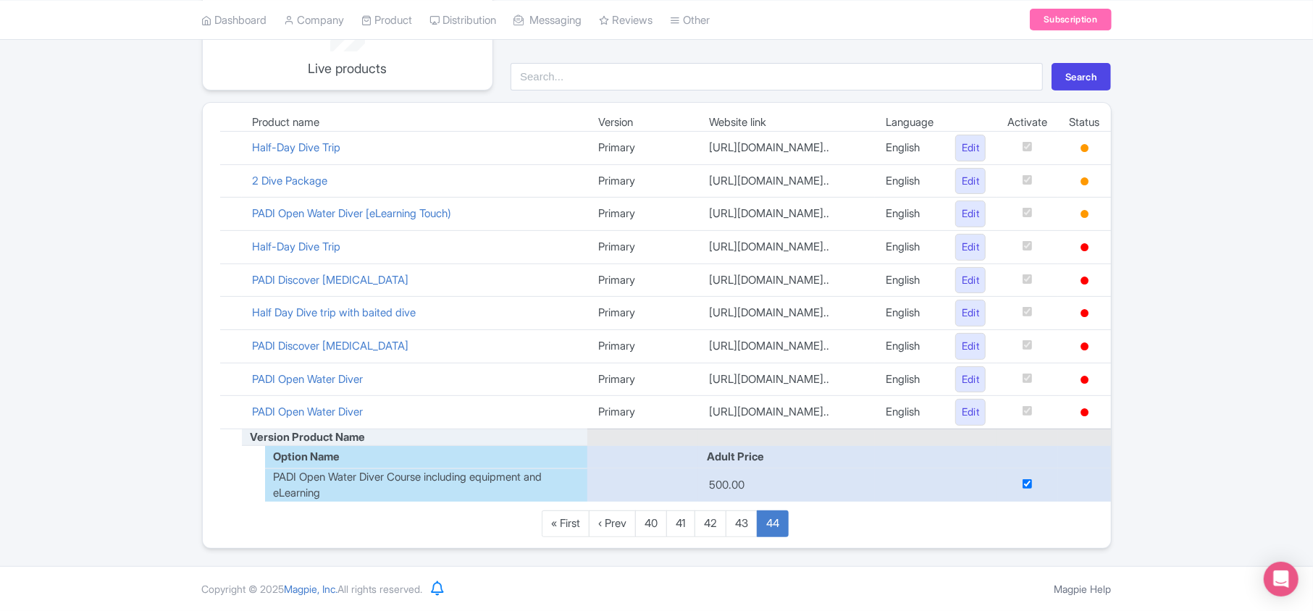
click at [1257, 395] on div "Google Things to do set up guide 1072 Live products Search Product name Version…" at bounding box center [656, 251] width 1313 height 595
click at [821, 429] on td "https://travel.padi.com/dive-course/b..." at bounding box center [786, 412] width 177 height 33
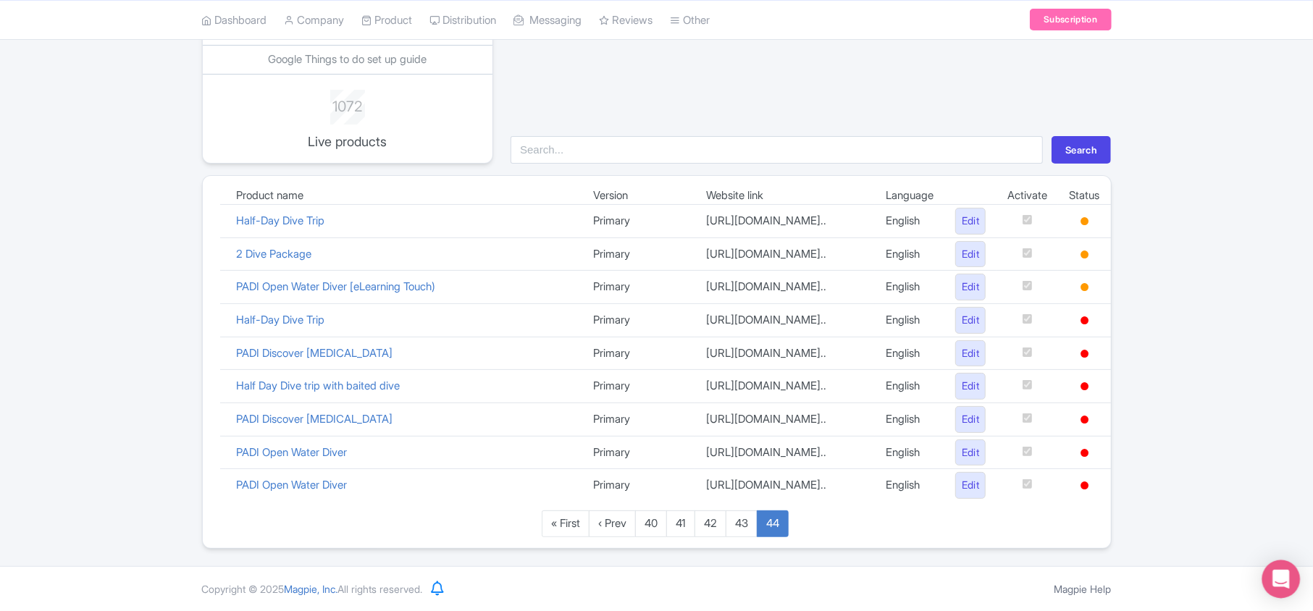
click at [1278, 581] on icon "Open Intercom Messenger" at bounding box center [1281, 579] width 17 height 19
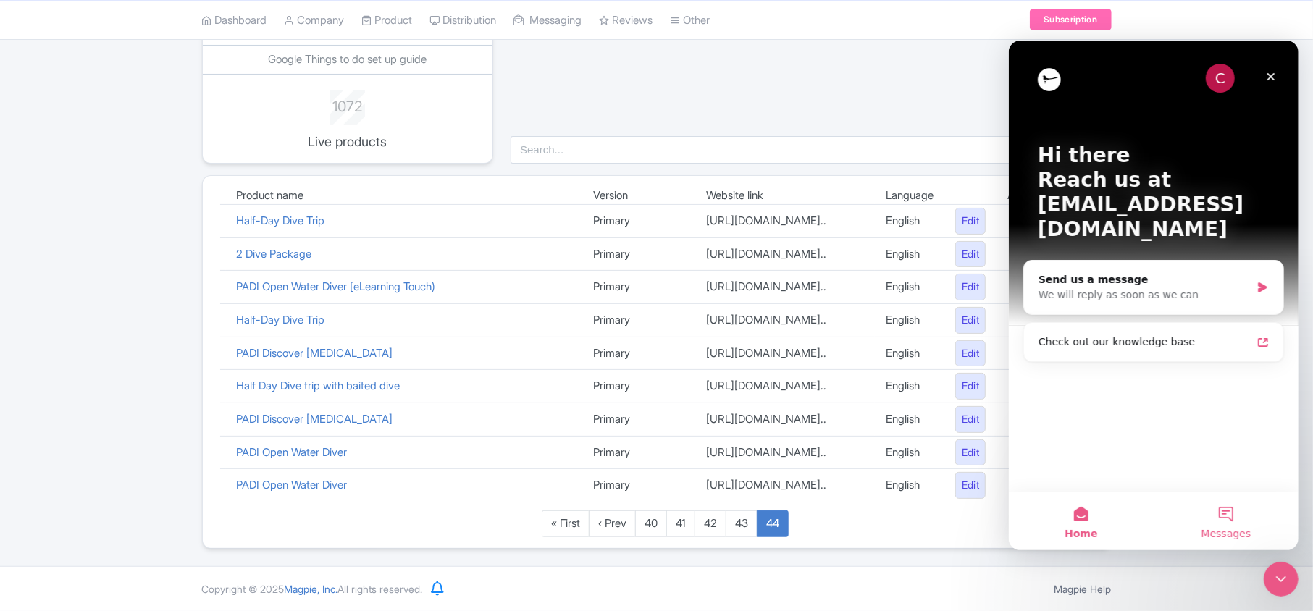
scroll to position [0, 0]
click at [1073, 287] on div "We will reply as soon as we can" at bounding box center [1144, 294] width 212 height 15
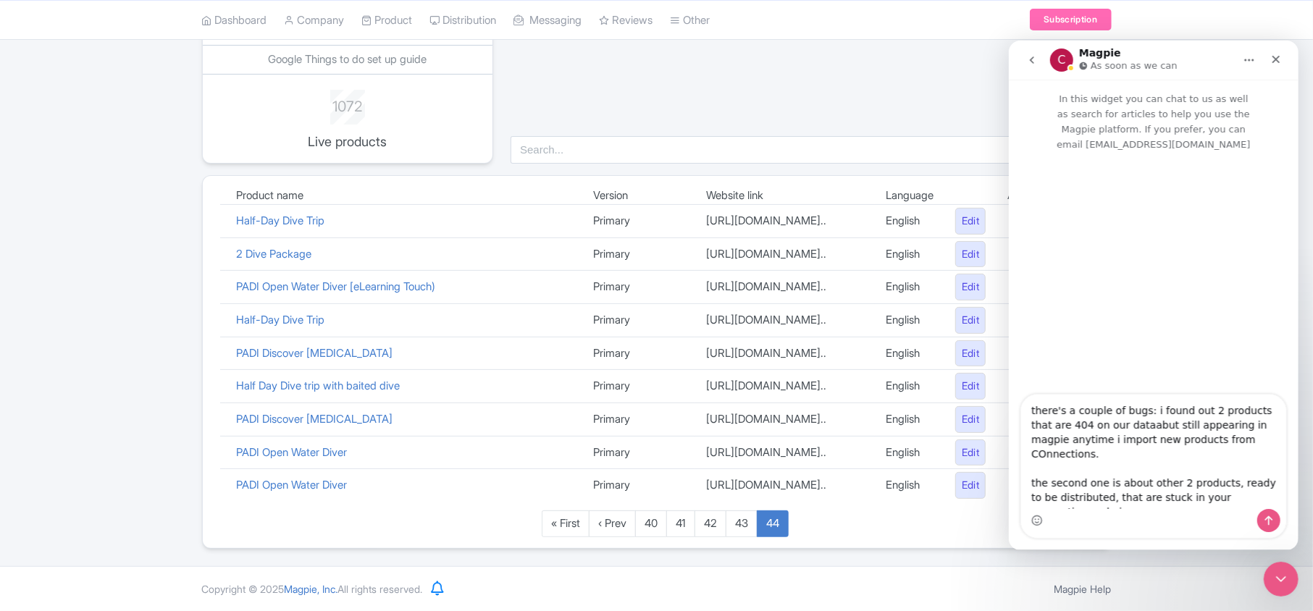
drag, startPoint x: 1028, startPoint y: 409, endPoint x: 1149, endPoint y: 502, distance: 151.8
click at [1149, 502] on textarea "there's a couple of bugs: i found out 2 products that are 404 on our dataabut s…" at bounding box center [1152, 451] width 265 height 114
click at [1115, 503] on textarea "there's a couple of bugs: i found out 2 products that are 404 on our dataabut s…" at bounding box center [1152, 451] width 265 height 114
drag, startPoint x: 1115, startPoint y: 503, endPoint x: 940, endPoint y: 390, distance: 208.5
click at [1008, 390] on html "C Magpie As soon as we can In this widget you can chat to us as well as search …" at bounding box center [1153, 295] width 290 height 510
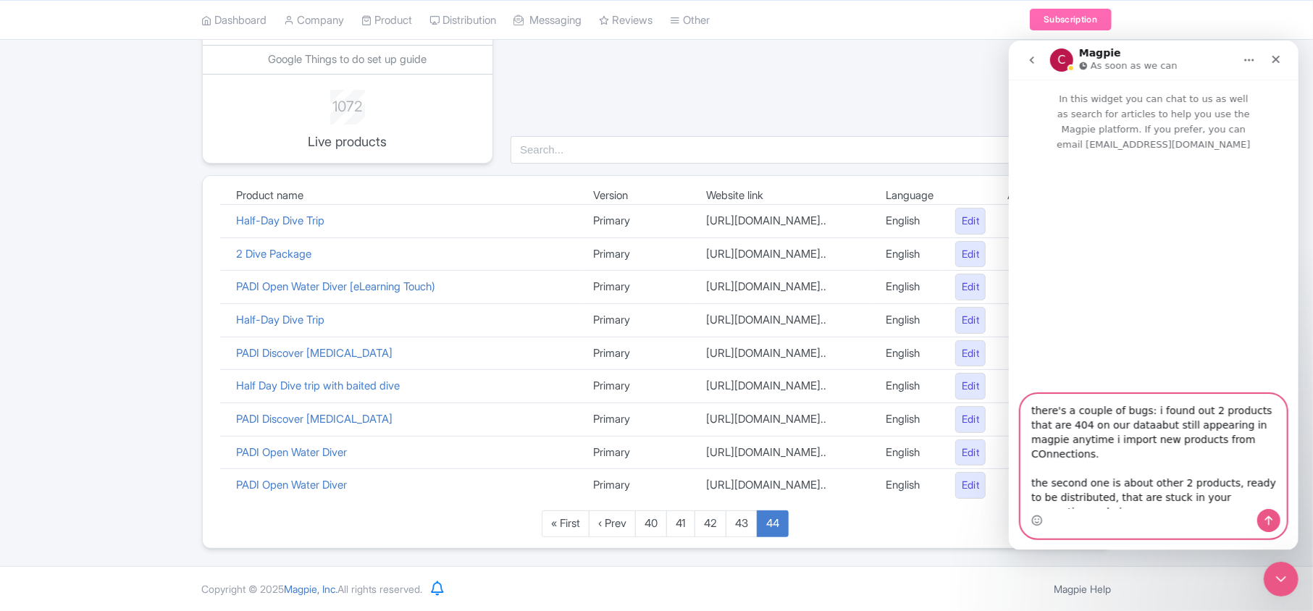
paste textarea "Hello Support Team, We’ve encountered two issues: 404 Products Still Appearing …"
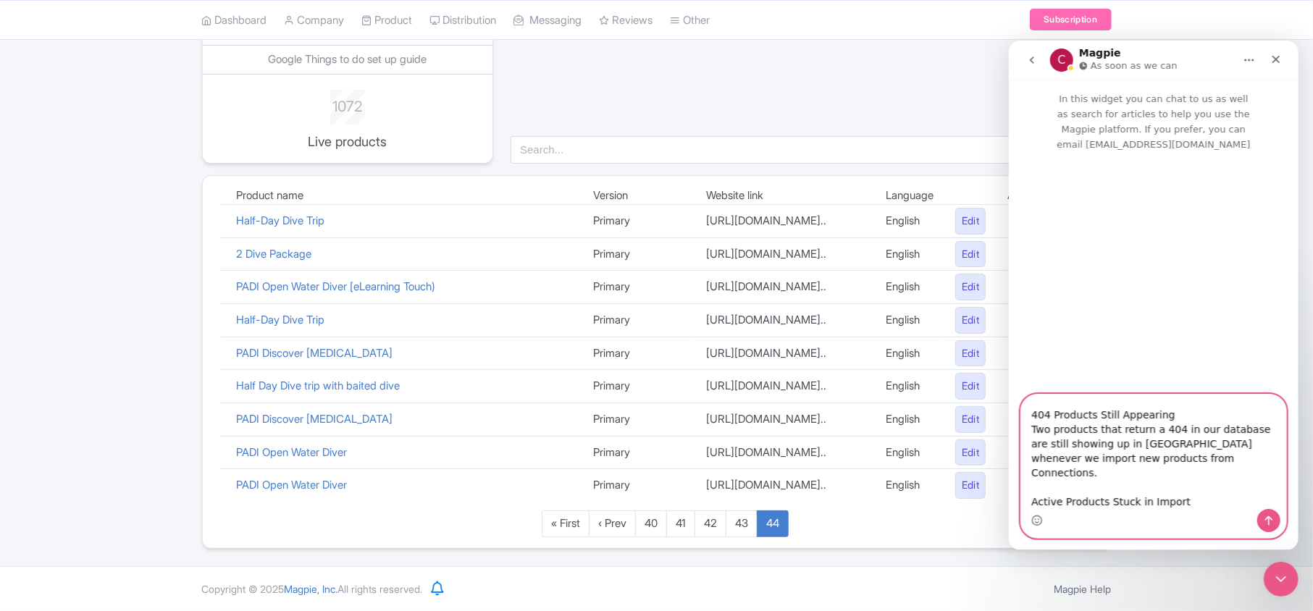
scroll to position [84, 0]
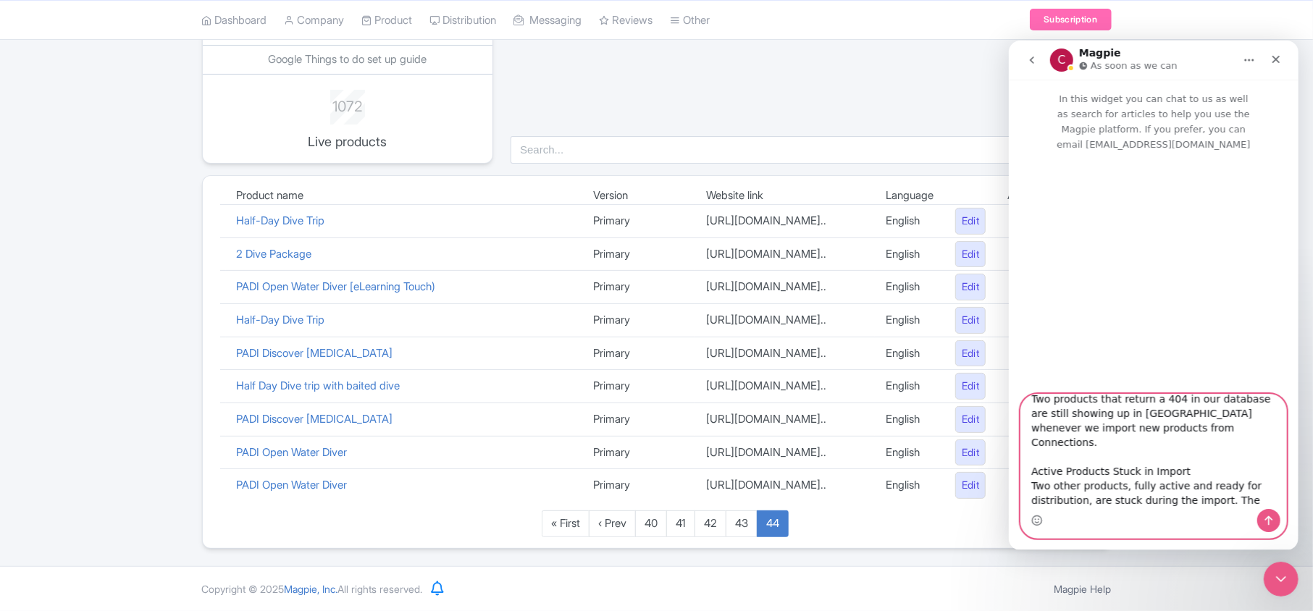
paste textarea "Can't import product PADI Open Water Diver Course. Maybe the product is not act…"
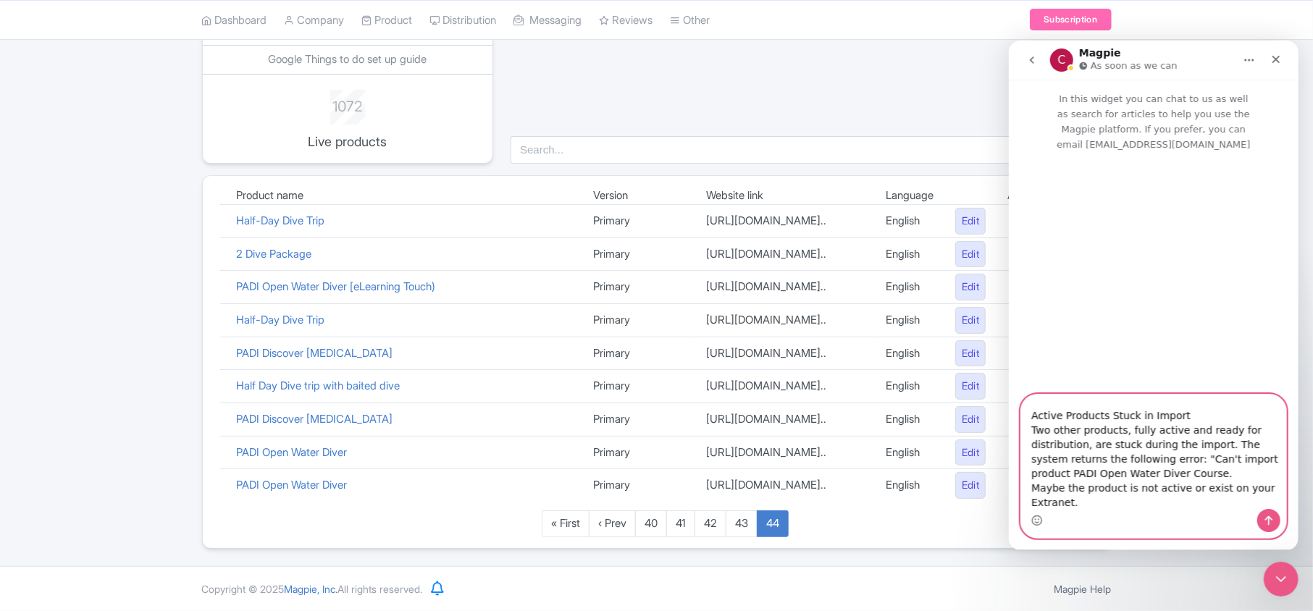
click at [1150, 443] on textarea "Hello Support Team, We’ve encountered two issues: 404 Products Still Appearing …" at bounding box center [1152, 451] width 265 height 114
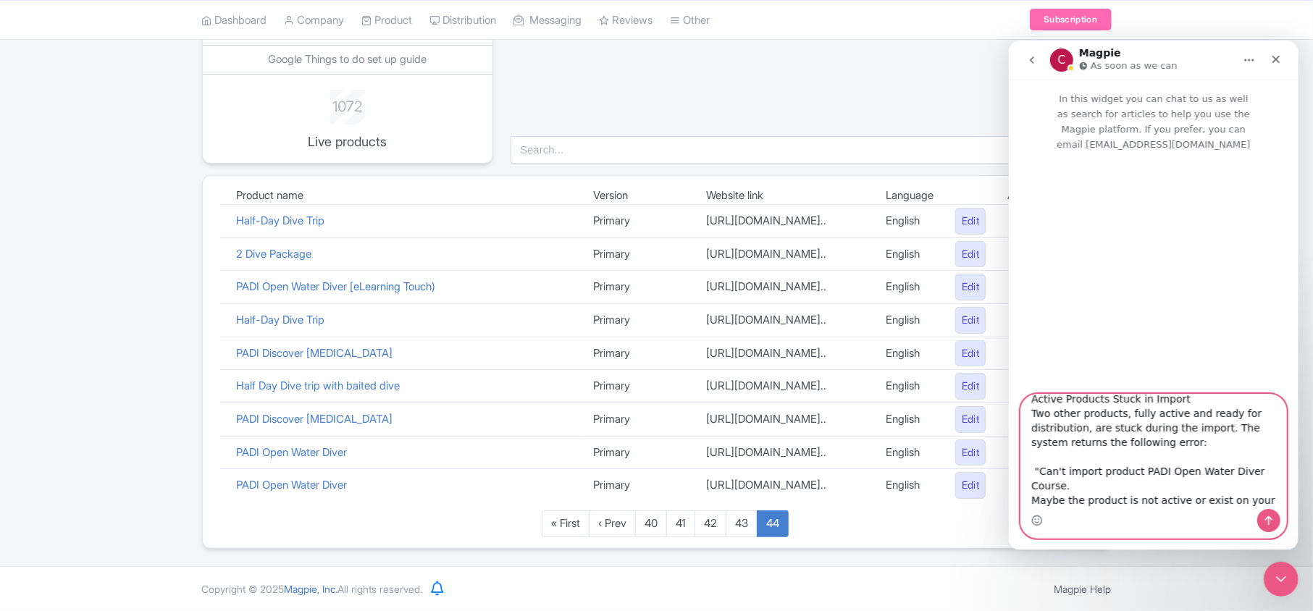
scroll to position [171, 0]
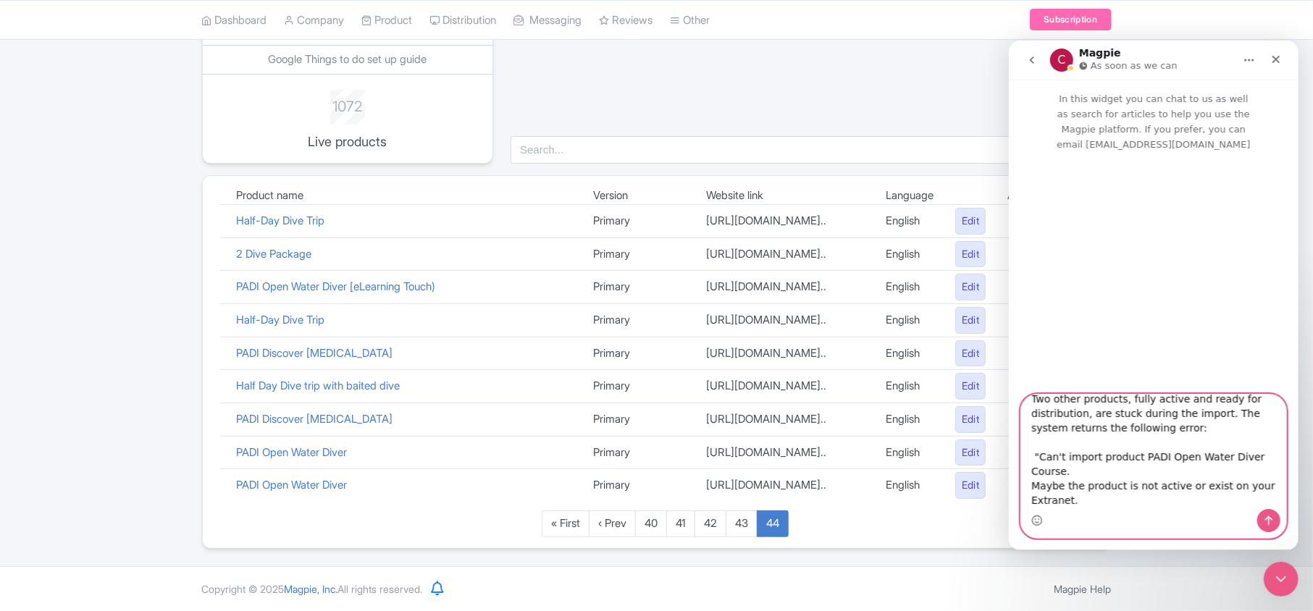
click at [1160, 500] on textarea "Hello Support Team, We’ve encountered two issues: 404 Products Still Appearing …" at bounding box center [1152, 451] width 265 height 114
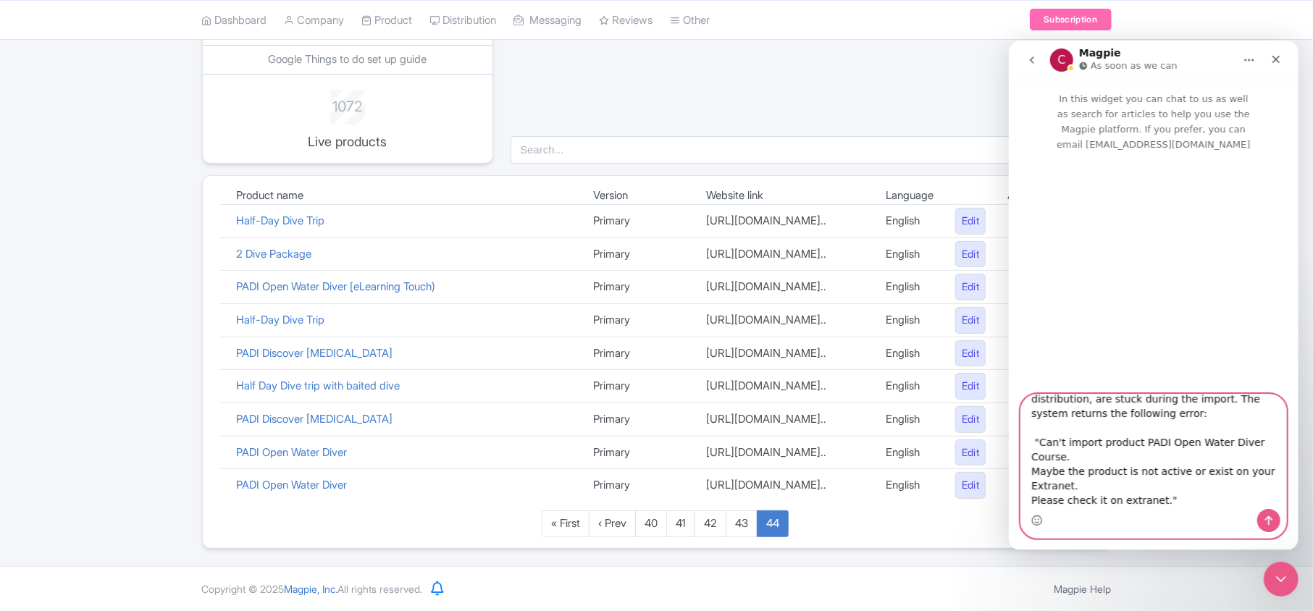
scroll to position [200, 0]
paste textarea "We’ve already verified that these products exist and are active. As a test, we …"
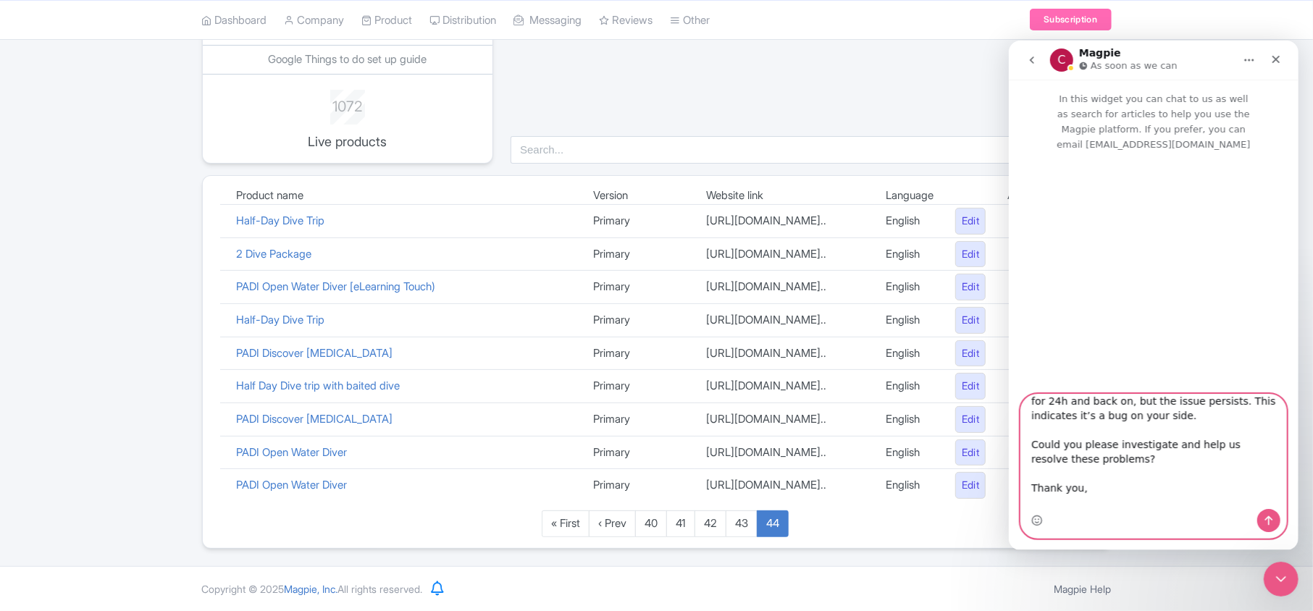
scroll to position [246, 0]
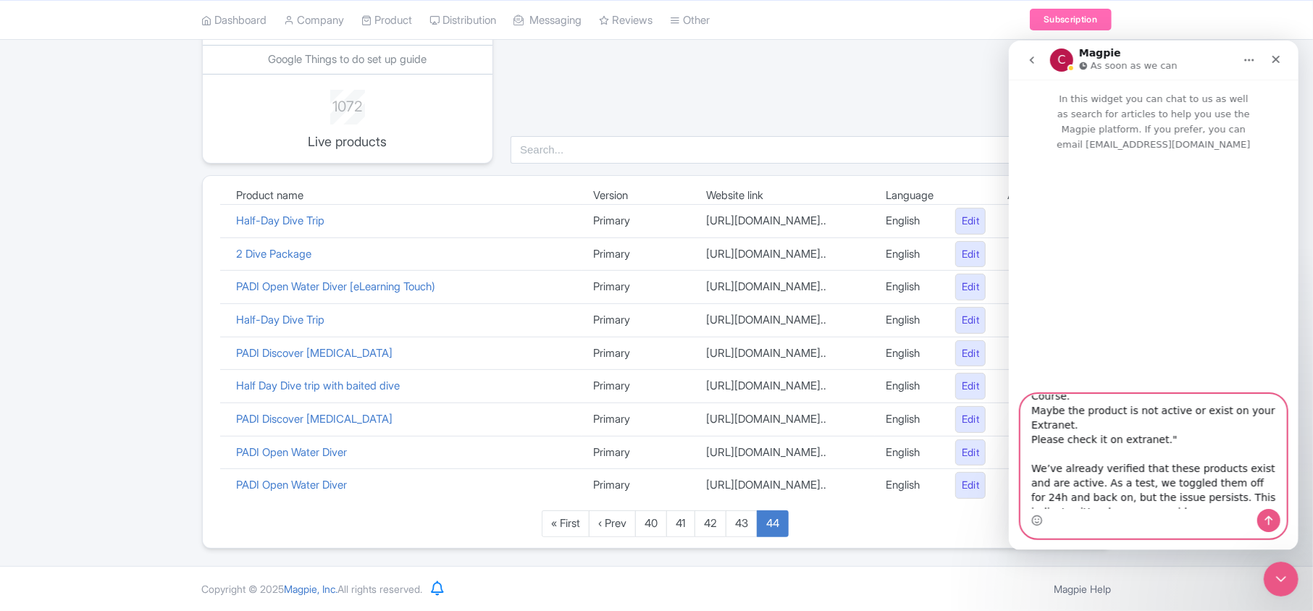
click at [1032, 499] on textarea "Hello Support Team, We’ve encountered two issues: 404 Products Still Appearing …" at bounding box center [1152, 451] width 265 height 114
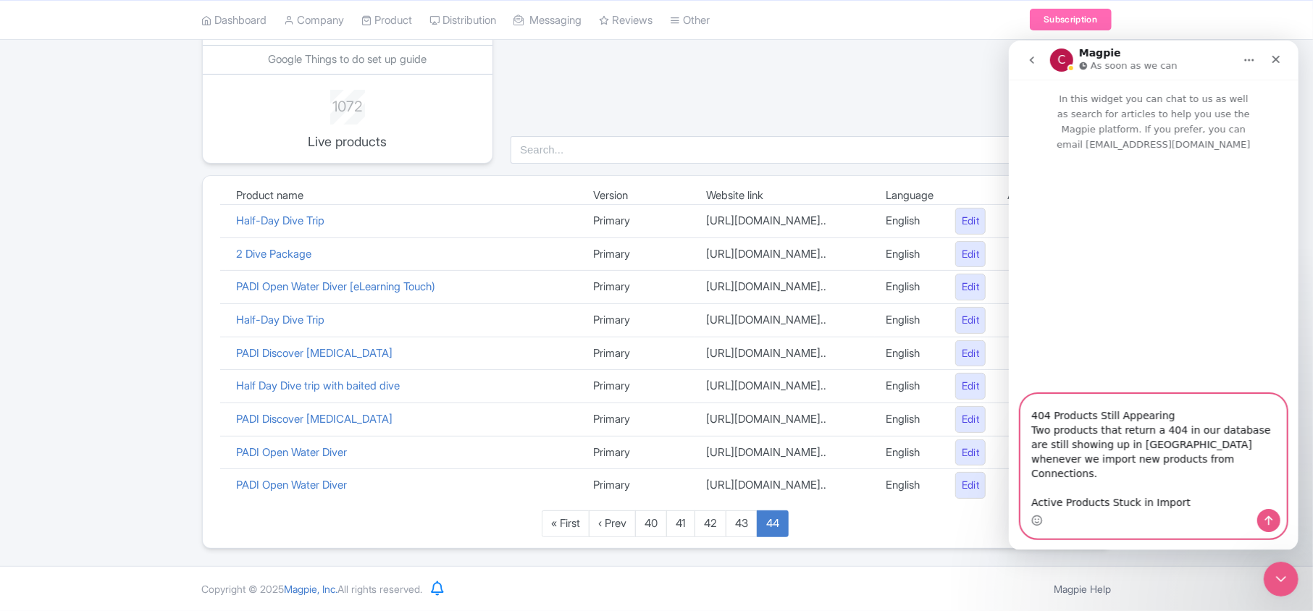
click at [1182, 458] on textarea "Hello Support Team, We’ve encountered two issues: 404 Products Still Appearing …" at bounding box center [1152, 451] width 265 height 114
click at [1177, 460] on textarea "Hello Support Team, We’ve encountered two issues: 404 Products Still Appearing …" at bounding box center [1152, 451] width 265 height 114
paste textarea "109140 98246"
drag, startPoint x: 1031, startPoint y: 473, endPoint x: 1067, endPoint y: 474, distance: 35.5
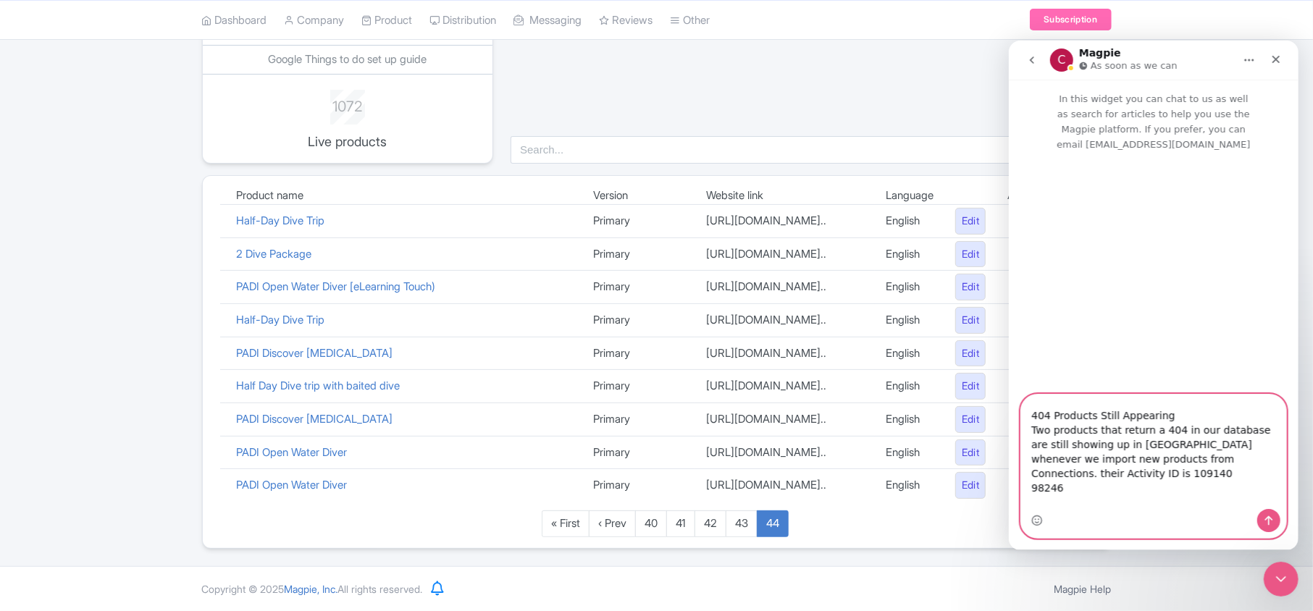
click at [1067, 474] on textarea "Hello Support Team, We’ve encountered two issues: 404 Products Still Appearing …" at bounding box center [1152, 451] width 265 height 114
drag, startPoint x: 1180, startPoint y: 461, endPoint x: 1215, endPoint y: 461, distance: 34.8
click at [1215, 461] on textarea "Hello Support Team, We’ve encountered two issues: 404 Products Still Appearing …" at bounding box center [1152, 451] width 265 height 114
drag, startPoint x: 1157, startPoint y: 460, endPoint x: 1183, endPoint y: 460, distance: 26.1
click at [1183, 460] on textarea "Hello Support Team, We’ve encountered two issues: 404 Products Still Appearing …" at bounding box center [1152, 451] width 265 height 114
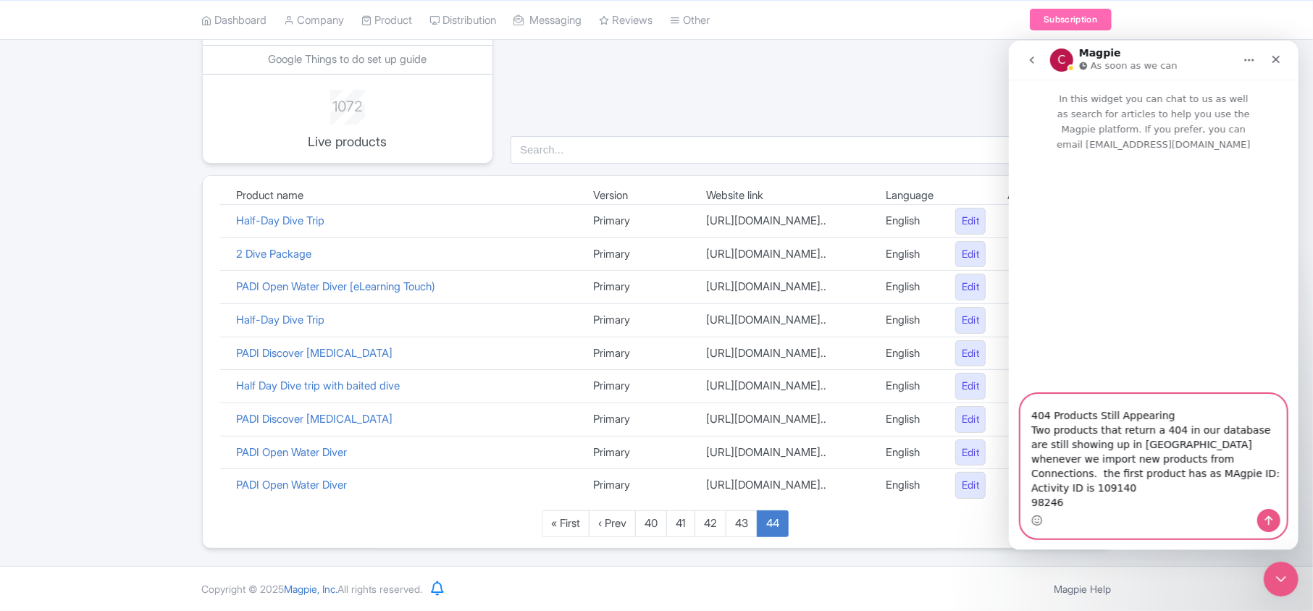
paste textarea "ID# TGJEFL"
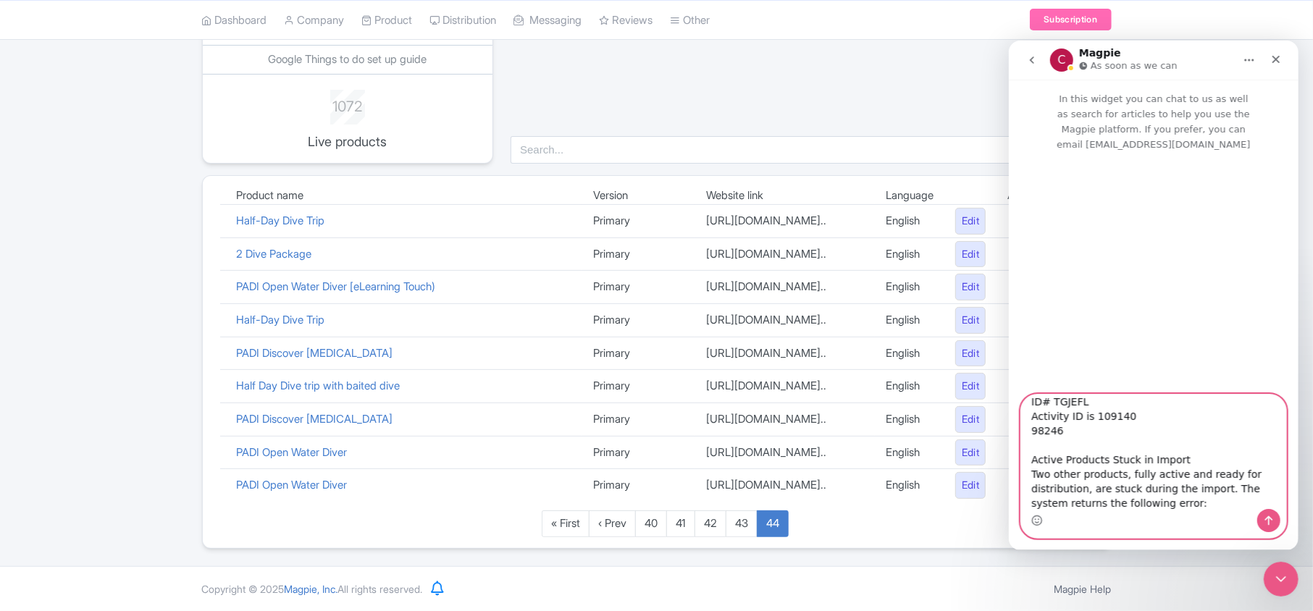
scroll to position [0, 0]
drag, startPoint x: 1029, startPoint y: 403, endPoint x: 1044, endPoint y: 444, distance: 43.1
click at [1044, 444] on textarea "Hello Support Team, We’ve encountered two issues: 404 Products Still Appearing …" at bounding box center [1152, 451] width 265 height 114
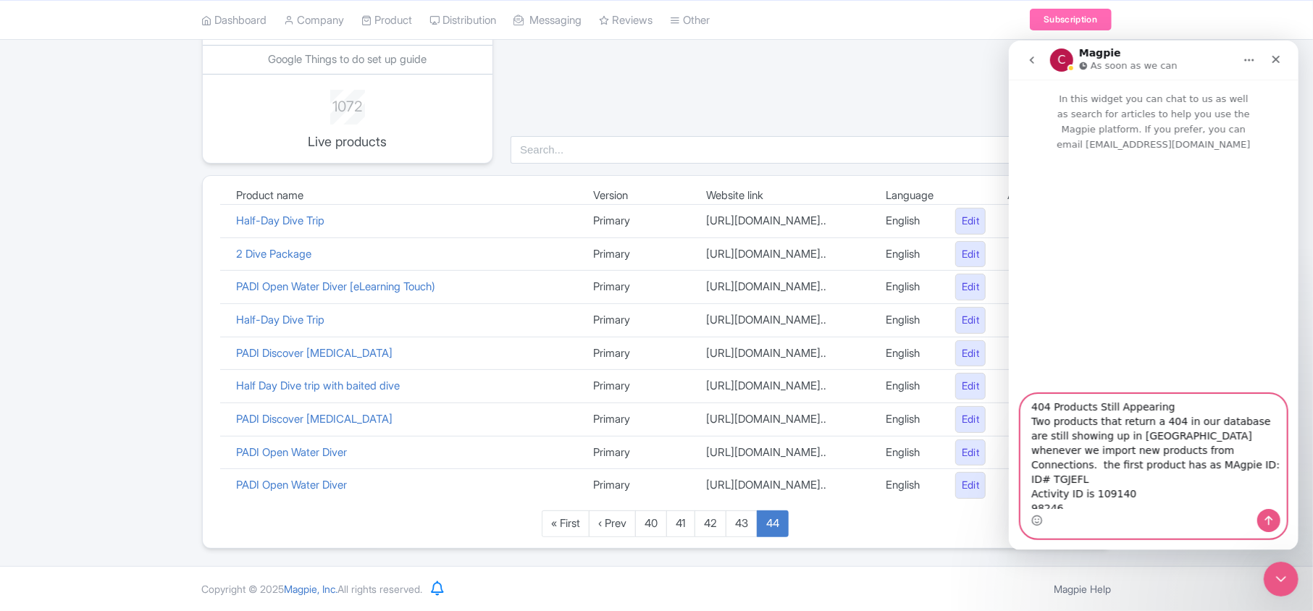
scroll to position [96, 0]
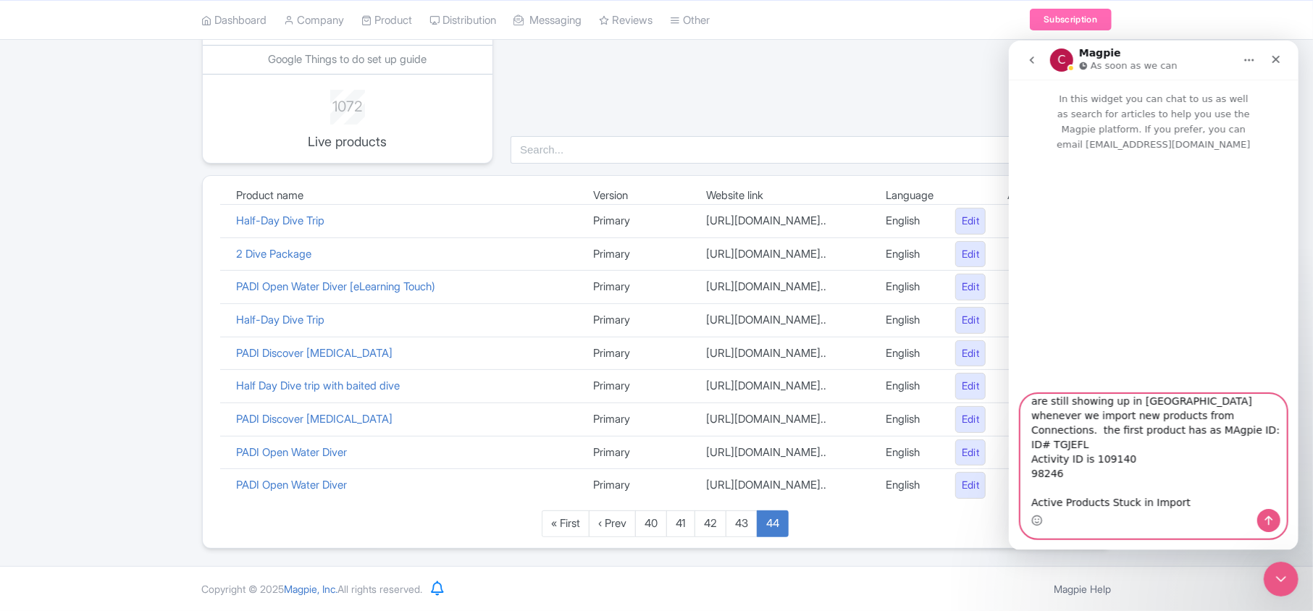
click at [1061, 443] on textarea "Hello Support Team, We’ve encountered two issues: 404 Products Still Appearing …" at bounding box center [1152, 451] width 265 height 114
drag, startPoint x: 1061, startPoint y: 443, endPoint x: 1031, endPoint y: 443, distance: 29.7
click at [1031, 443] on textarea "Hello Support Team, We’ve encountered two issues: 404 Products Still Appearing …" at bounding box center [1152, 451] width 265 height 114
click at [1079, 446] on textarea "Hello Support Team, We’ve encountered two issues: 404 Products Still Appearing …" at bounding box center [1152, 451] width 265 height 114
drag, startPoint x: 1078, startPoint y: 446, endPoint x: 1088, endPoint y: 444, distance: 10.4
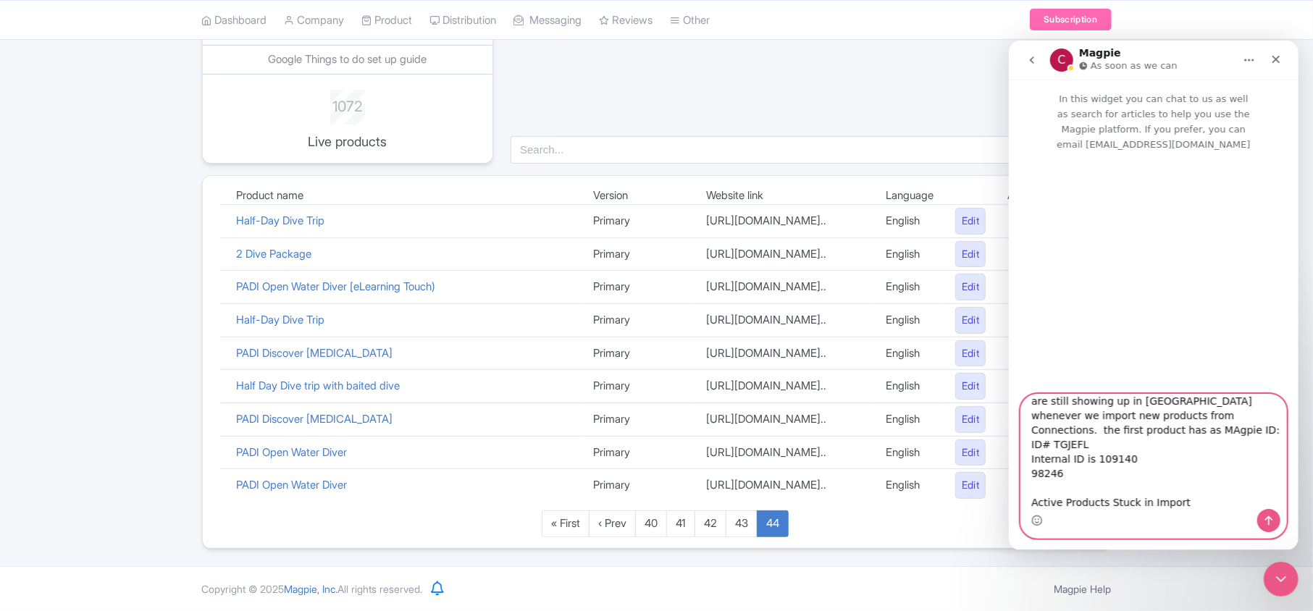
click at [1088, 444] on textarea "Hello Support Team, We’ve encountered two issues: 404 Products Still Appearing …" at bounding box center [1152, 451] width 265 height 114
click at [1133, 440] on textarea "Hello Support Team, We’ve encountered two issues: 404 Products Still Appearing …" at bounding box center [1152, 451] width 265 height 114
click at [1156, 416] on textarea "Hello Support Team, We’ve encountered two issues: 404 Products Still Appearing …" at bounding box center [1152, 451] width 265 height 114
click at [1136, 443] on textarea "Hello Support Team, We’ve encountered two issues: 404 Products Still Appearing …" at bounding box center [1152, 451] width 265 height 114
drag, startPoint x: 1032, startPoint y: 445, endPoint x: 1052, endPoint y: 443, distance: 20.5
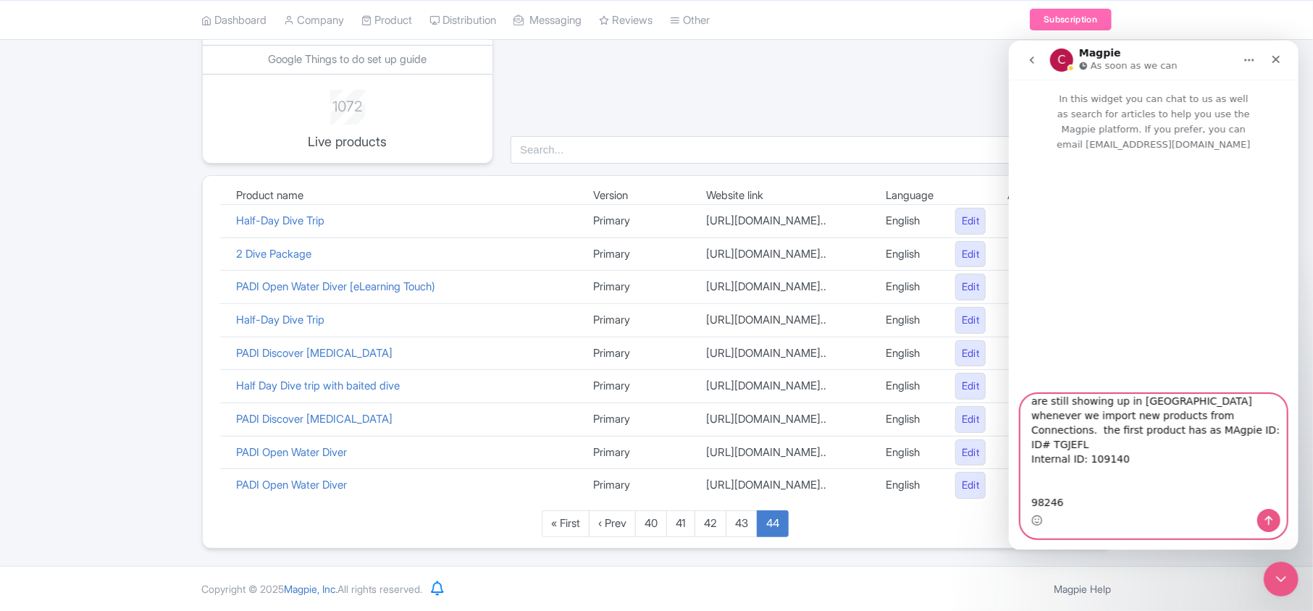
click at [1052, 443] on textarea "Hello Support Team, We’ve encountered two issues: 404 Products Still Appearing …" at bounding box center [1152, 451] width 265 height 114
drag, startPoint x: 1026, startPoint y: 444, endPoint x: 1083, endPoint y: 443, distance: 57.9
click at [1083, 443] on textarea "Hello Support Team, We’ve encountered two issues: 404 Products Still Appearing …" at bounding box center [1152, 451] width 265 height 114
click at [1030, 493] on textarea "Hello Support Team, We’ve encountered two issues: 404 Products Still Appearing …" at bounding box center [1152, 451] width 265 height 114
paste textarea "Internal ID:"
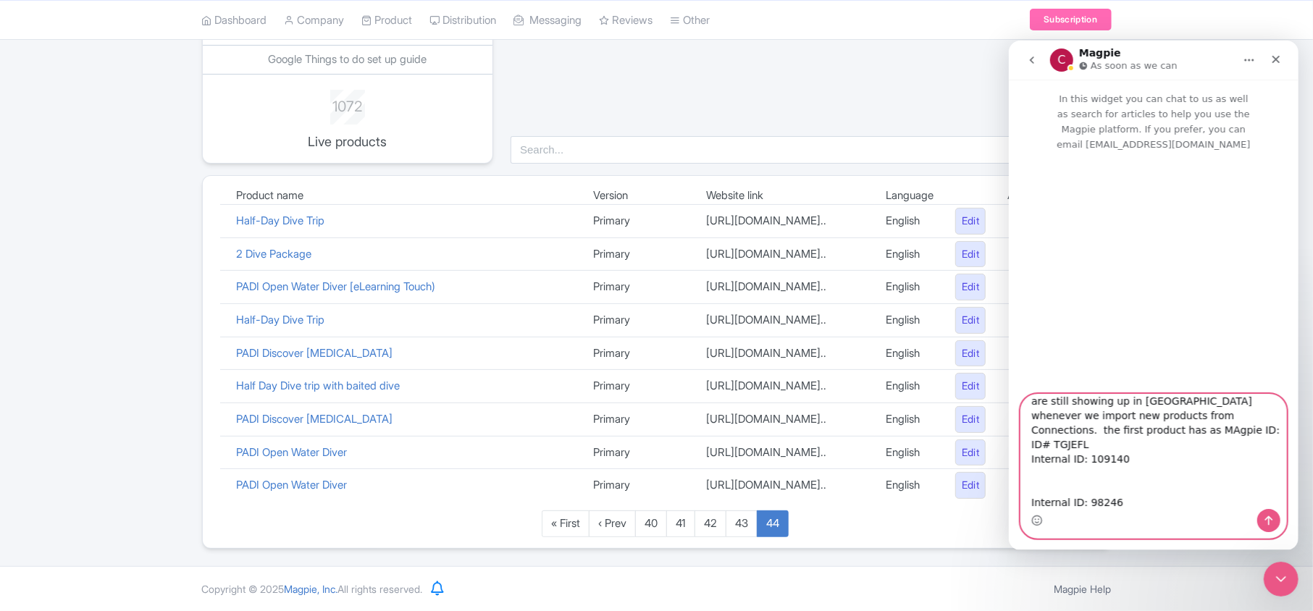
drag, startPoint x: 1029, startPoint y: 426, endPoint x: 1082, endPoint y: 426, distance: 52.9
click at [1082, 426] on textarea "Hello Support Team, We’ve encountered two issues: 404 Products Still Appearing …" at bounding box center [1152, 451] width 265 height 114
click at [1028, 474] on textarea "Hello Support Team, We’ve encountered two issues: 404 Products Still Appearing …" at bounding box center [1152, 451] width 265 height 114
paste textarea "MAgpie ID:"
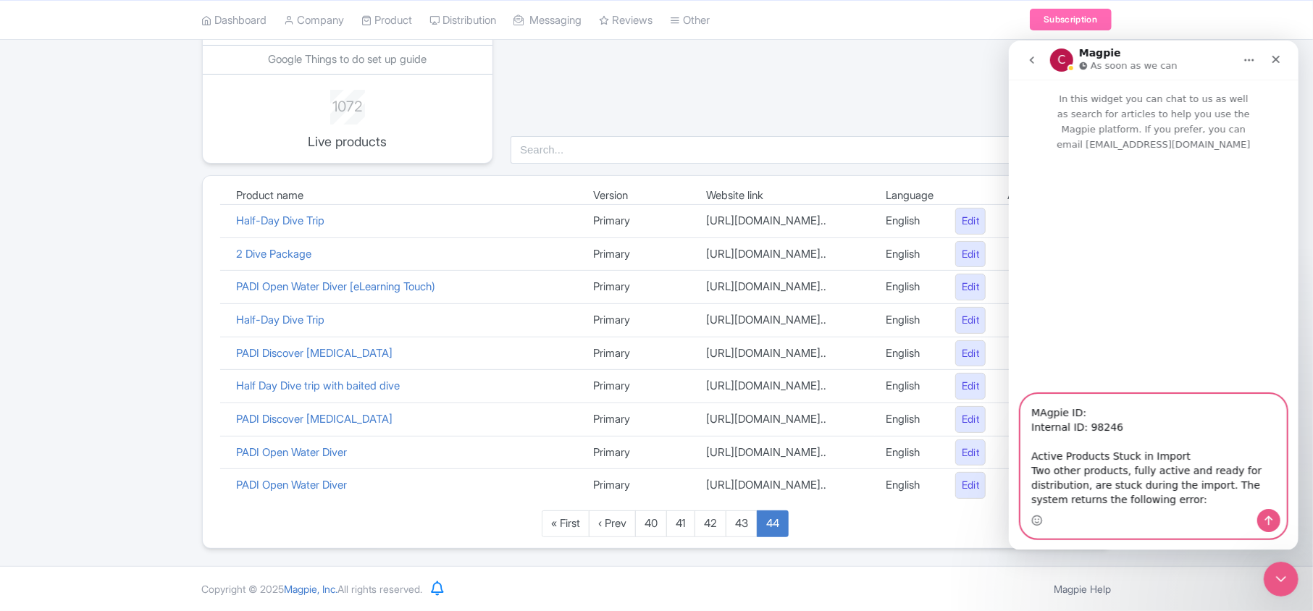
scroll to position [417, 0]
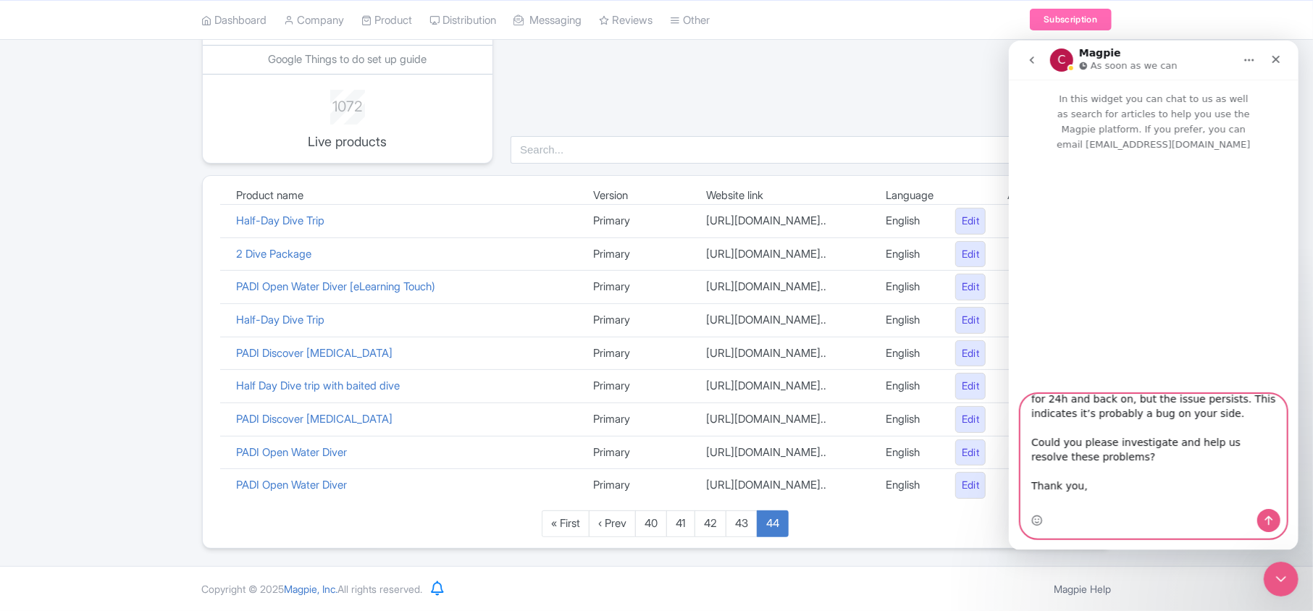
drag, startPoint x: 1082, startPoint y: 487, endPoint x: 1117, endPoint y: 469, distance: 39.5
click at [1117, 469] on textarea "Hello Support Team, We’ve encountered two issues: 404 Products Still Appearing …" at bounding box center [1152, 451] width 265 height 114
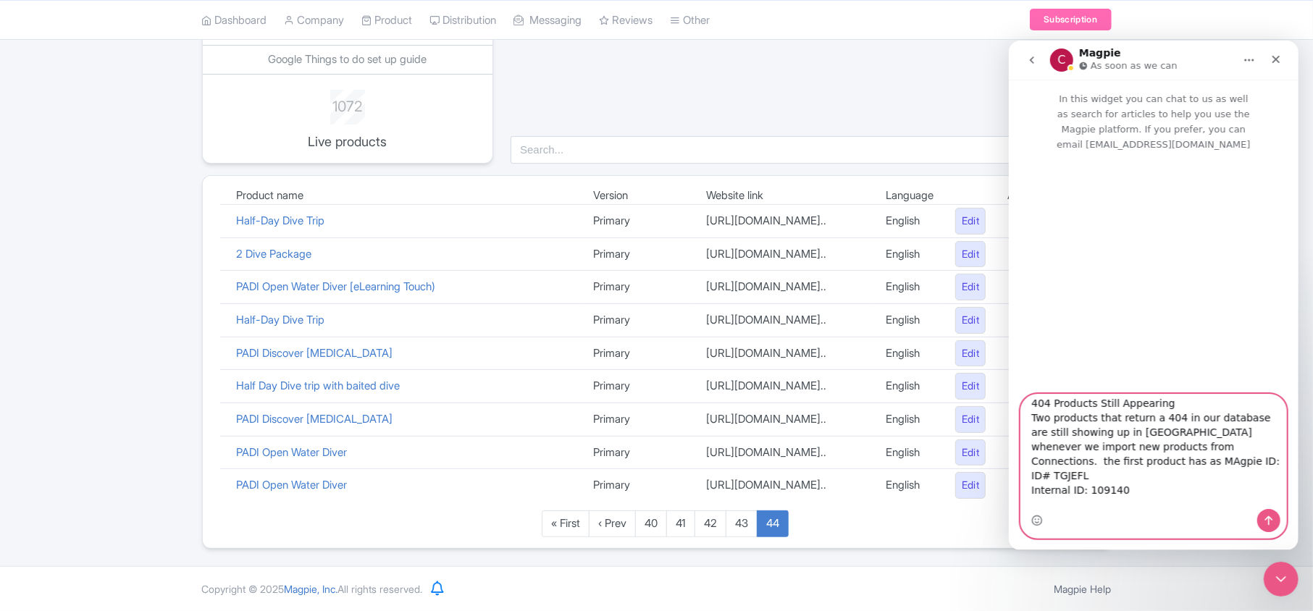
scroll to position [127, 0]
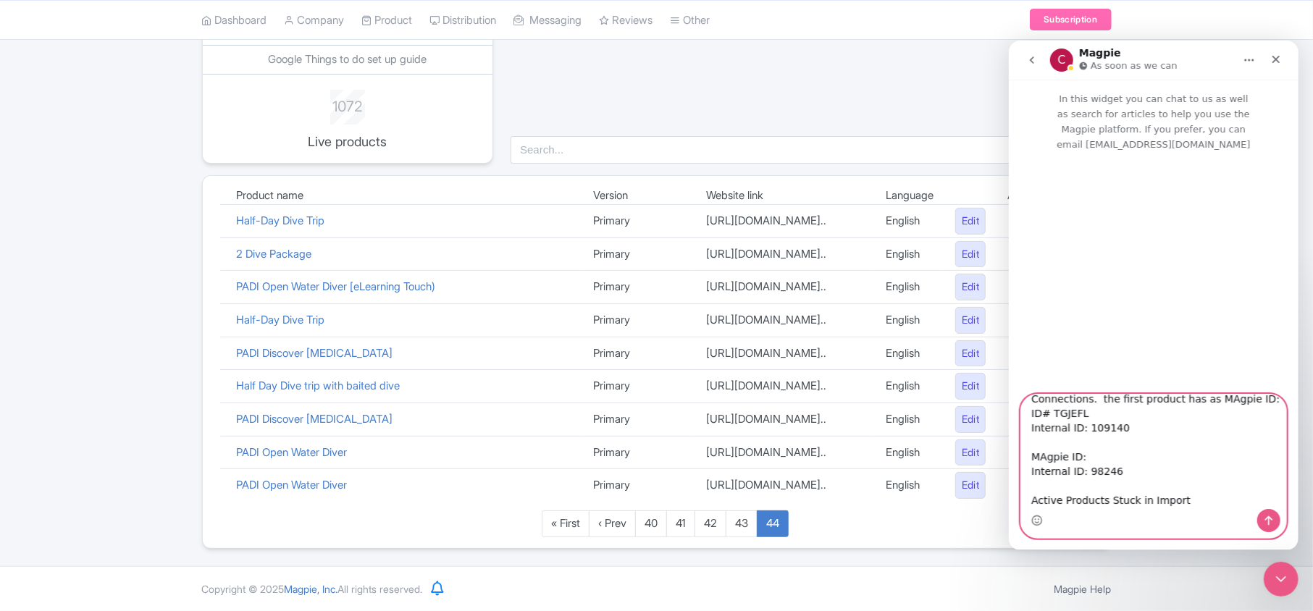
click at [1140, 444] on textarea "Hello Support Team, We’ve encountered two issues: 404 Products Still Appearing …" at bounding box center [1152, 451] width 265 height 114
drag, startPoint x: 1082, startPoint y: 458, endPoint x: 1107, endPoint y: 457, distance: 25.4
click at [1107, 457] on textarea "Hello Support Team, We’ve encountered two issues: 404 Products Still Appearing …" at bounding box center [1152, 451] width 265 height 114
click at [1094, 440] on textarea "Hello Support Team, We’ve encountered two issues: 404 Products Still Appearing …" at bounding box center [1152, 451] width 265 height 114
paste textarea "ID# QSWLZB"
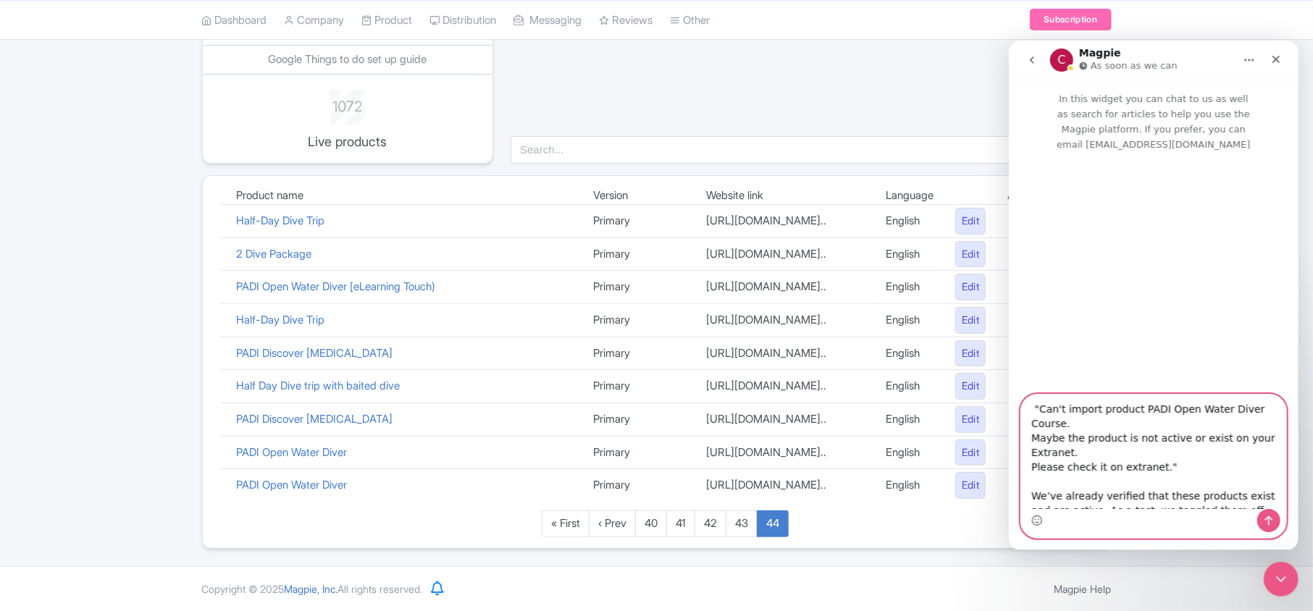
scroll to position [320, 0]
click at [1076, 469] on textarea "Hello Support Team, We’ve encountered two issues: 404 Products Still Appearing …" at bounding box center [1152, 451] width 265 height 114
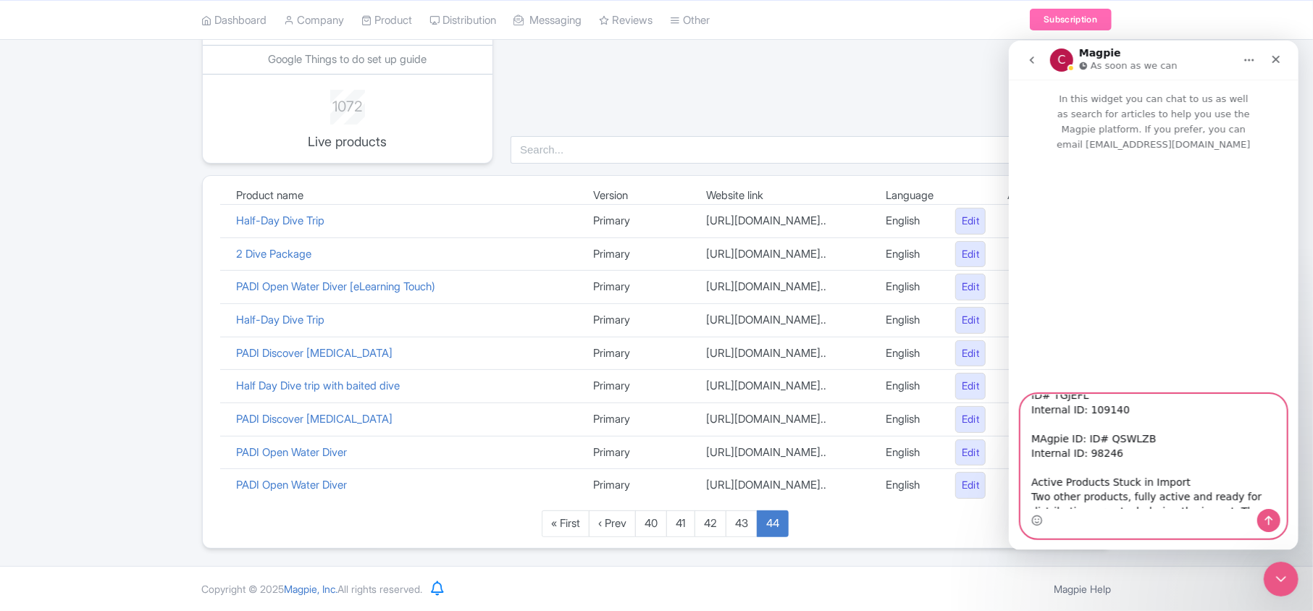
scroll to position [224, 0]
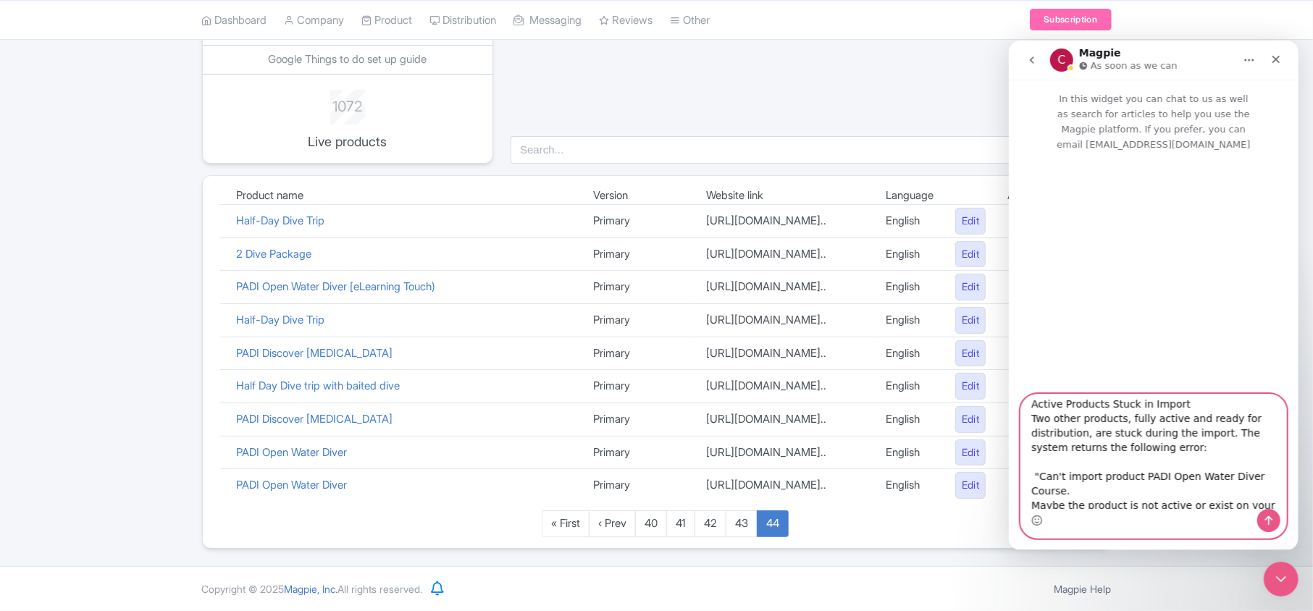
click at [1119, 406] on textarea "Hello Support Team, We’ve encountered two issues: 404 Products Still Appearing …" at bounding box center [1152, 451] width 265 height 114
click at [1176, 403] on textarea "Hello Support Team, We’ve encountered two issues: 404 Products Still Appearing …" at bounding box center [1152, 451] width 265 height 114
click at [1171, 408] on textarea "Hello Support Team, We’ve encountered two issues: 404 Products Still Appearing …" at bounding box center [1152, 451] width 265 height 114
paste textarea "99903"
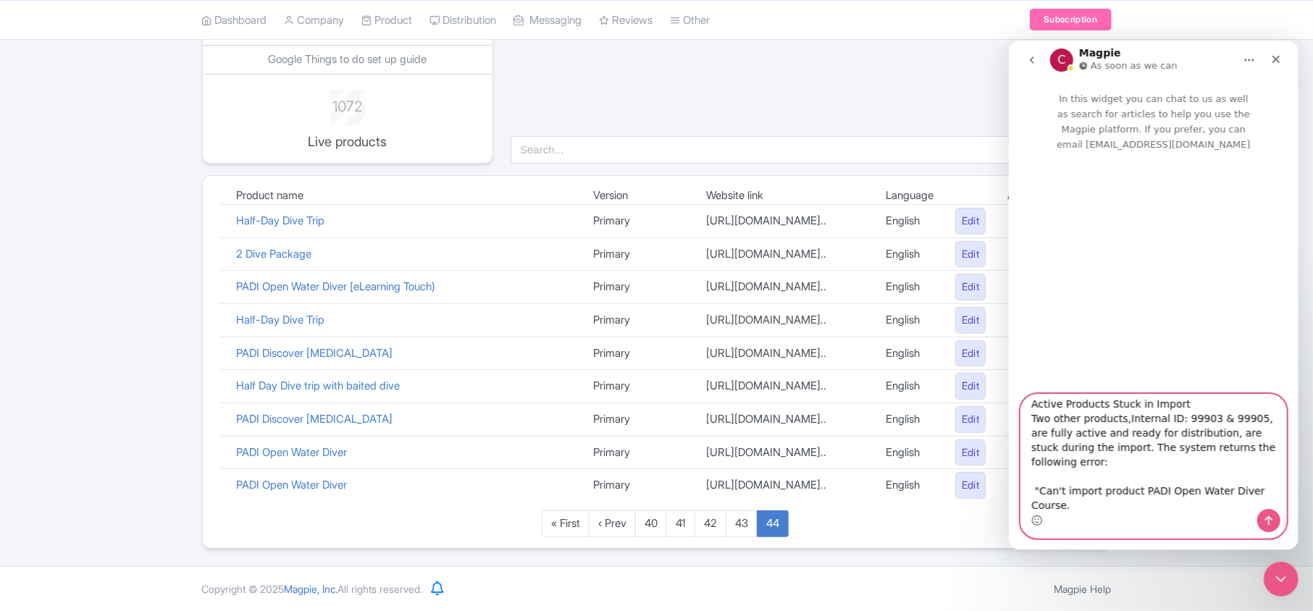
click at [1119, 403] on textarea "Hello Support Team, We’ve encountered two issues: 404 Products Still Appearing …" at bounding box center [1152, 451] width 265 height 114
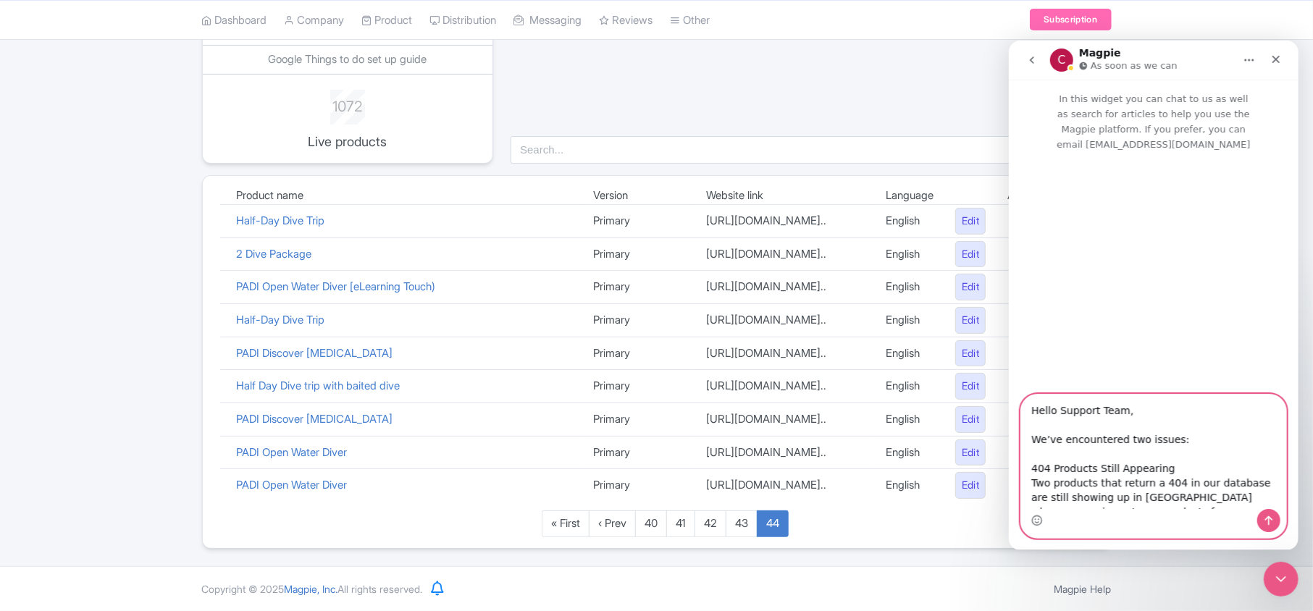
drag, startPoint x: 1206, startPoint y: 403, endPoint x: 1208, endPoint y: 417, distance: 13.9
click at [1208, 417] on textarea "Hello Support Team, We’ve encountered two issues: 404 Products Still Appearing …" at bounding box center [1152, 451] width 265 height 114
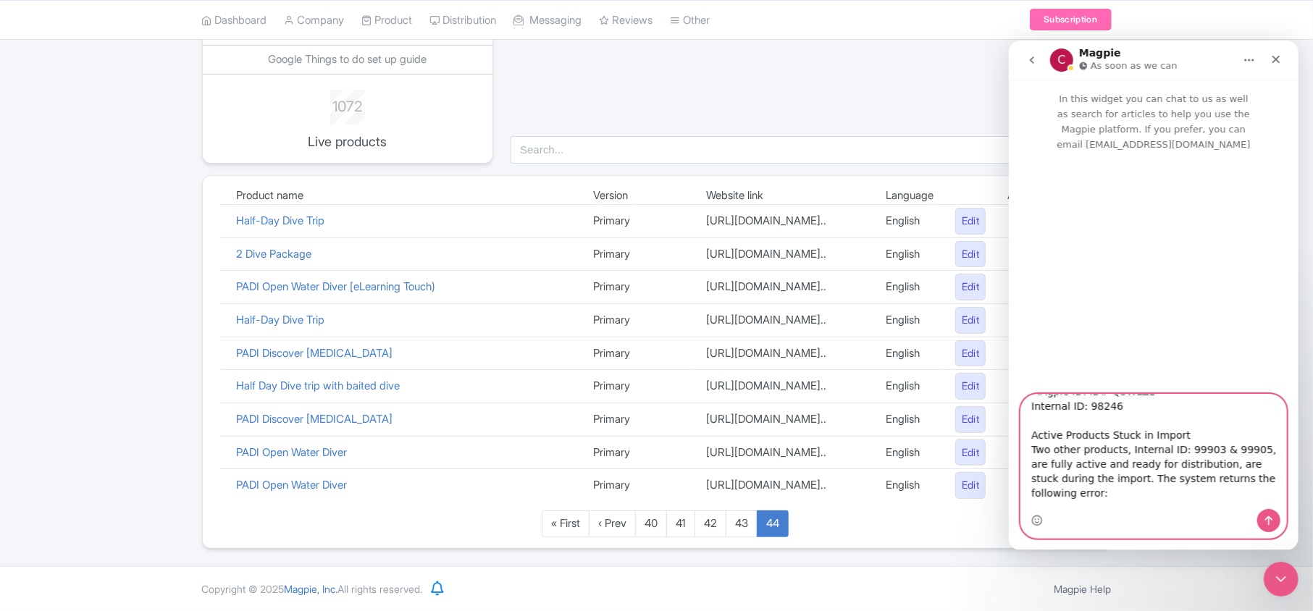
click at [1208, 437] on textarea "Hello Support Team, We’ve encountered two issues: 404 Products Still Appearing …" at bounding box center [1152, 451] width 265 height 114
click at [1211, 437] on textarea "Hello Support Team, We’ve encountered two issues: 404 Products Still Appearing …" at bounding box center [1152, 451] width 265 height 114
click at [1168, 434] on textarea "Hello Support Team, We’ve encountered two issues: 404 Products Still Appearing …" at bounding box center [1152, 451] width 265 height 114
click at [1200, 448] on textarea "Hello Support Team, We’ve encountered two issues: 404 Products Still Appearing …" at bounding box center [1152, 451] width 265 height 114
drag, startPoint x: 1244, startPoint y: 435, endPoint x: 1262, endPoint y: 434, distance: 18.1
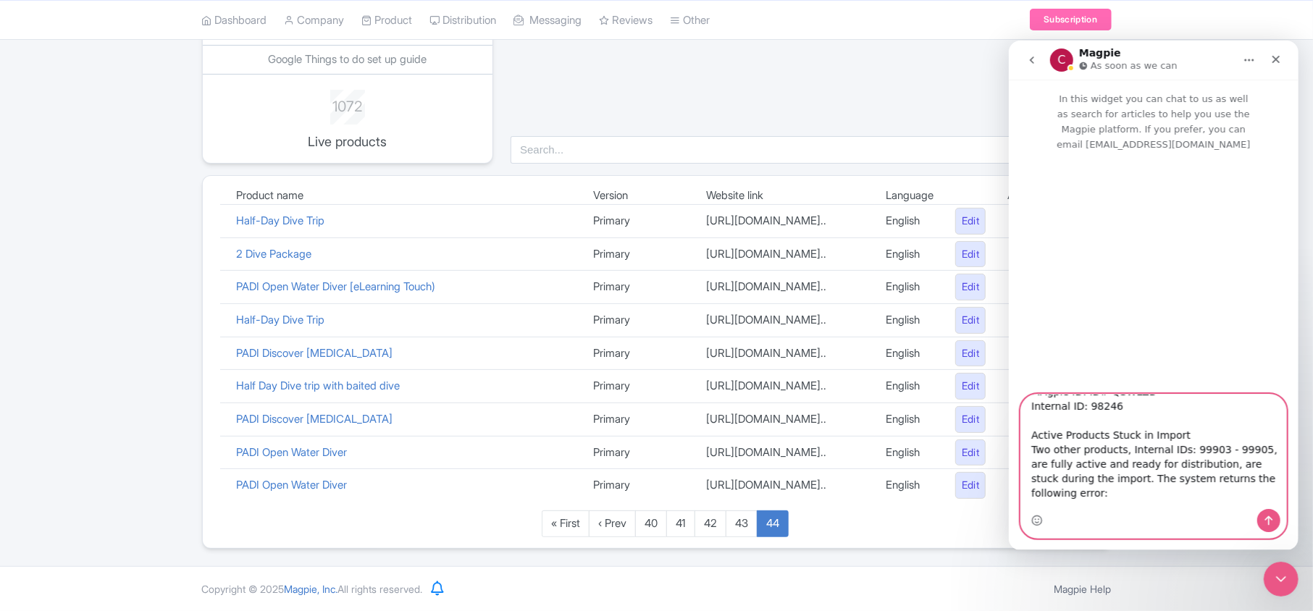
click at [1262, 434] on textarea "Hello Support Team, We’ve encountered two issues: 404 Products Still Appearing …" at bounding box center [1152, 451] width 265 height 114
drag, startPoint x: 1262, startPoint y: 434, endPoint x: 1246, endPoint y: 434, distance: 15.9
click at [1246, 434] on textarea "Hello Support Team, We’ve encountered two issues: 404 Products Still Appearing …" at bounding box center [1152, 451] width 265 height 114
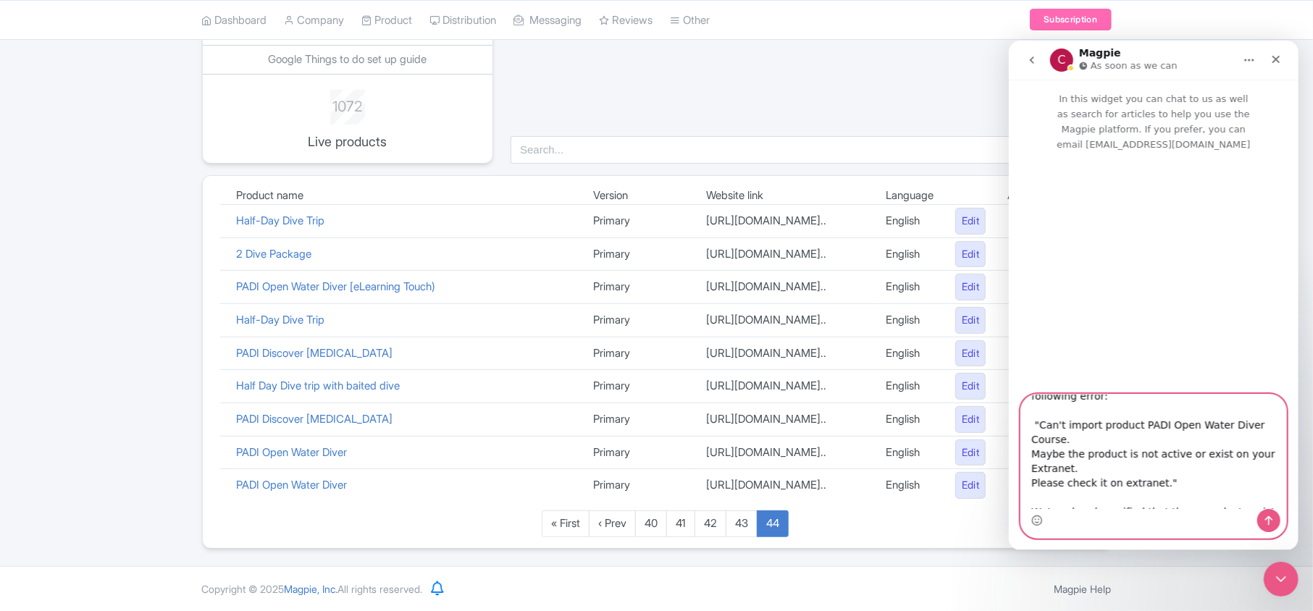
click at [1133, 411] on textarea "Hello Support Team, We’ve encountered two issues: 404 Products Still Appearing …" at bounding box center [1152, 451] width 265 height 114
click at [1139, 409] on textarea "Hello Support Team, We’ve encountered two issues: 404 Products Still Appearing …" at bounding box center [1152, 451] width 265 height 114
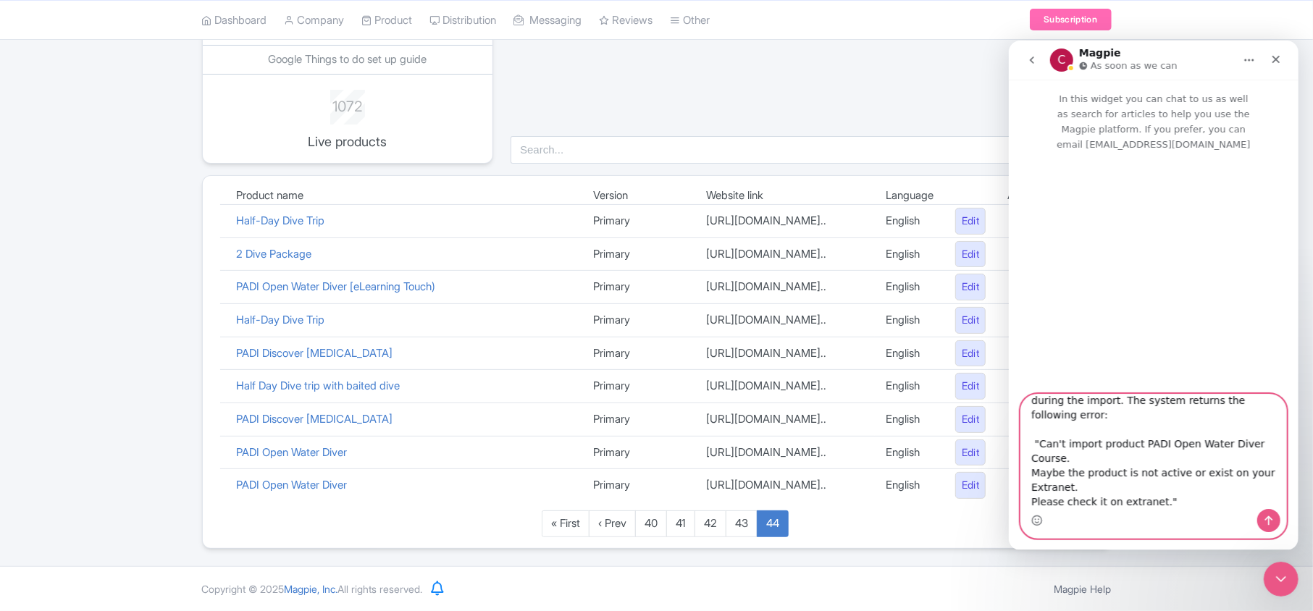
scroll to position [267, 0]
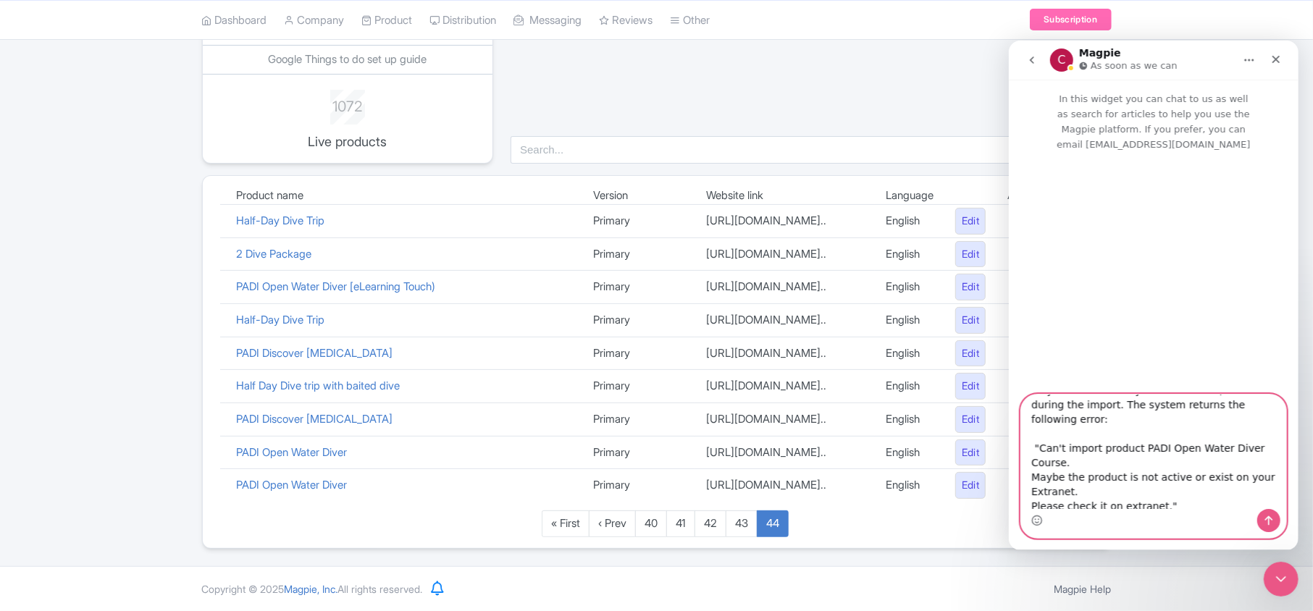
click at [1139, 414] on textarea "Hello Support Team, We’ve encountered two issues: 404 Products Still Appearing …" at bounding box center [1152, 451] width 265 height 114
click at [1139, 432] on textarea "Hello Support Team, We’ve encountered two issues: 404 Products Still Appearing …" at bounding box center [1152, 451] width 265 height 114
click at [1136, 441] on textarea "Hello Support Team, We’ve encountered two issues: 404 Products Still Appearing …" at bounding box center [1152, 451] width 265 height 114
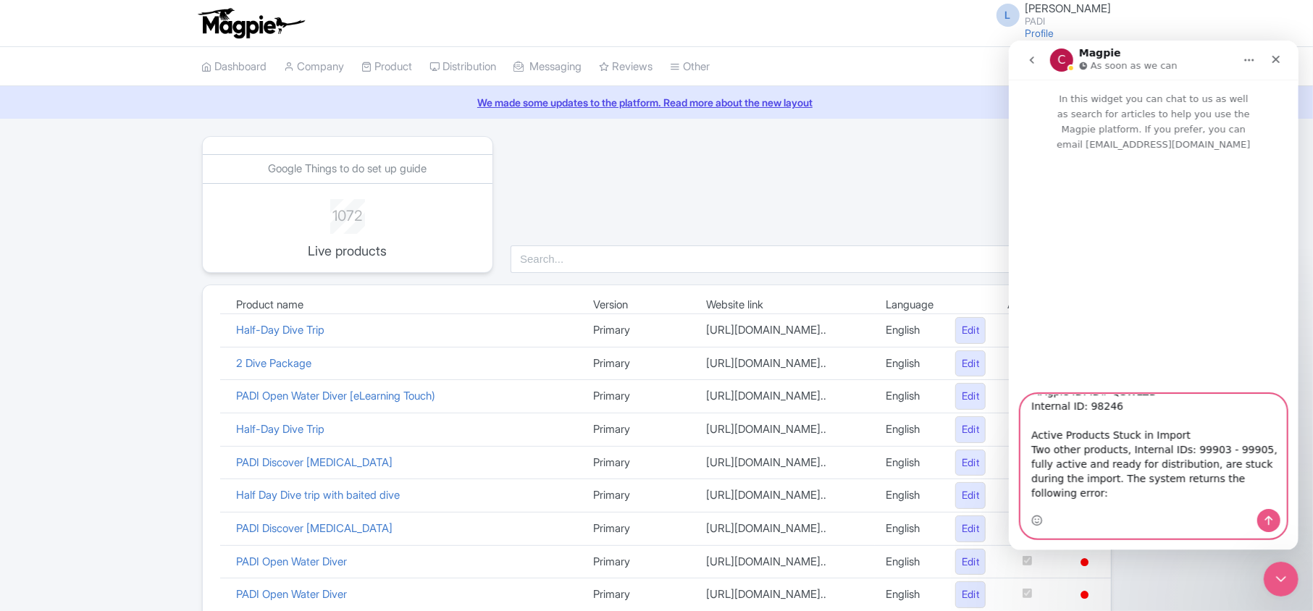
scroll to position [96, 0]
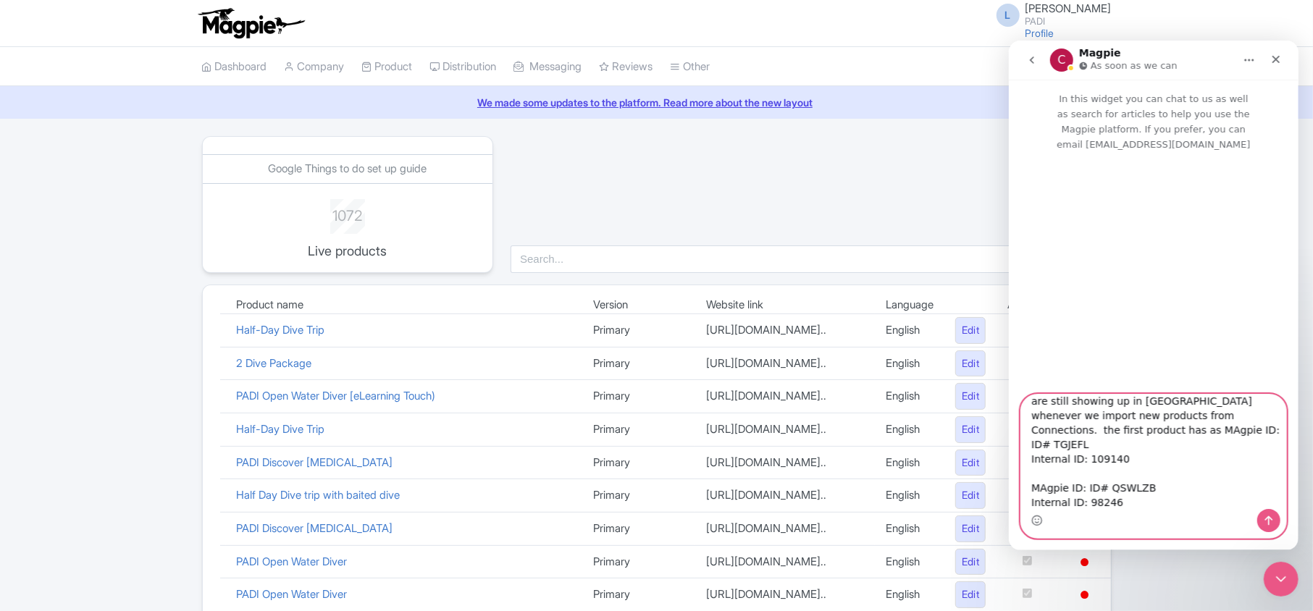
drag, startPoint x: 1156, startPoint y: 417, endPoint x: 1263, endPoint y: 418, distance: 107.2
click at [1263, 418] on textarea "Hello Support Team, We’ve encountered two issues: 404 Products Still Appearing …" at bounding box center [1152, 451] width 265 height 114
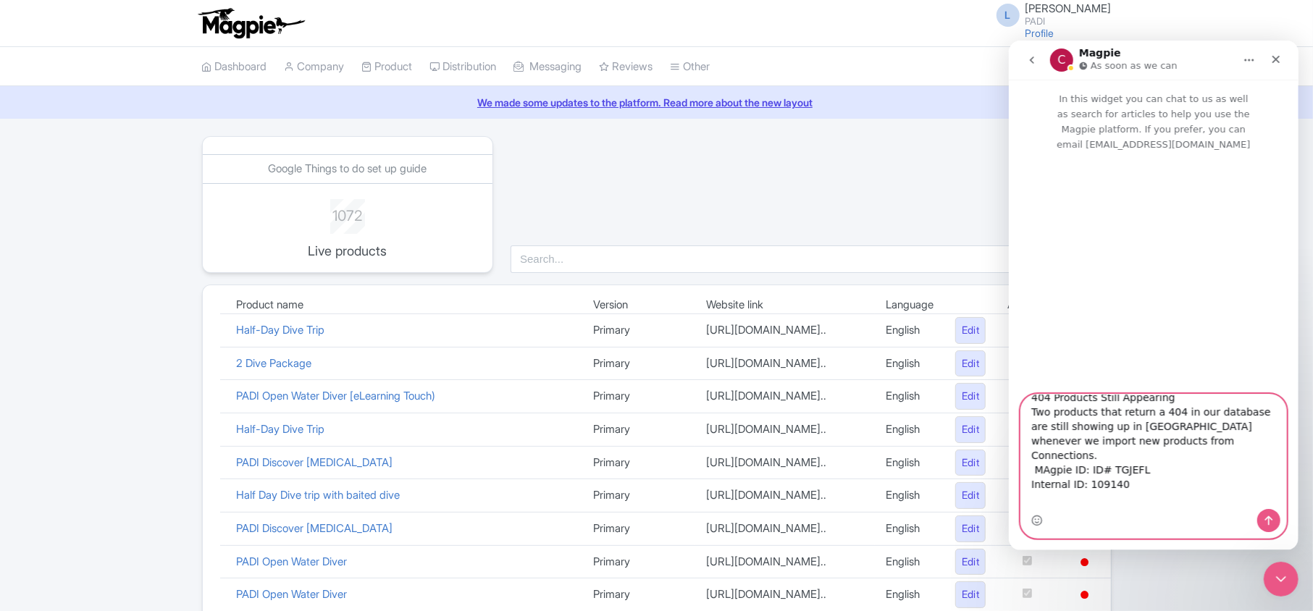
scroll to position [28, 0]
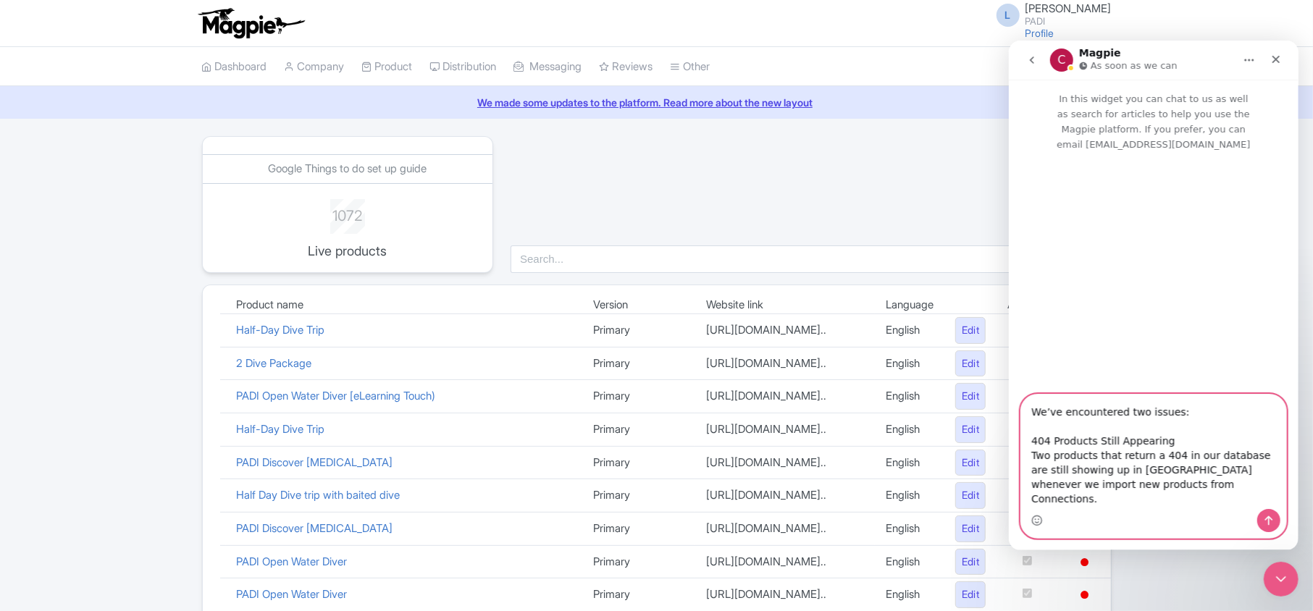
click at [1166, 440] on textarea "Hello Support Team, We’ve encountered two issues: 404 Products Still Appearing …" at bounding box center [1152, 451] width 265 height 114
click at [1160, 492] on textarea "Hello Support Team, We’ve encountered two issues: 404 Products Still Appearing …" at bounding box center [1152, 451] width 265 height 114
click at [1168, 490] on textarea "Hello Support Team, We’ve encountered two issues: 404 Products Still Appearing …" at bounding box center [1152, 451] width 265 height 114
click at [1166, 489] on textarea "Hello Support Team, We’ve encountered two issues: 404 Products Still Appearing …" at bounding box center [1152, 451] width 265 height 114
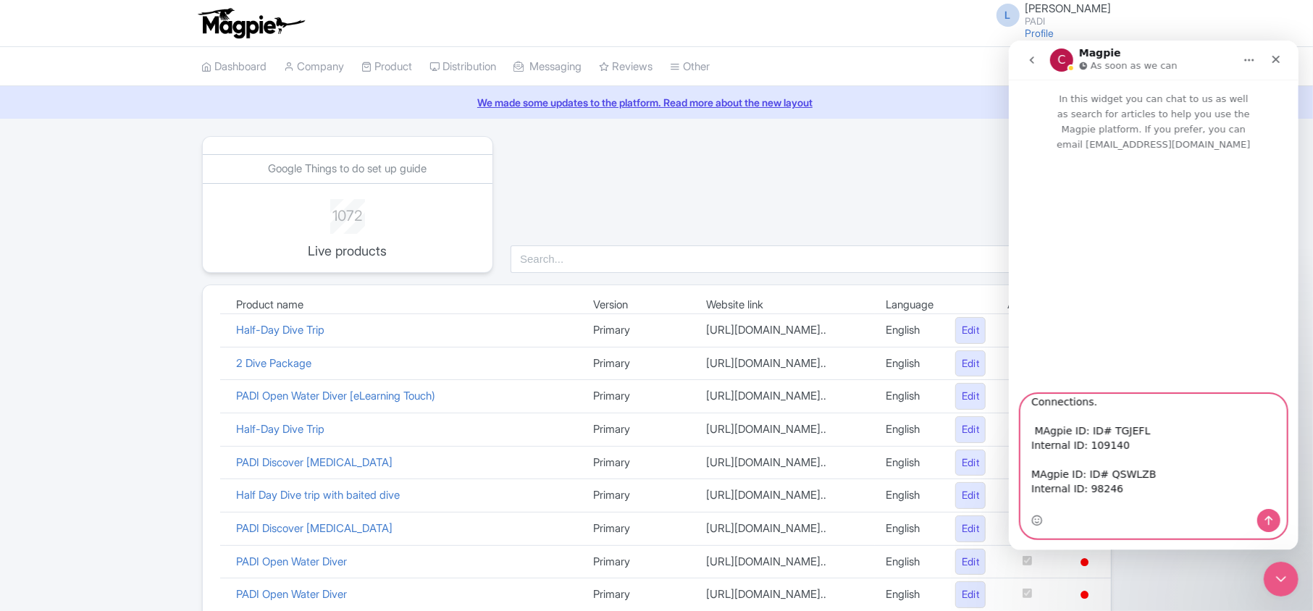
scroll to position [221, 0]
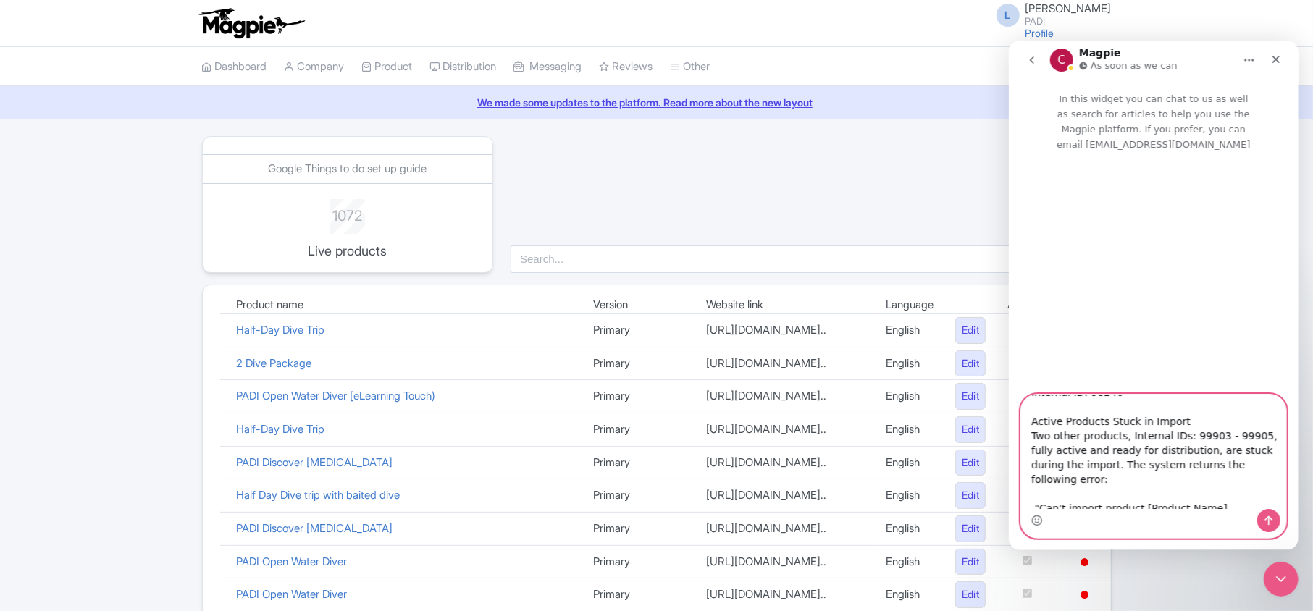
click at [1186, 405] on textarea "Hello Support Team, We’ve encountered two issues: 404 Products Still Appearing …" at bounding box center [1152, 451] width 265 height 114
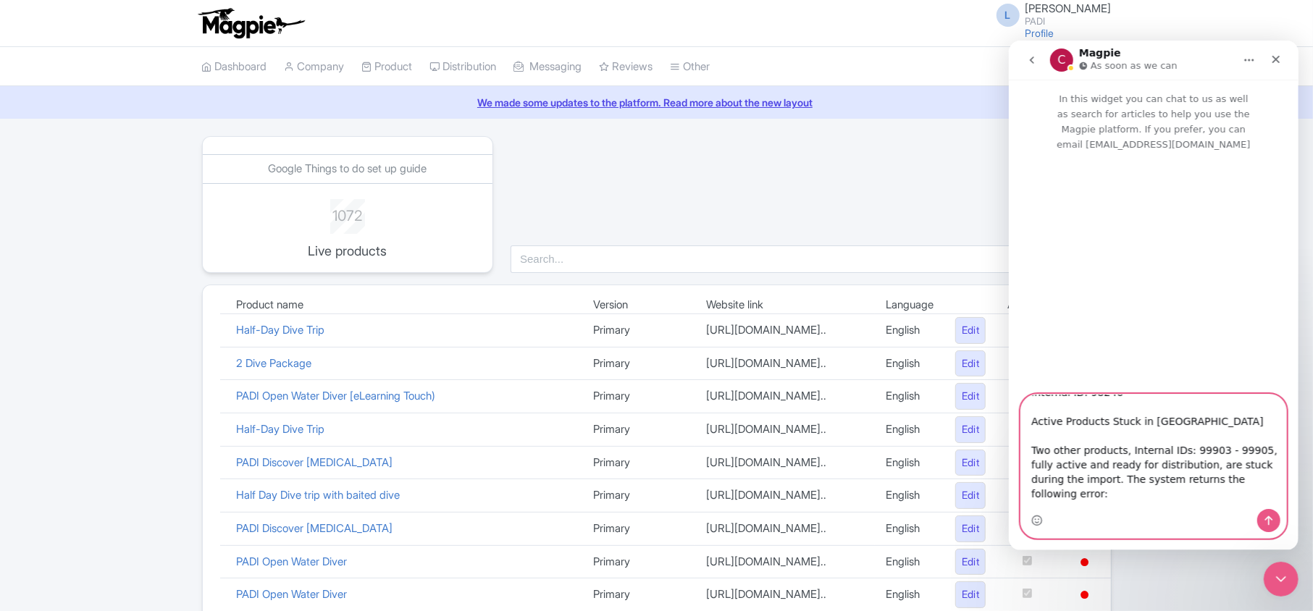
scroll to position [240, 0]
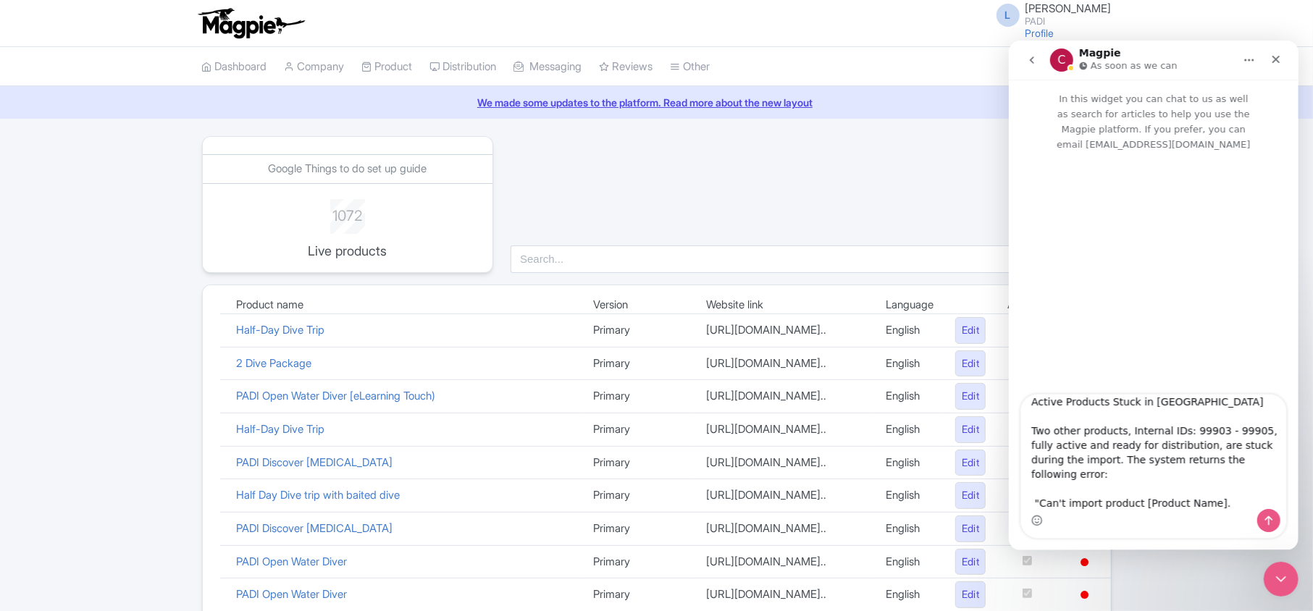
click at [1244, 57] on icon "Home" at bounding box center [1249, 60] width 12 height 12
click at [1228, 86] on div "Expand window" at bounding box center [1211, 96] width 120 height 30
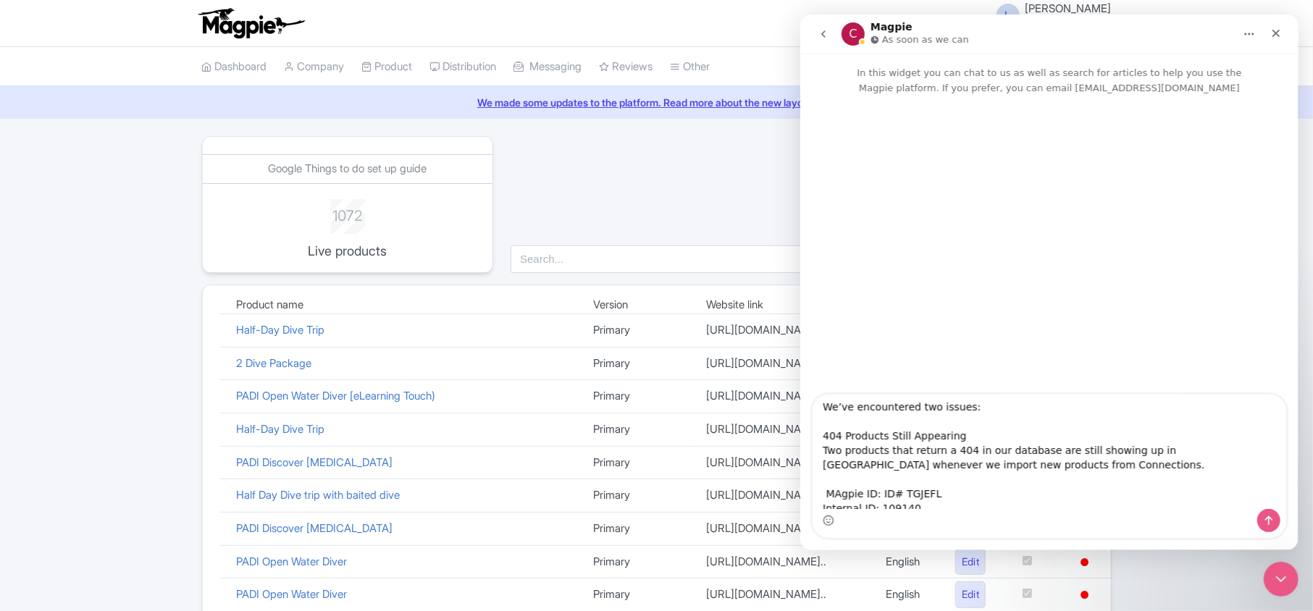
scroll to position [0, 0]
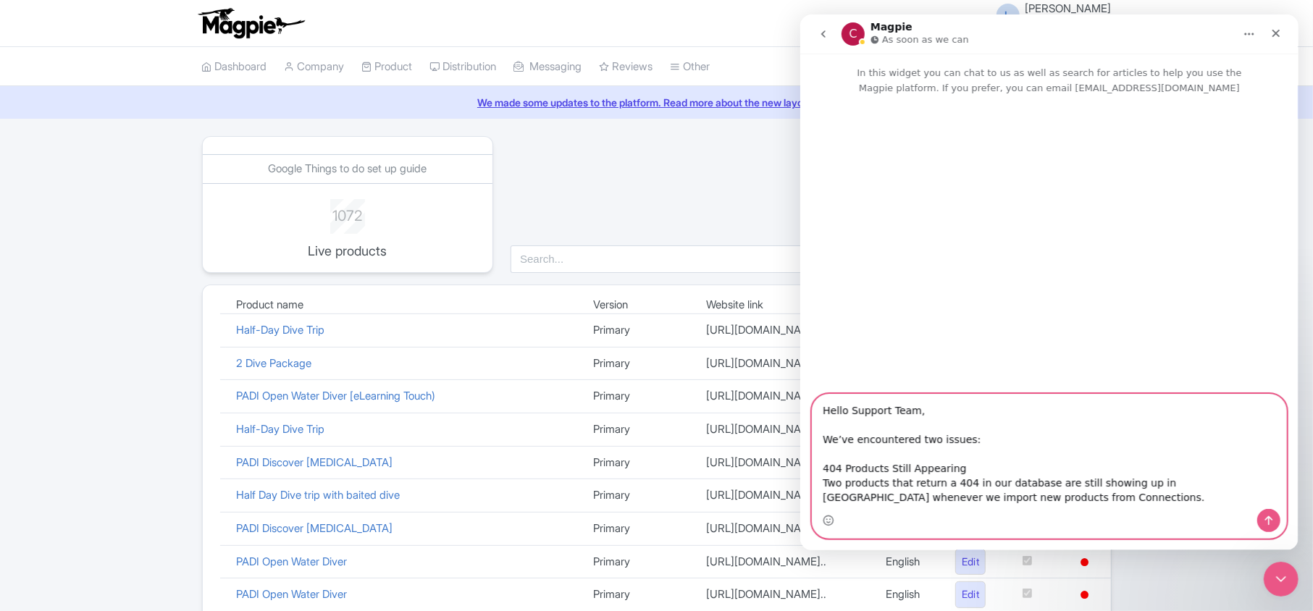
drag, startPoint x: 960, startPoint y: 468, endPoint x: 820, endPoint y: 461, distance: 139.9
click at [820, 461] on textarea "Hello Support Team, We’ve encountered two issues: 404 Products Still Appearing …" at bounding box center [1049, 452] width 474 height 114
drag, startPoint x: 852, startPoint y: 468, endPoint x: 918, endPoint y: 504, distance: 75.8
click at [918, 504] on textarea "Hello Support Team, We’ve encountered two issues: 404 Products Still Appearing …" at bounding box center [1049, 452] width 474 height 114
click at [959, 474] on textarea "Hello Support Team, We’ve encountered two issues: 404 Products Still Appearing …" at bounding box center [1049, 452] width 474 height 114
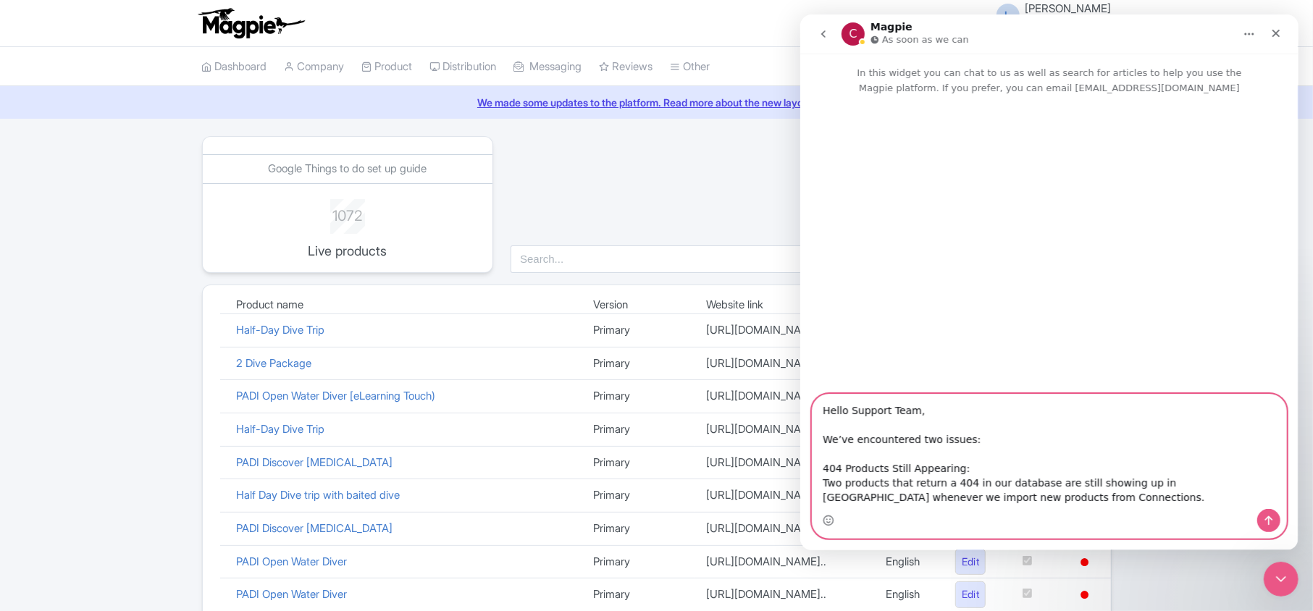
click at [821, 465] on textarea "Hello Support Team, We’ve encountered two issues: 404 Products Still Appearing:…" at bounding box center [1049, 452] width 474 height 114
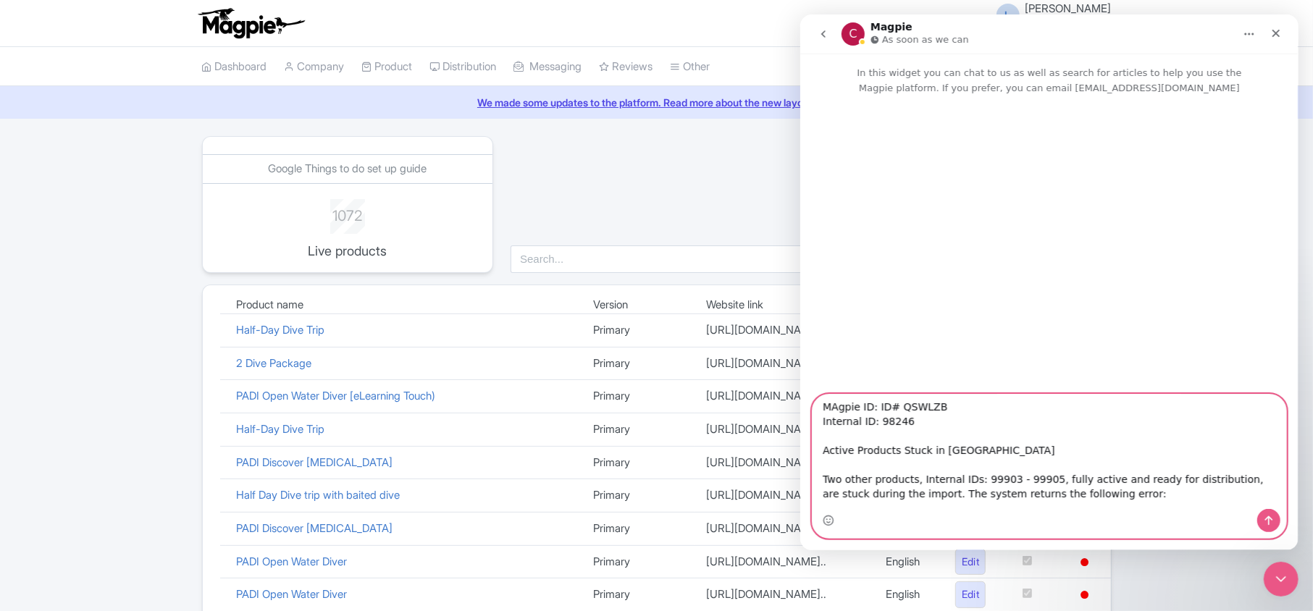
scroll to position [193, 0]
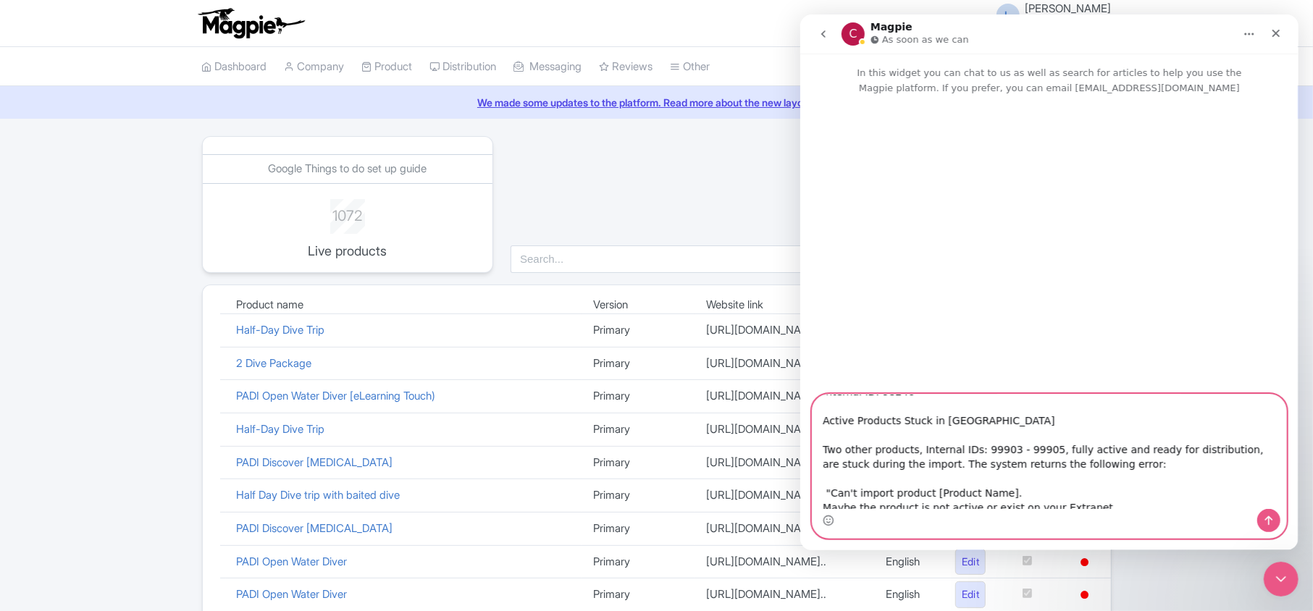
click at [821, 419] on textarea "Hello Support Team, We’ve encountered two issues: -404 Products Still Appearing…" at bounding box center [1049, 452] width 474 height 114
click at [978, 418] on textarea "Hello Support Team, We’ve encountered two issues: -404 Products Still Appearing…" at bounding box center [1049, 452] width 474 height 114
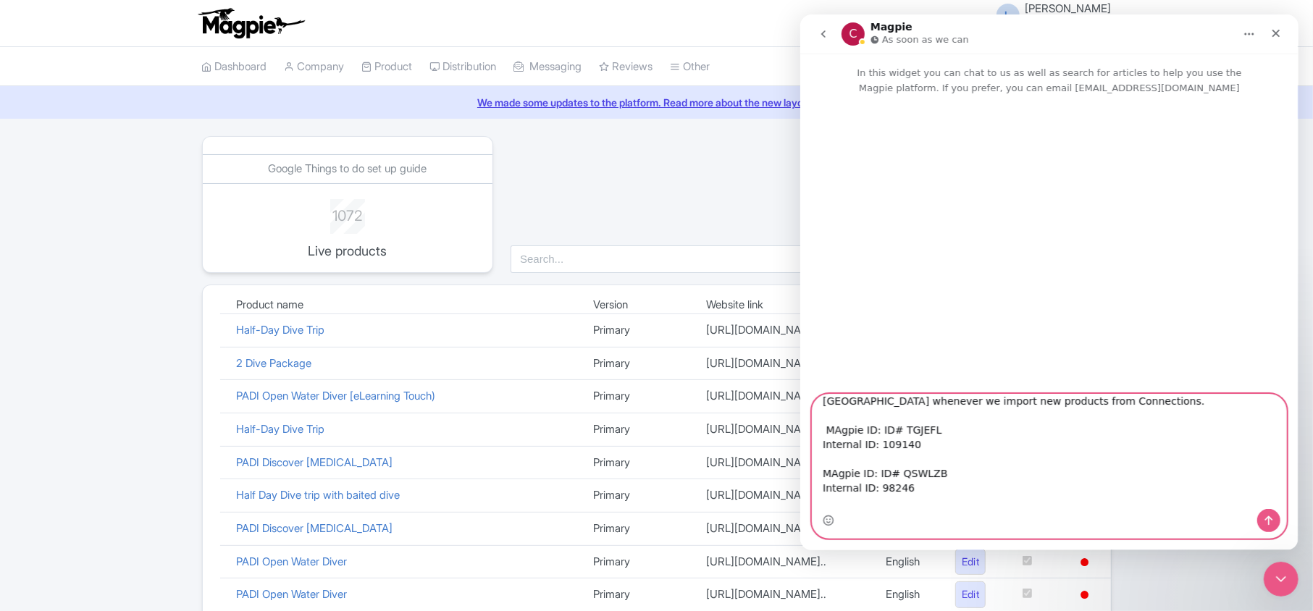
scroll to position [0, 0]
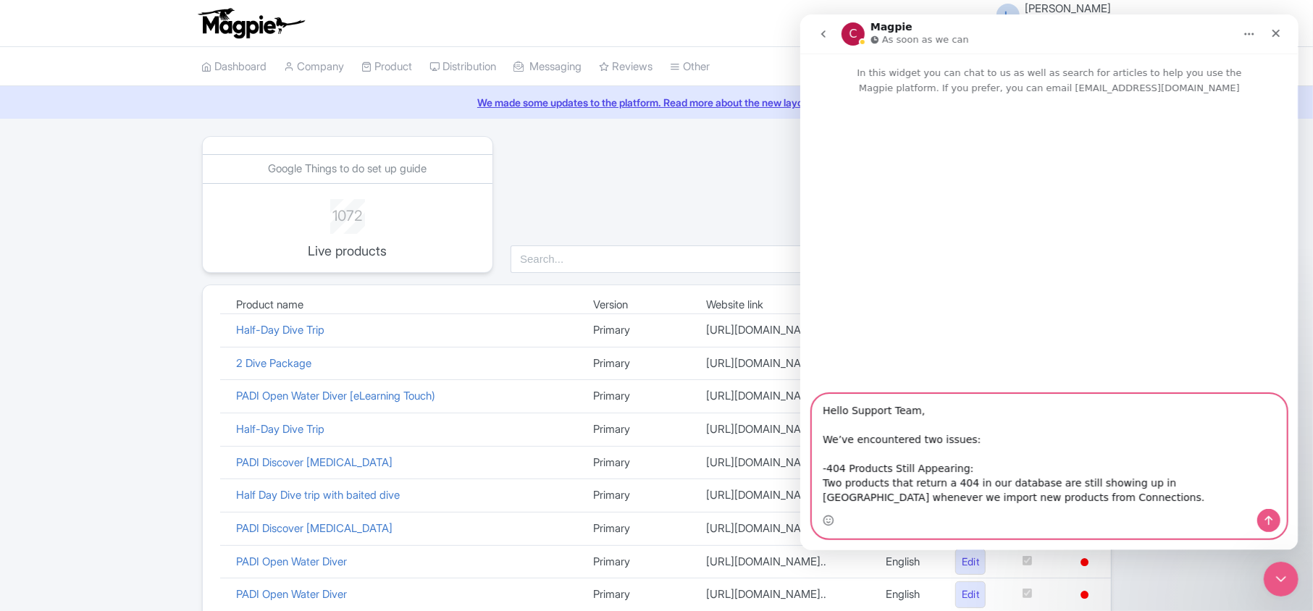
click at [977, 474] on textarea "Hello Support Team, We’ve encountered two issues: -404 Products Still Appearing…" at bounding box center [1049, 452] width 474 height 114
click at [818, 467] on textarea "Hello Support Team, We’ve encountered two issues: -404 Products Still Appearing…" at bounding box center [1049, 452] width 474 height 114
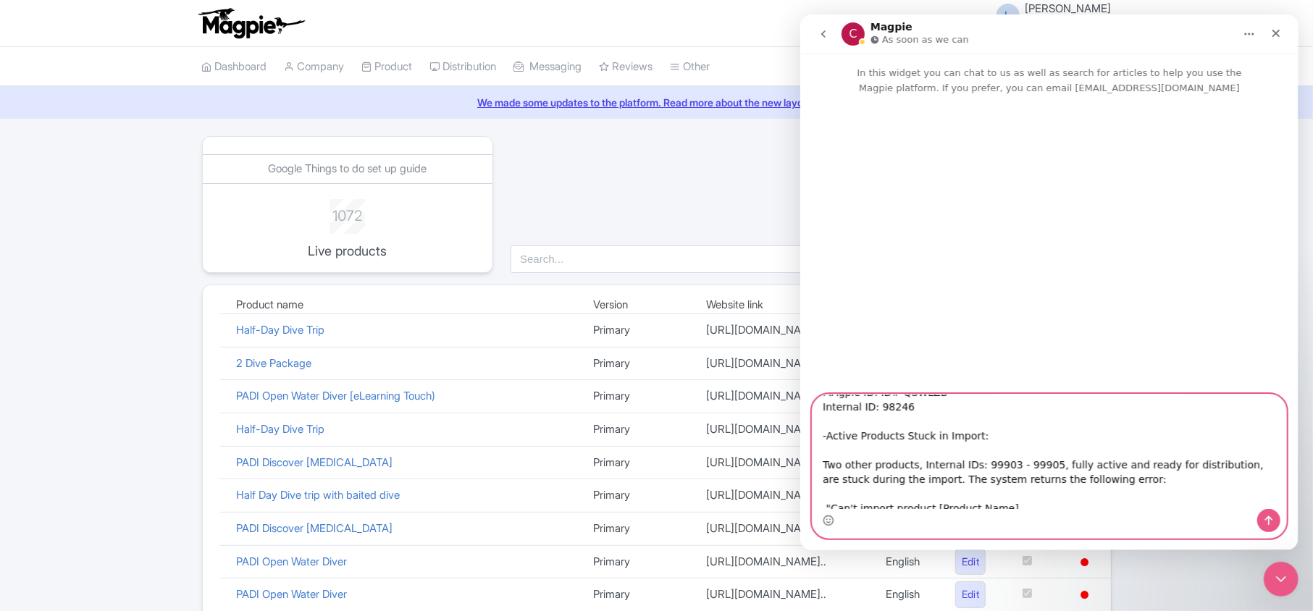
scroll to position [193, 0]
click at [821, 436] on textarea "Hello Support Team, We’ve encountered two issues: ----404 Products Still Appear…" at bounding box center [1049, 452] width 474 height 114
click at [1036, 461] on textarea "Hello Support Team, We’ve encountered two issues: ----404 Products Still Appear…" at bounding box center [1049, 452] width 474 height 114
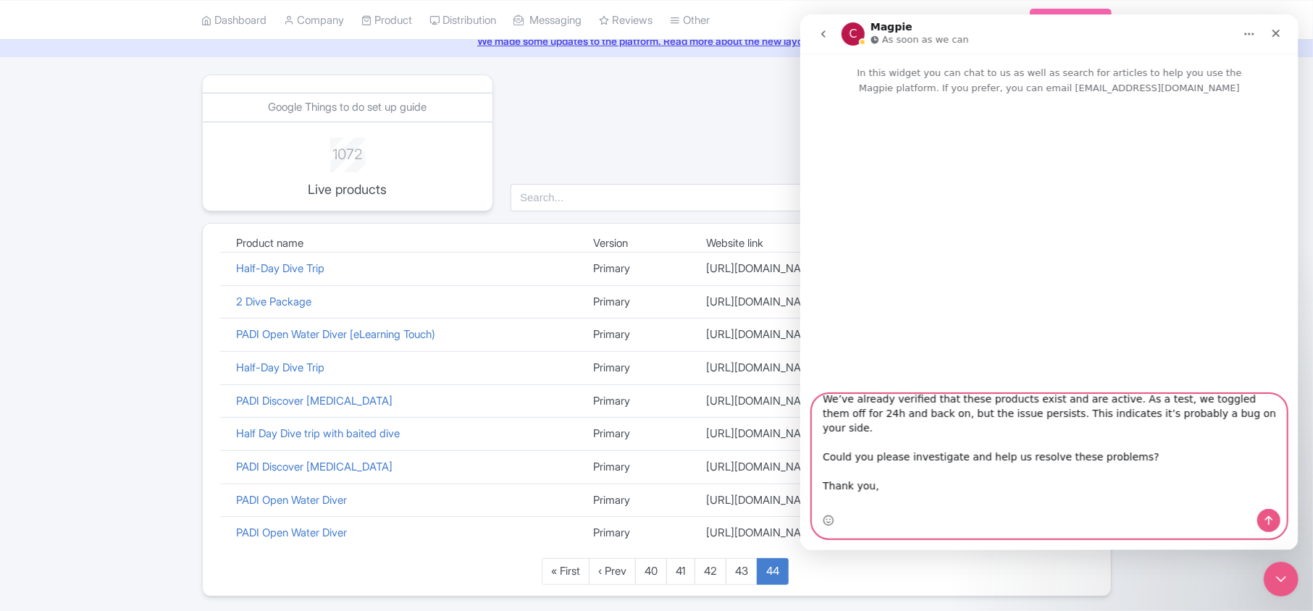
scroll to position [96, 0]
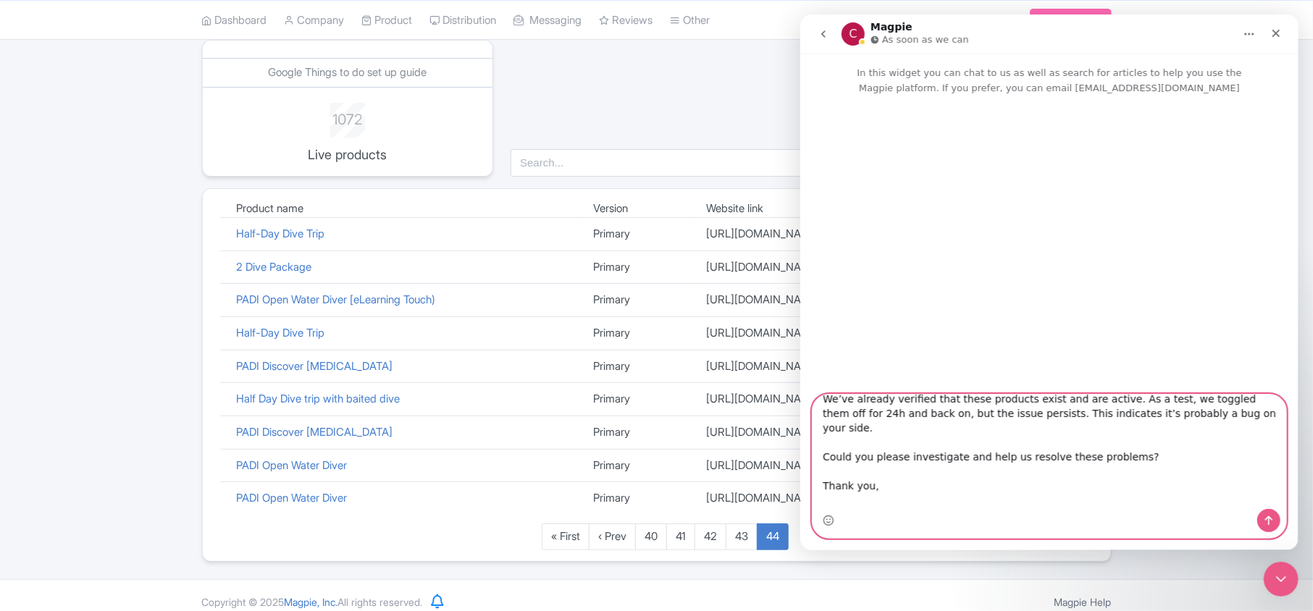
type textarea "Hello Support Team, We’ve encountered two issues: ----404 Products Still Appear…"
click at [1269, 520] on icon "Send a message…" at bounding box center [1268, 521] width 12 height 12
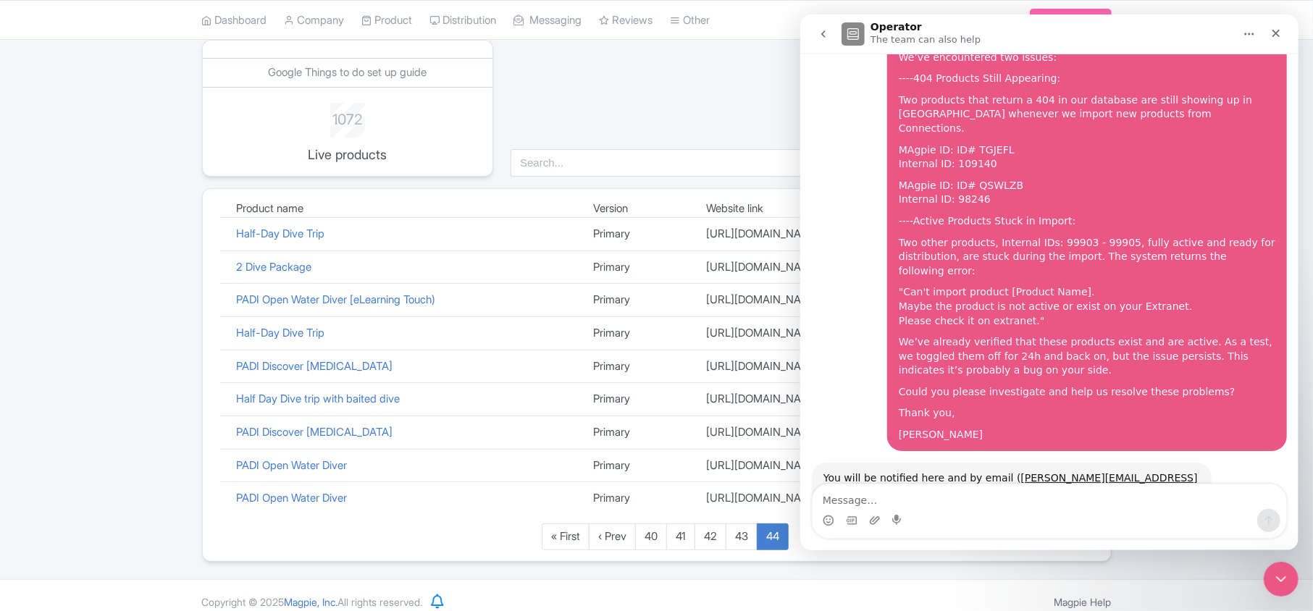
scroll to position [104, 0]
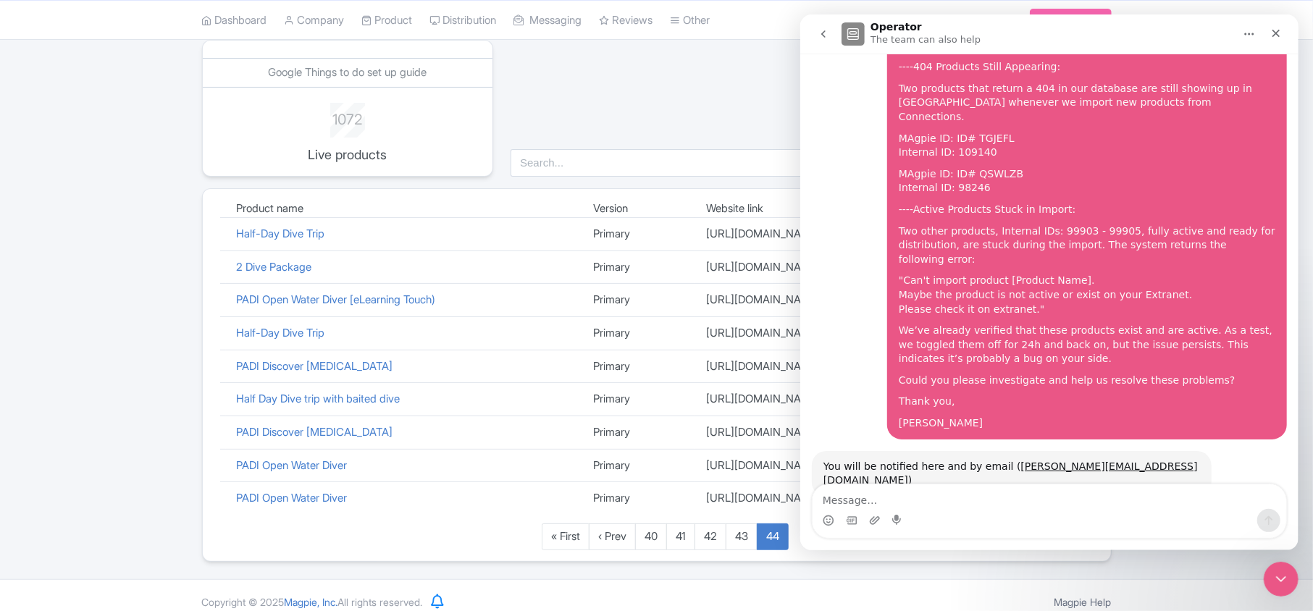
click at [965, 460] on div "You will be notified here and by email ( luca.novelli@padi.com )" at bounding box center [1011, 474] width 377 height 28
drag, startPoint x: 965, startPoint y: 438, endPoint x: 1183, endPoint y: 433, distance: 217.3
click at [1183, 451] on div "You will be notified here and by email ( luca.novelli@padi.com ) Operator • 1m …" at bounding box center [1048, 489] width 475 height 77
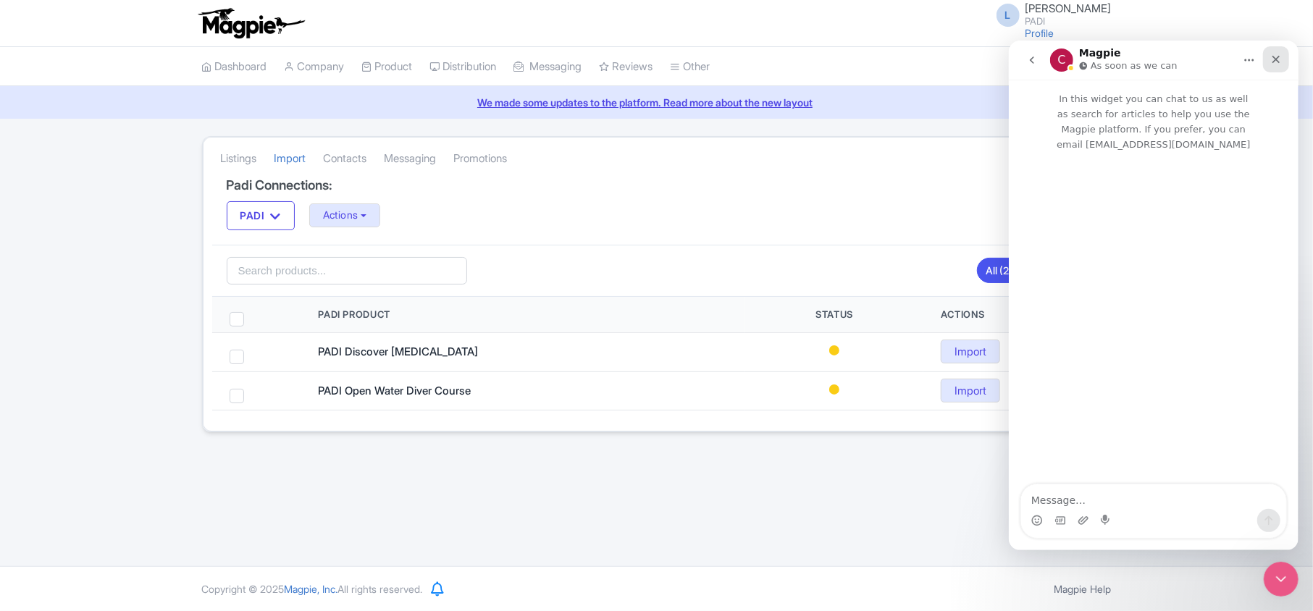
click at [1278, 58] on icon "Close" at bounding box center [1276, 59] width 12 height 12
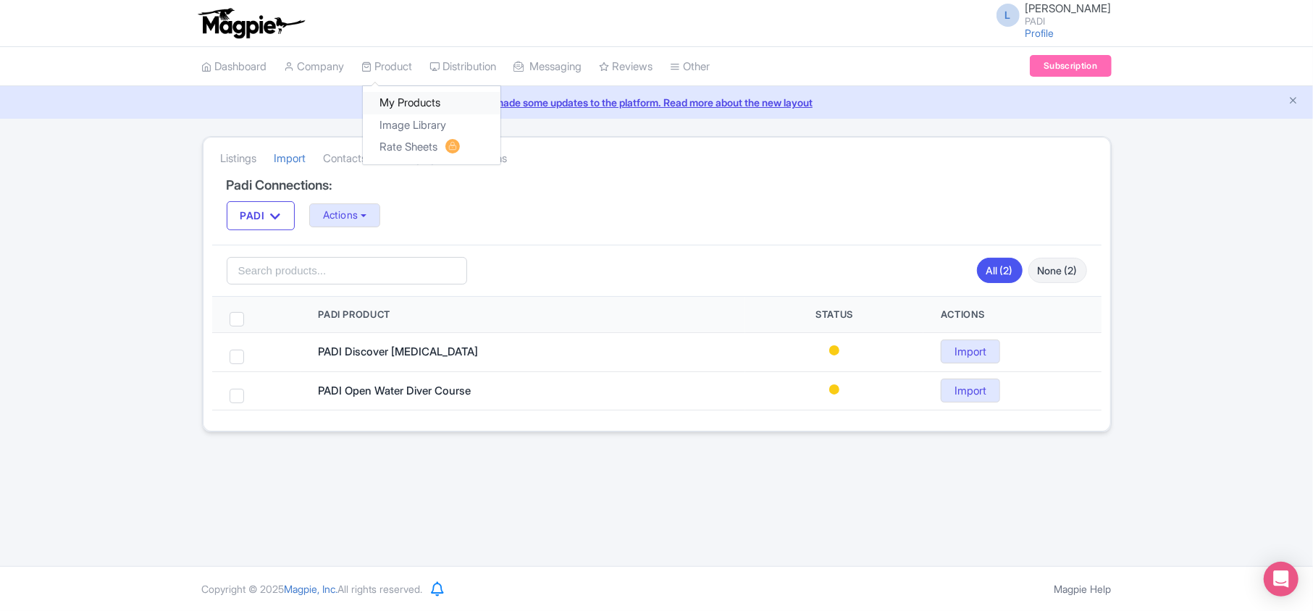
click at [417, 107] on link "My Products" at bounding box center [432, 103] width 138 height 22
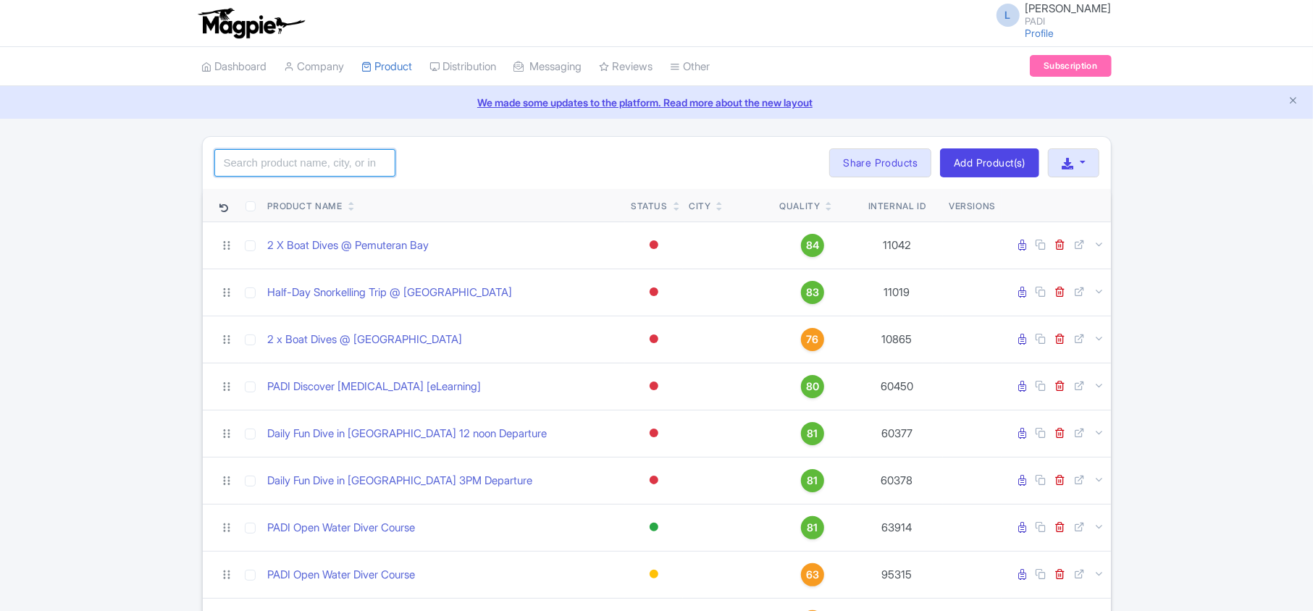
click at [282, 169] on input "search" at bounding box center [304, 163] width 181 height 28
paste input "109140"
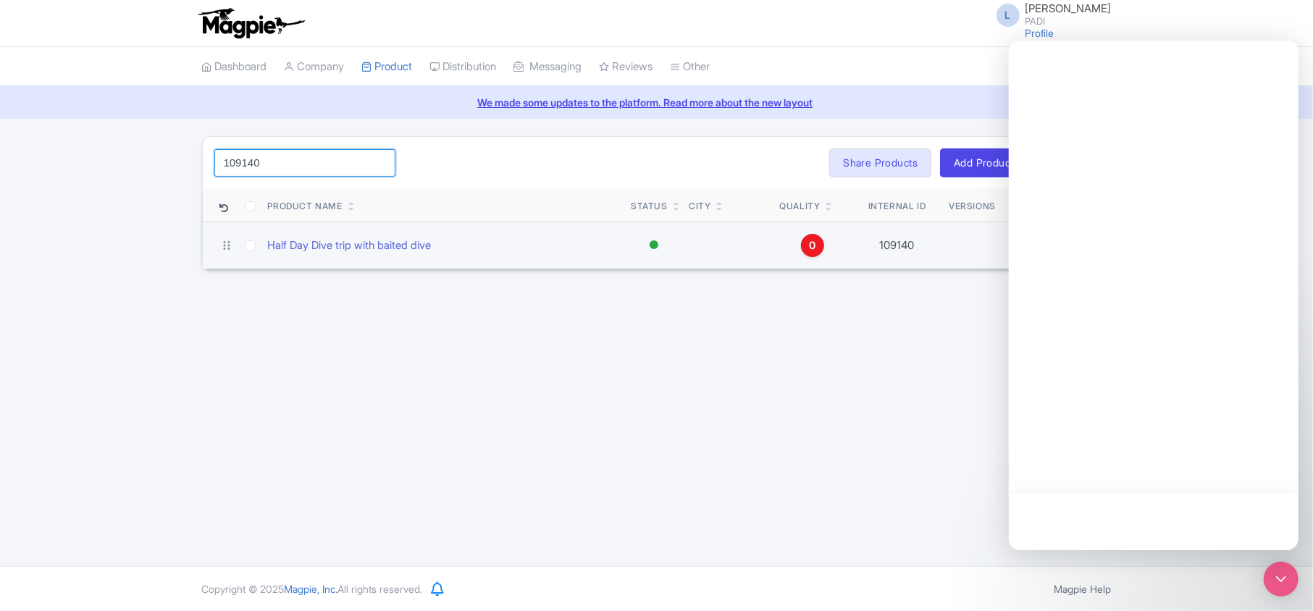
type input "109140"
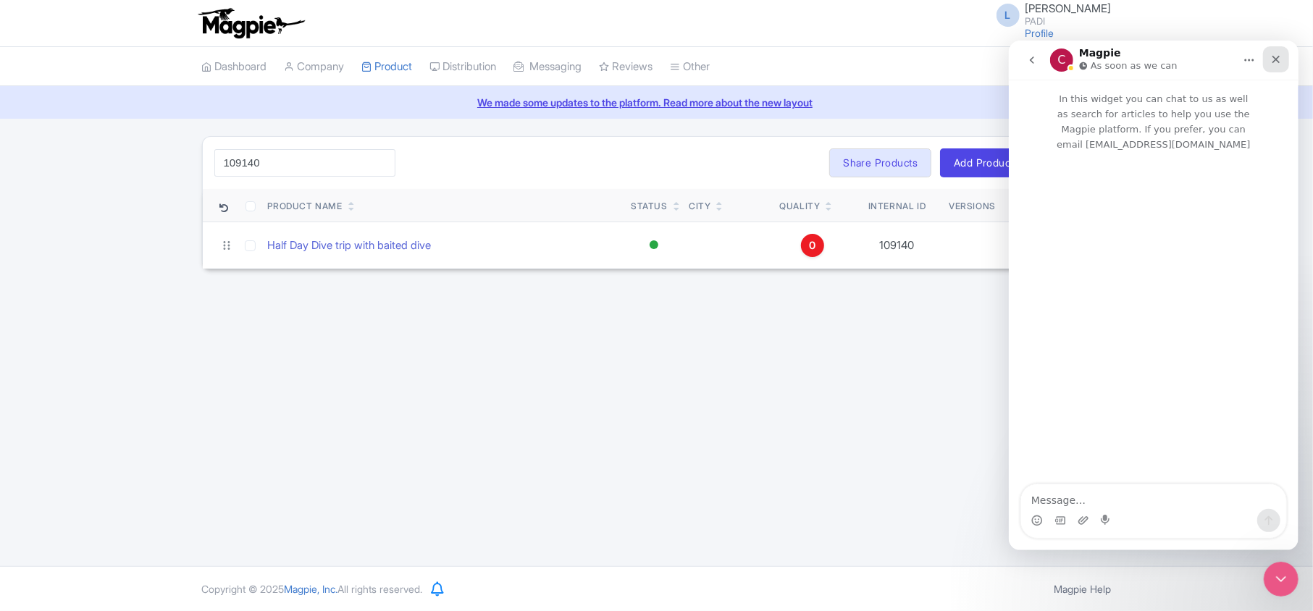
click at [1273, 53] on icon "Close" at bounding box center [1276, 59] width 12 height 12
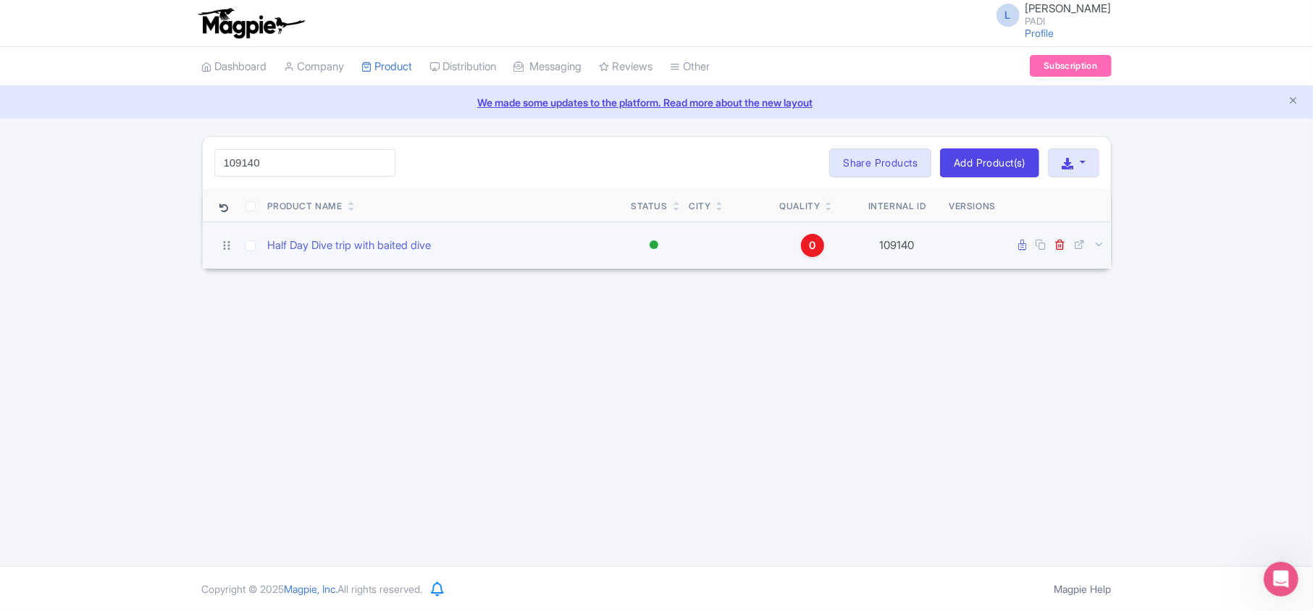
click at [1021, 249] on icon at bounding box center [1023, 245] width 8 height 11
click at [291, 245] on link "Half Day Dive trip with baited dive" at bounding box center [350, 246] width 164 height 17
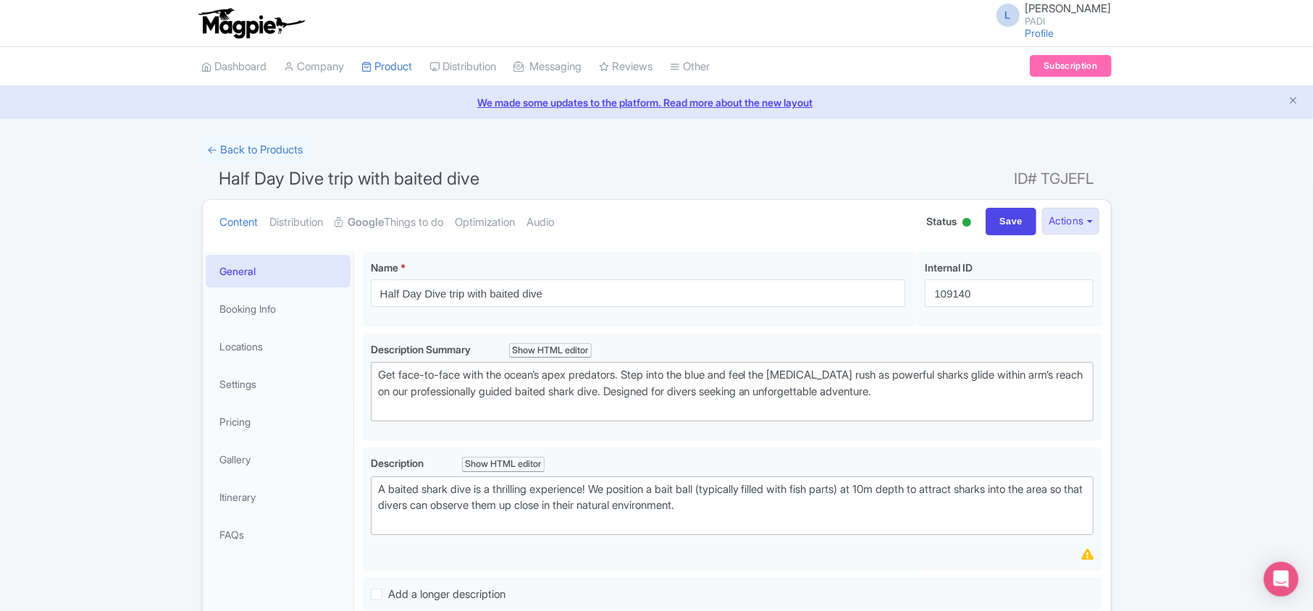
drag, startPoint x: 1007, startPoint y: 178, endPoint x: 1094, endPoint y: 177, distance: 86.9
click at [1094, 177] on h1 "Half Day Dive trip with baited dive ID# TGJEFL" at bounding box center [657, 181] width 910 height 35
drag, startPoint x: 1014, startPoint y: 180, endPoint x: 1036, endPoint y: 177, distance: 21.9
click at [1036, 177] on span "ID# TGJEFL" at bounding box center [1055, 178] width 80 height 29
click at [1005, 177] on h1 "Half Day Dive trip with baited dive ID# TGJEFL" at bounding box center [657, 181] width 910 height 35
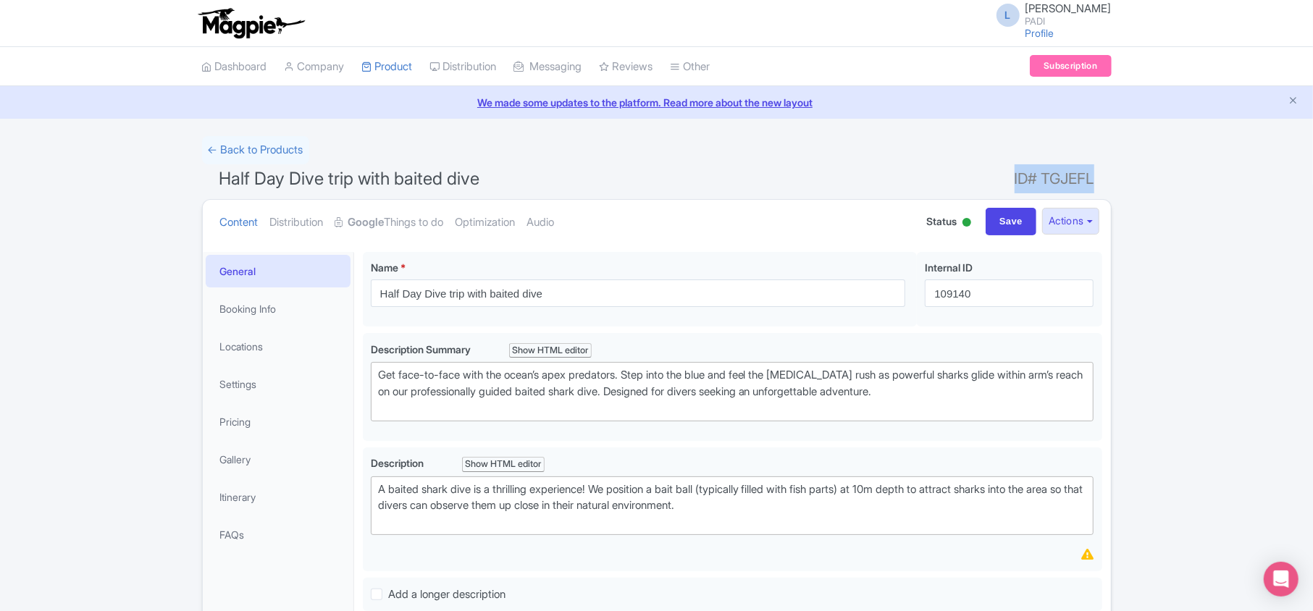
drag, startPoint x: 1009, startPoint y: 180, endPoint x: 1090, endPoint y: 177, distance: 81.1
click at [1090, 177] on h1 "Half Day Dive trip with baited dive ID# TGJEFL" at bounding box center [657, 181] width 910 height 35
copy h1 "ID# TGJEFL"
click at [288, 154] on link "← Back to Products" at bounding box center [255, 150] width 107 height 28
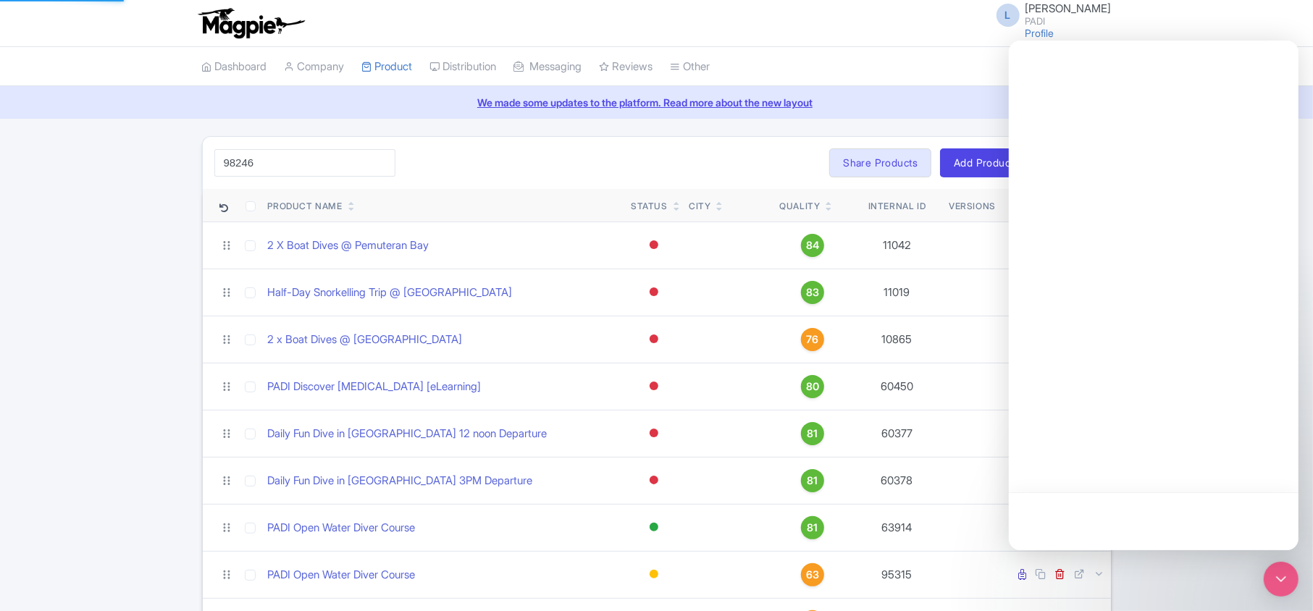
type input "98246"
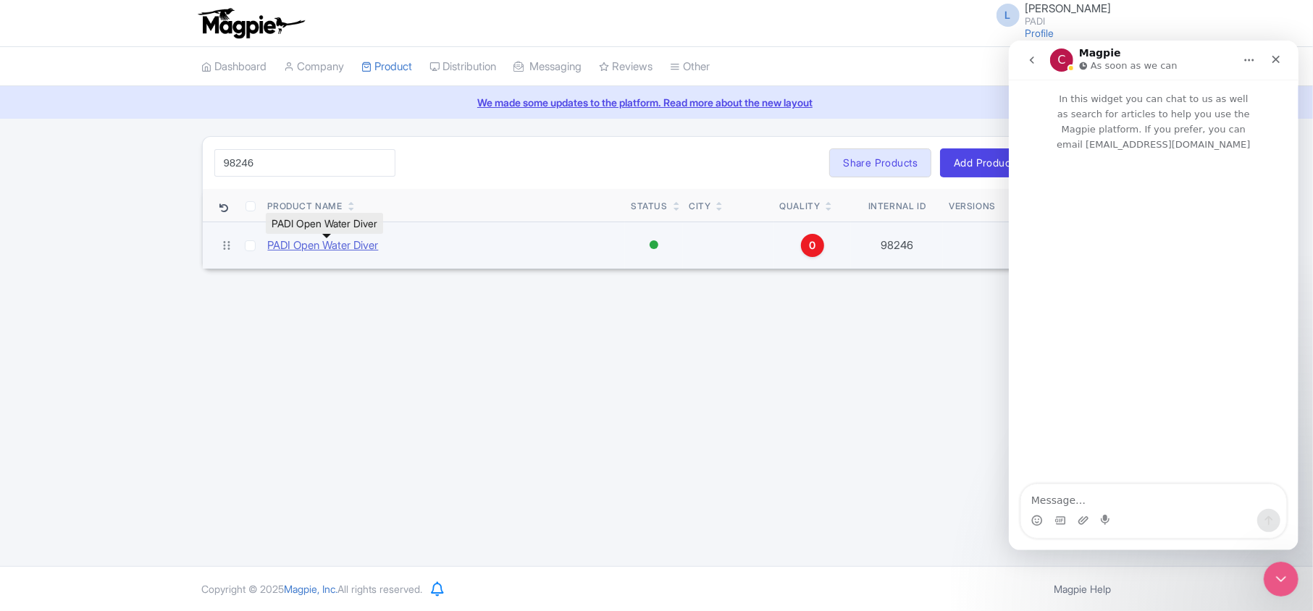
click at [322, 244] on link "PADI Open Water Diver" at bounding box center [323, 246] width 111 height 17
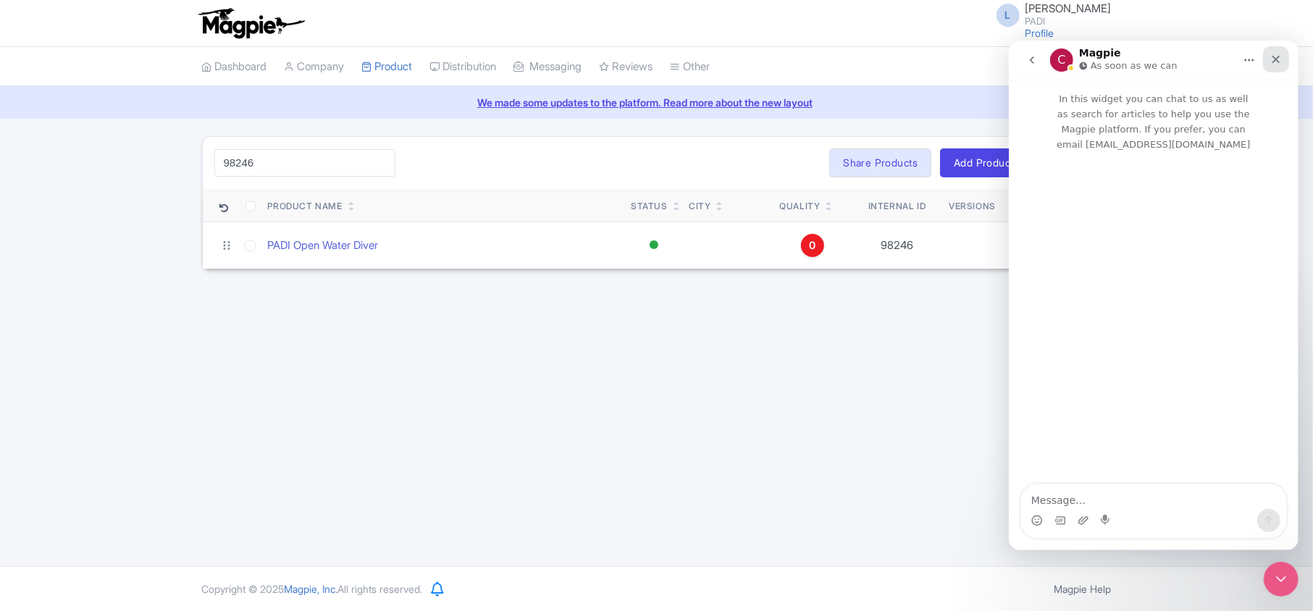
click at [1280, 63] on icon "Close" at bounding box center [1276, 59] width 12 height 12
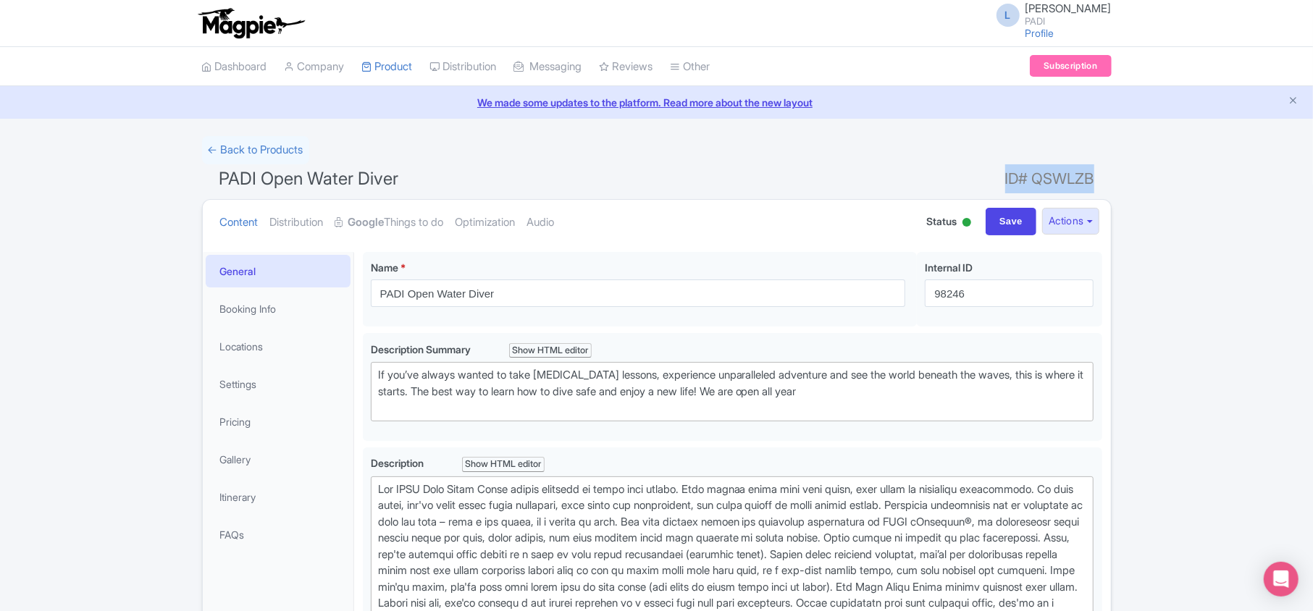
drag, startPoint x: 1001, startPoint y: 177, endPoint x: 1089, endPoint y: 177, distance: 88.4
click at [1089, 177] on h1 "PADI Open Water Diver ID# QSWLZB" at bounding box center [657, 181] width 910 height 35
copy h1 "ID# QSWLZB"
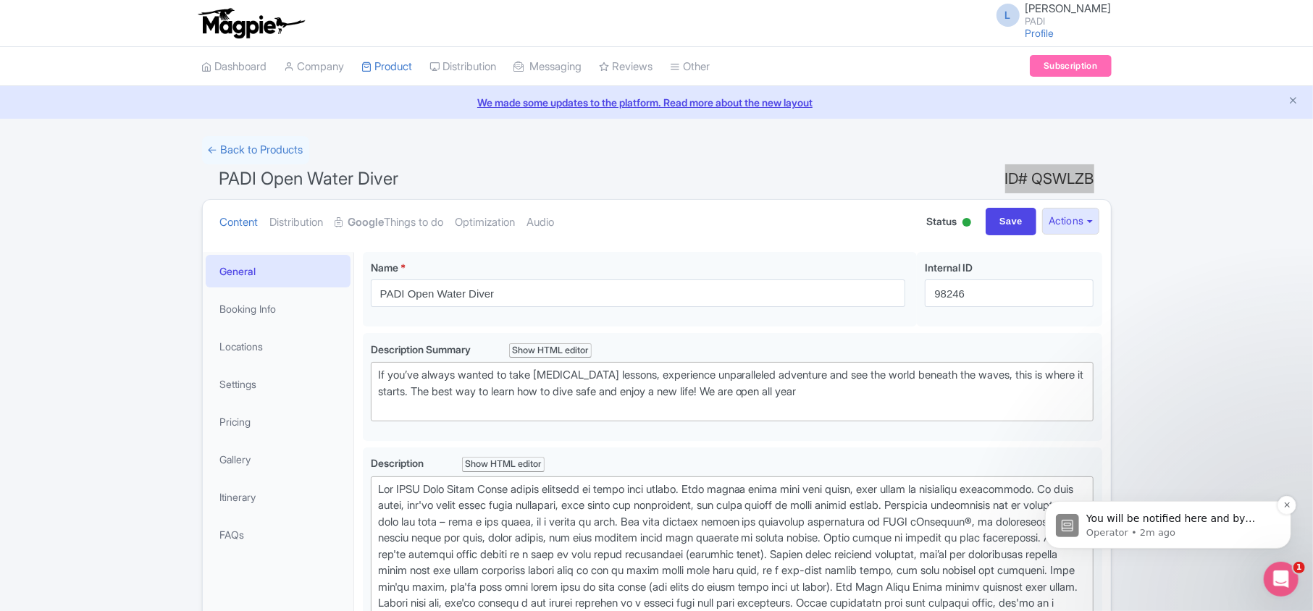
click at [1157, 528] on p "Operator • 2m ago" at bounding box center [1179, 532] width 187 height 13
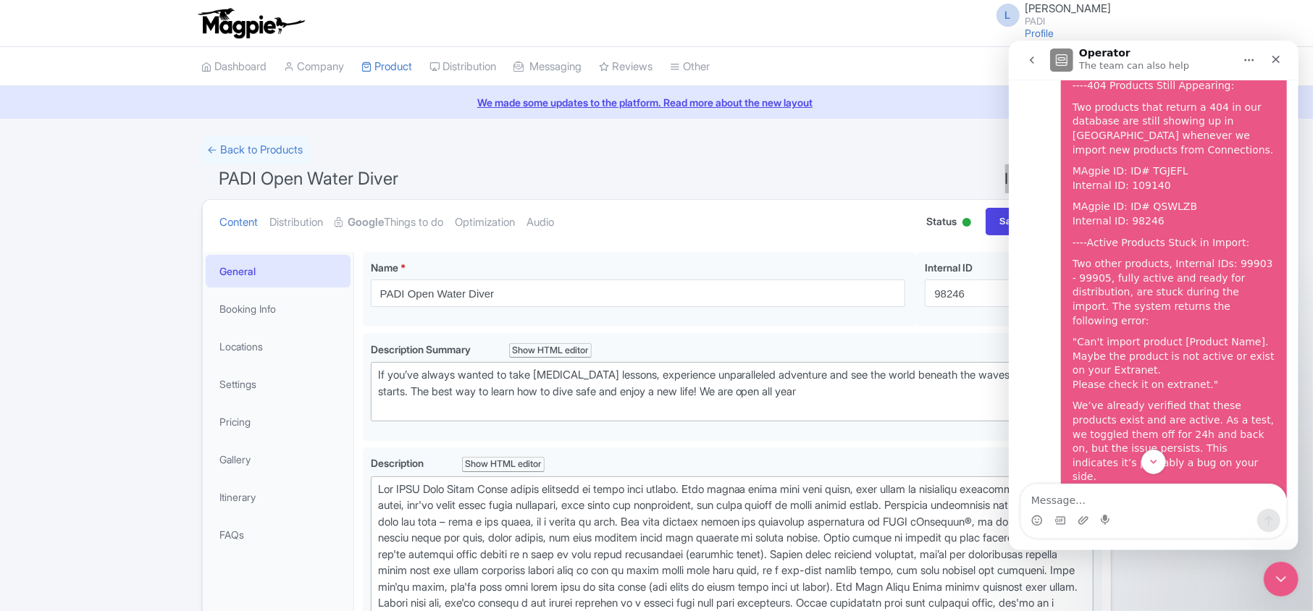
scroll to position [273, 0]
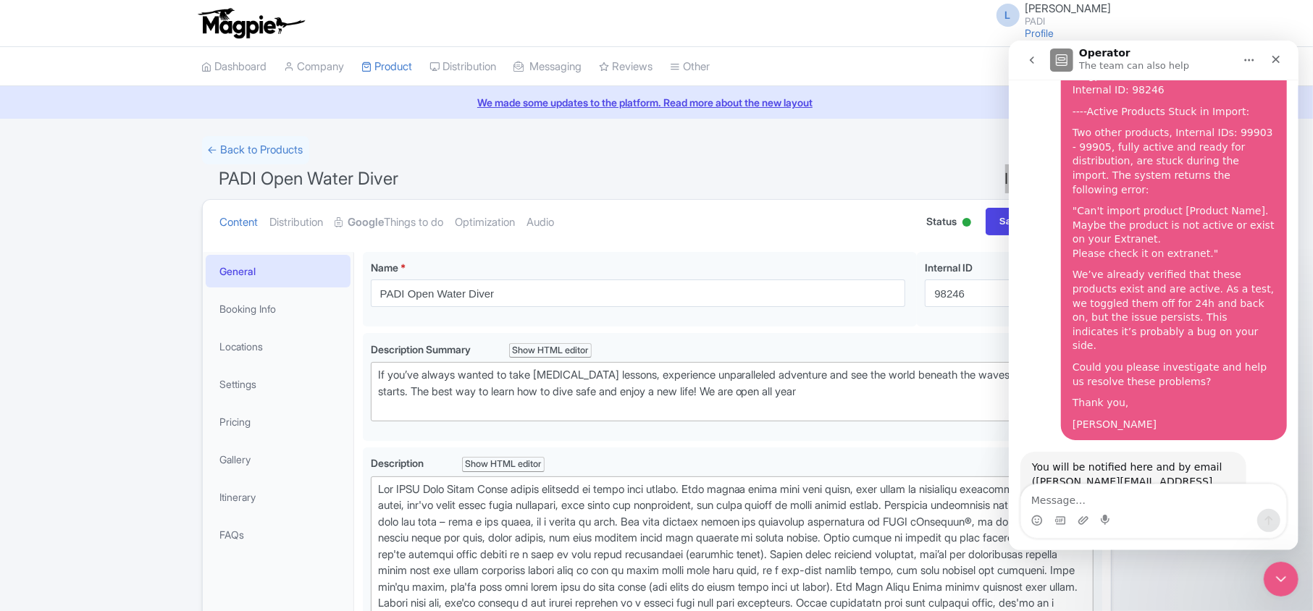
click at [1159, 463] on div "You will be notified here and by email ( [PERSON_NAME][EMAIL_ADDRESS][DOMAIN_NA…" at bounding box center [1153, 497] width 267 height 92
click at [1285, 575] on icon "Close Intercom Messenger" at bounding box center [1278, 577] width 17 height 17
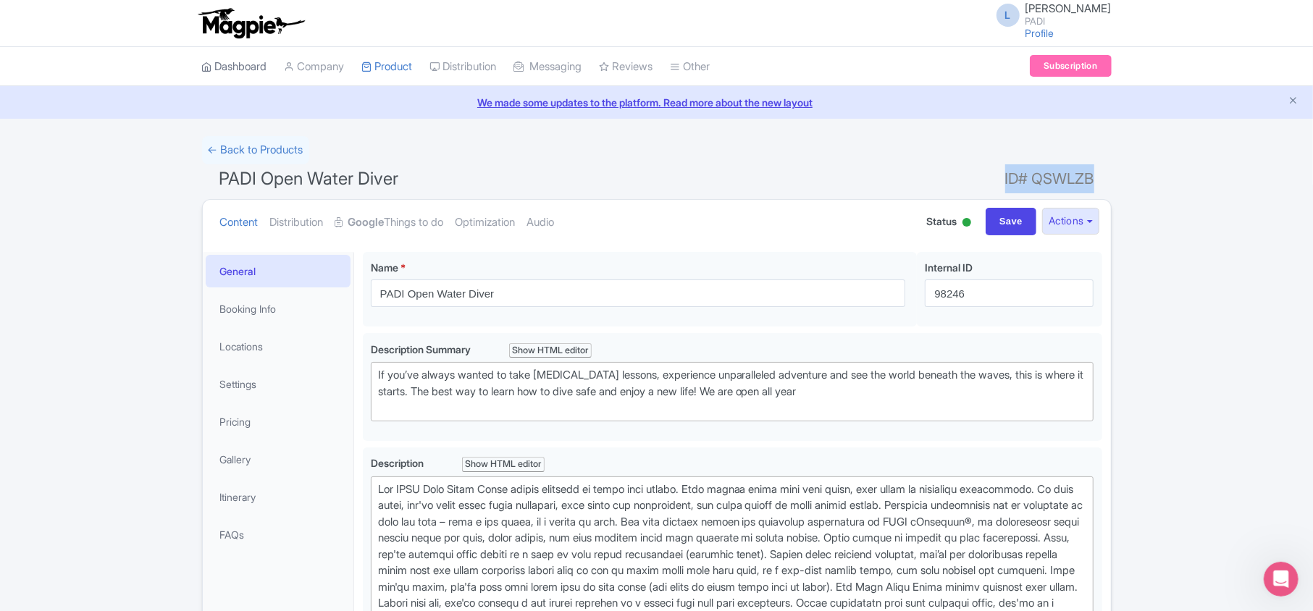
click at [235, 59] on link "Dashboard" at bounding box center [234, 67] width 65 height 40
